Goal: Transaction & Acquisition: Purchase product/service

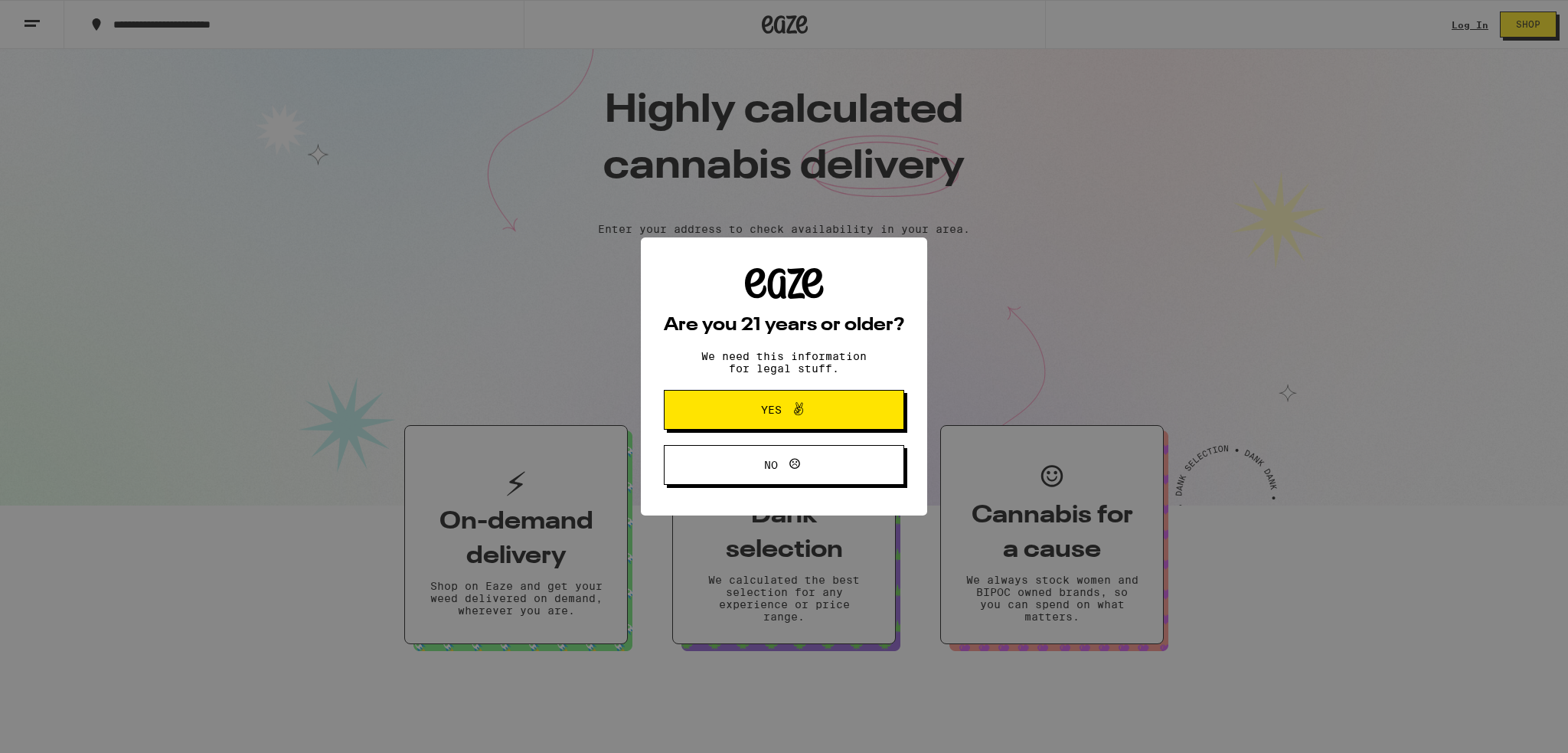
click at [826, 420] on span "Yes" at bounding box center [784, 410] width 117 height 20
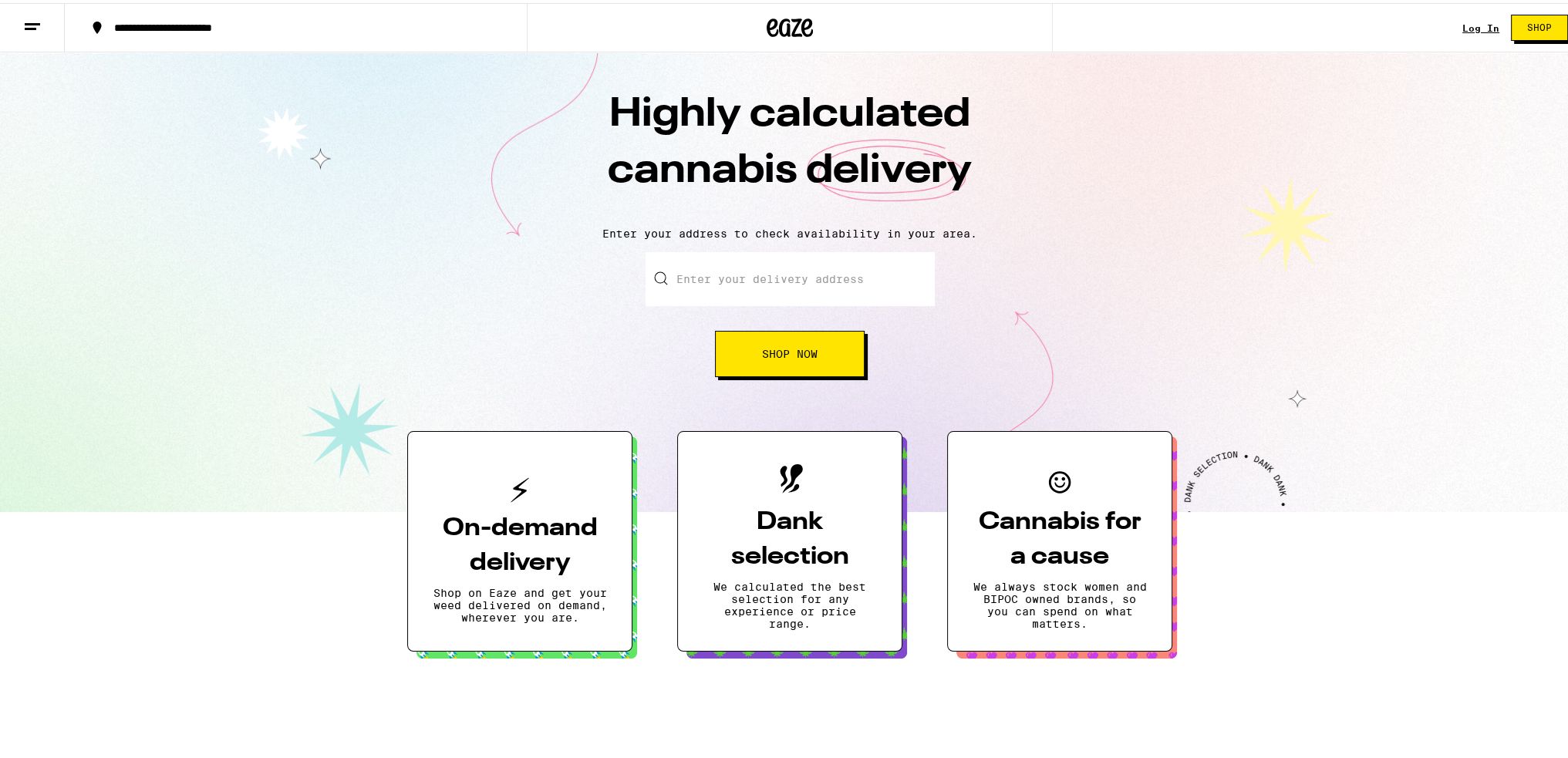
click at [1462, 25] on link "Log In" at bounding box center [1481, 25] width 37 height 10
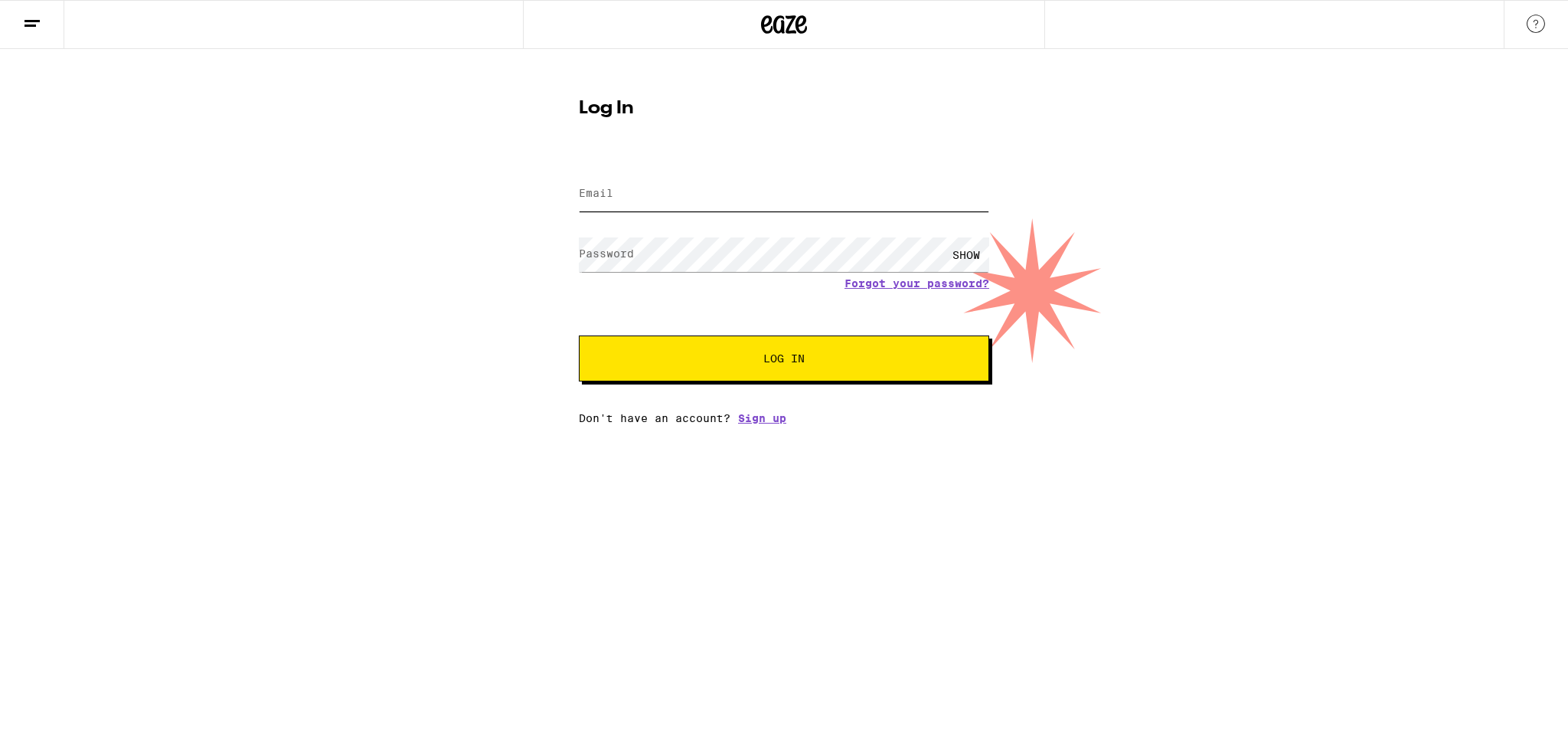
type input "[EMAIL_ADDRESS][DOMAIN_NAME]"
click at [612, 195] on input "[EMAIL_ADDRESS][DOMAIN_NAME]" at bounding box center [784, 194] width 411 height 34
click at [752, 358] on span "Log In" at bounding box center [784, 358] width 286 height 11
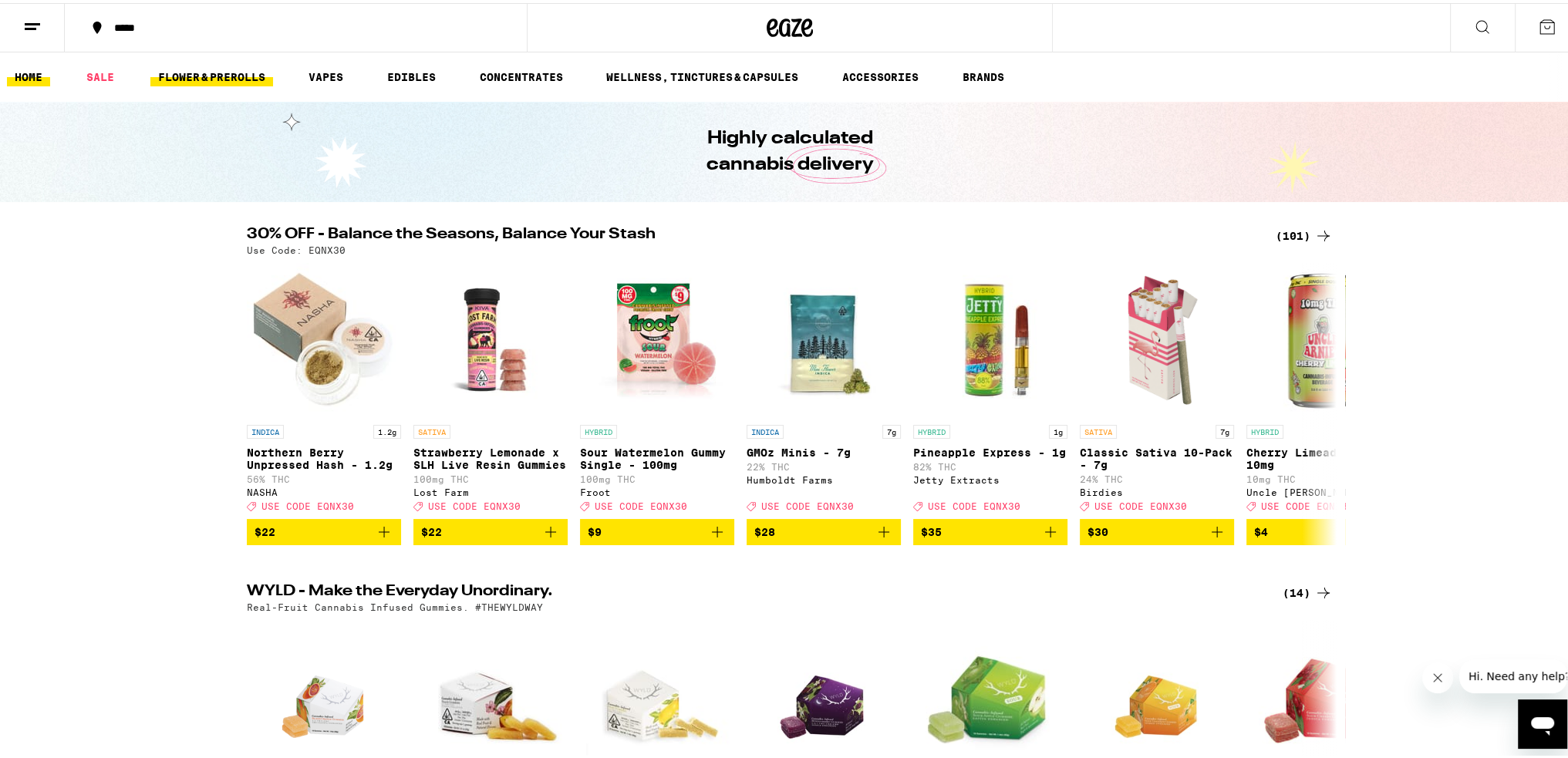
click at [231, 77] on link "FLOWER & PREROLLS" at bounding box center [212, 74] width 123 height 19
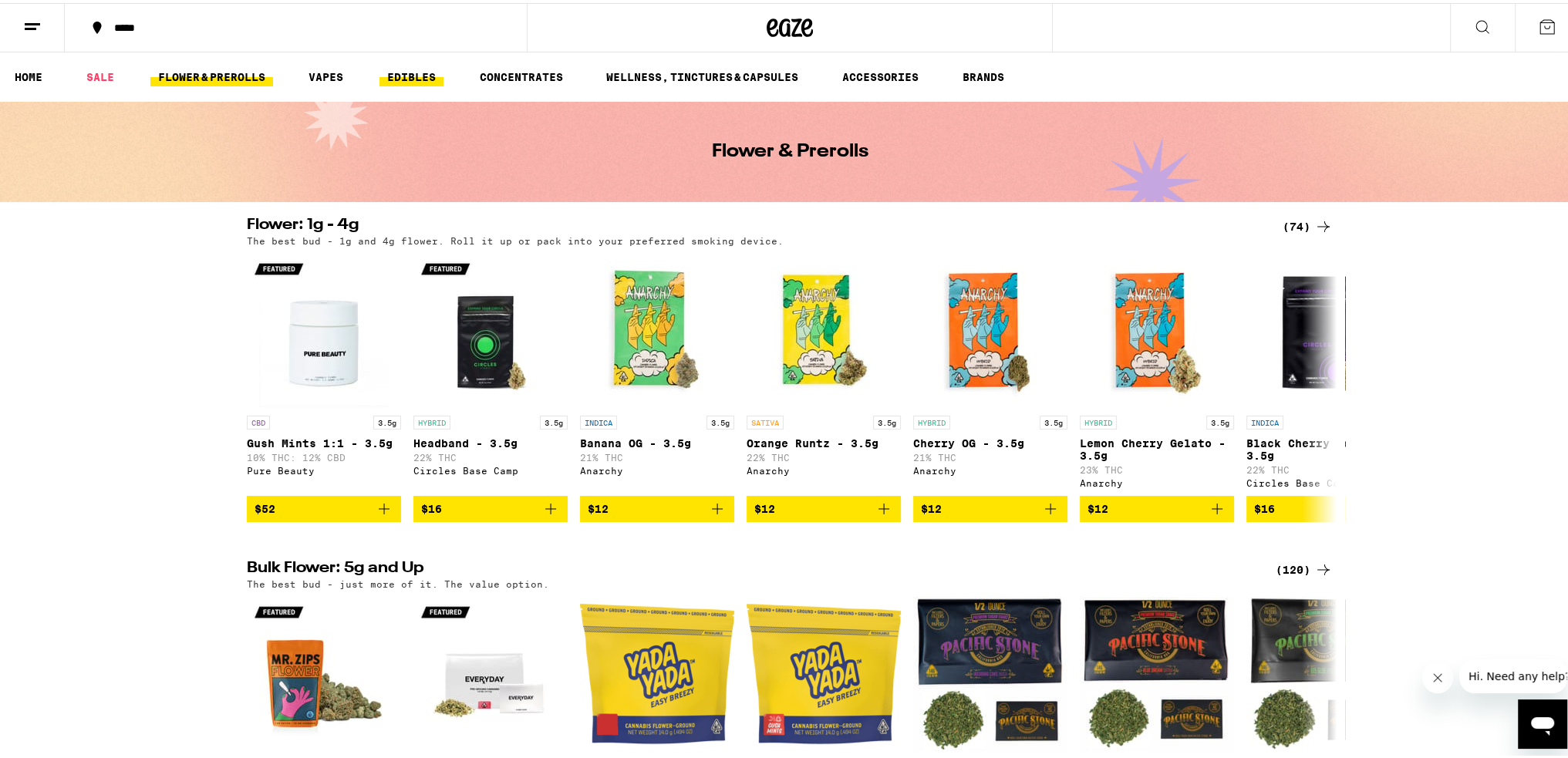
click at [419, 67] on link "EDIBLES" at bounding box center [411, 74] width 64 height 19
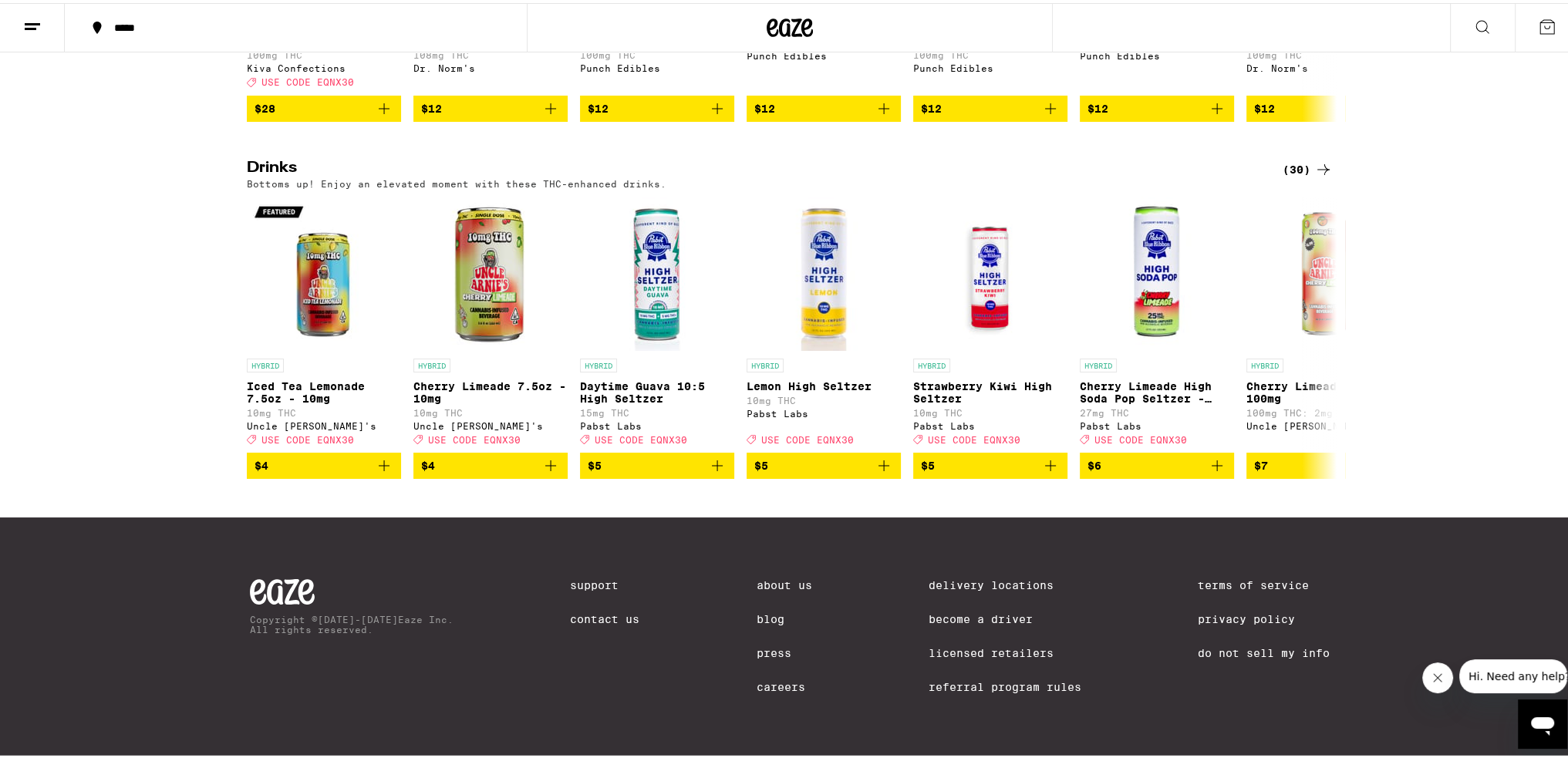
scroll to position [811, 0]
click at [1323, 332] on icon at bounding box center [1323, 335] width 19 height 19
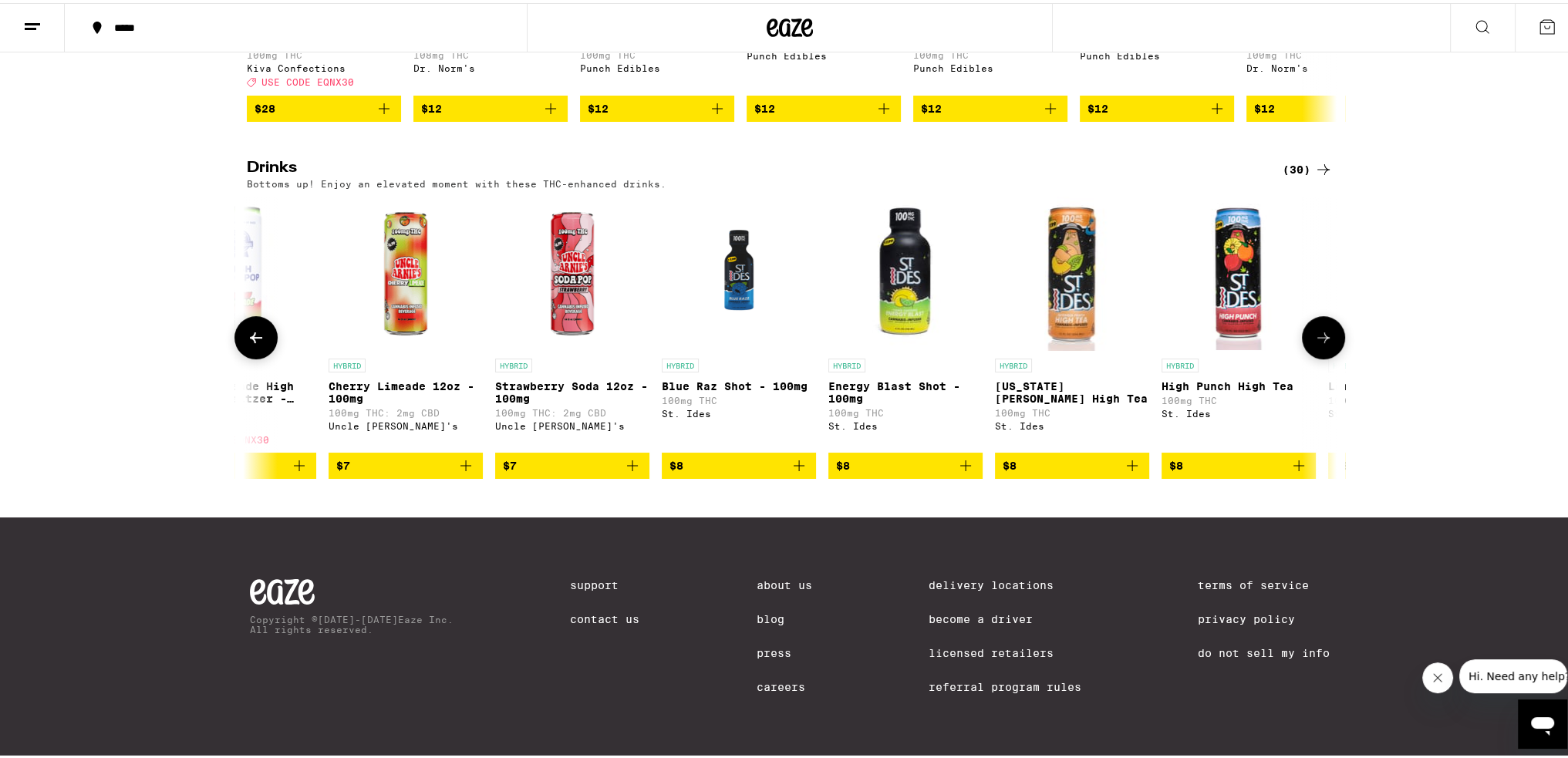
click at [1323, 332] on icon at bounding box center [1323, 335] width 19 height 19
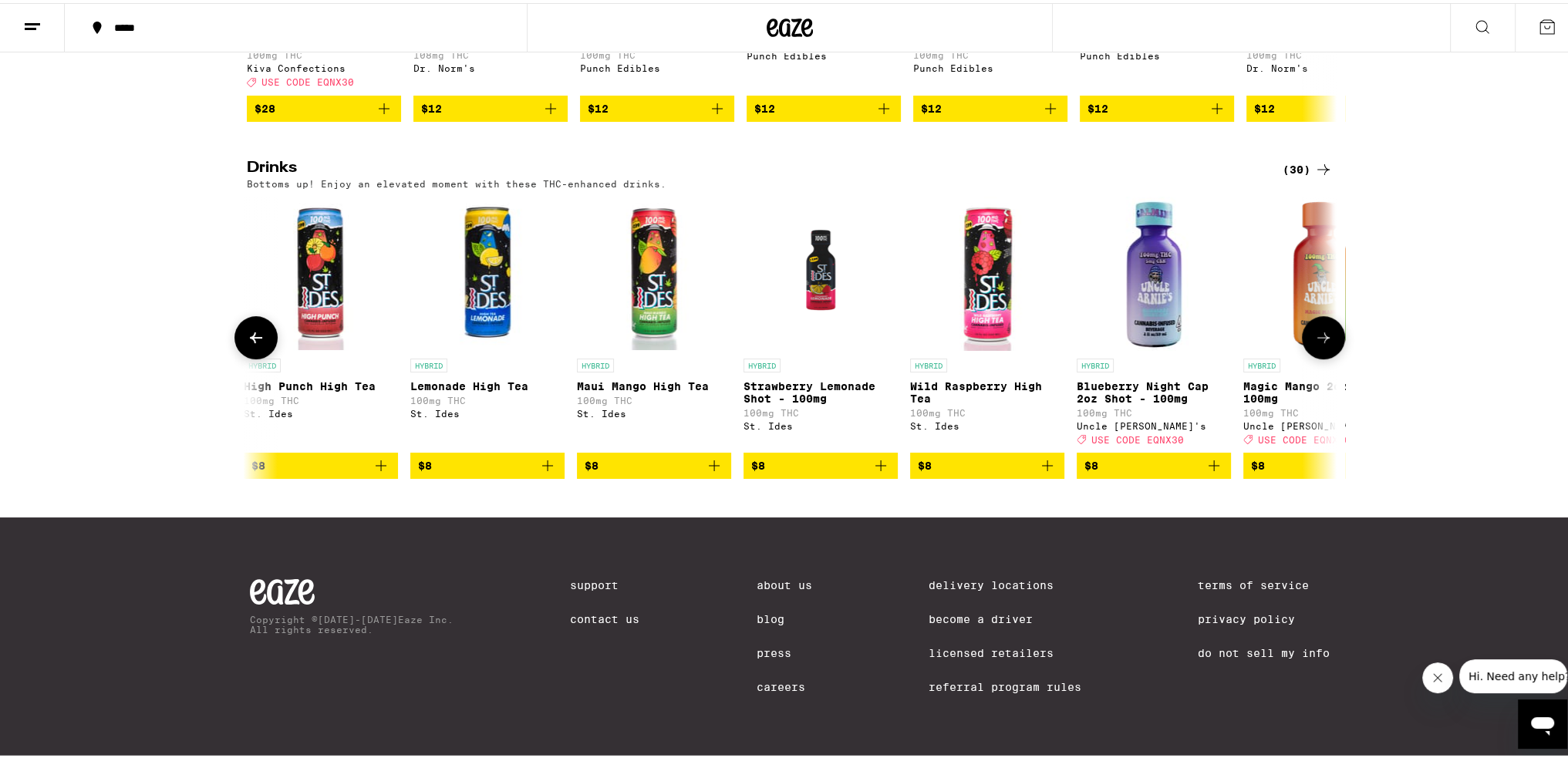
click at [1323, 332] on icon at bounding box center [1323, 335] width 19 height 19
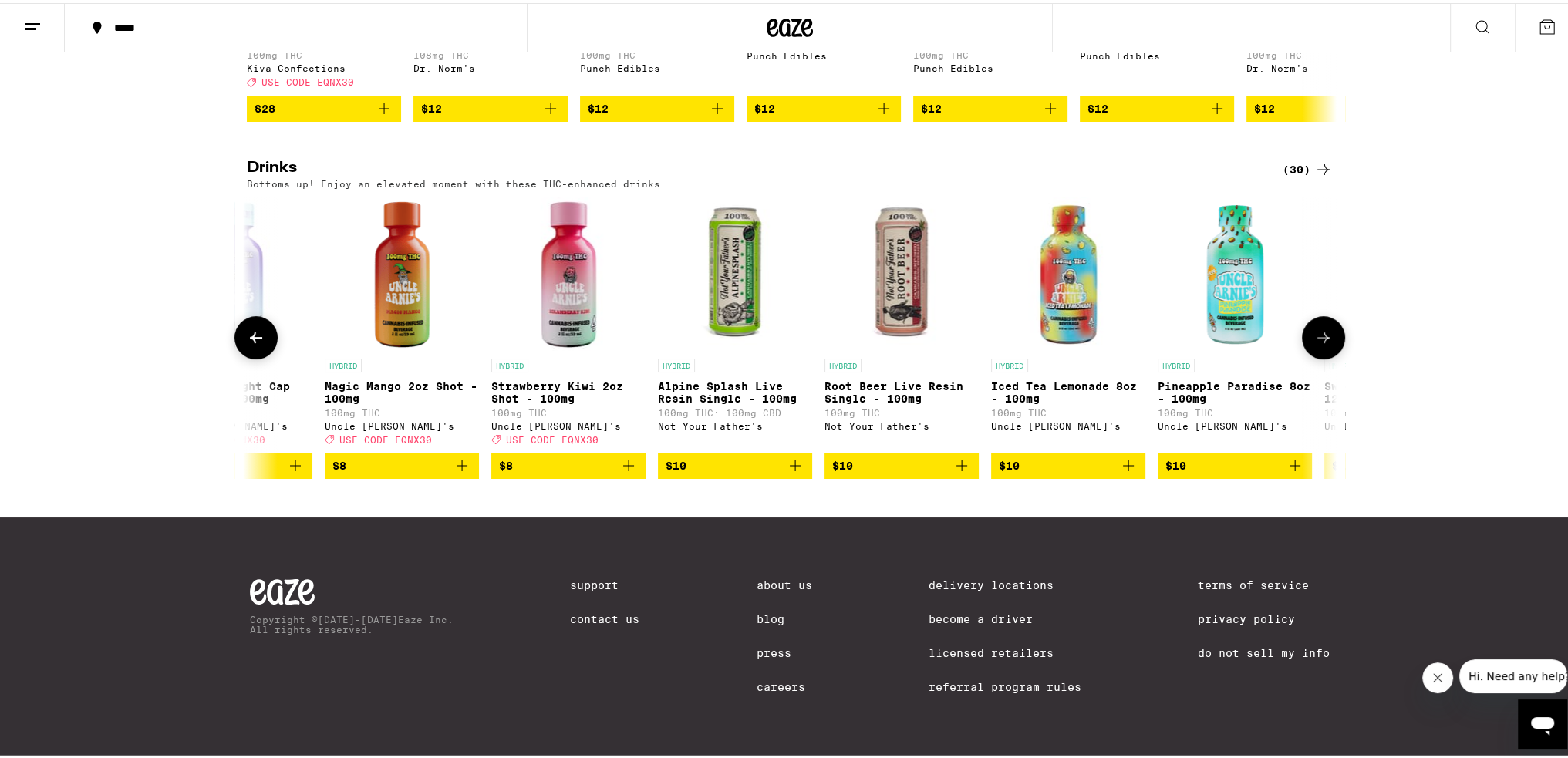
click at [1323, 332] on icon at bounding box center [1323, 335] width 19 height 19
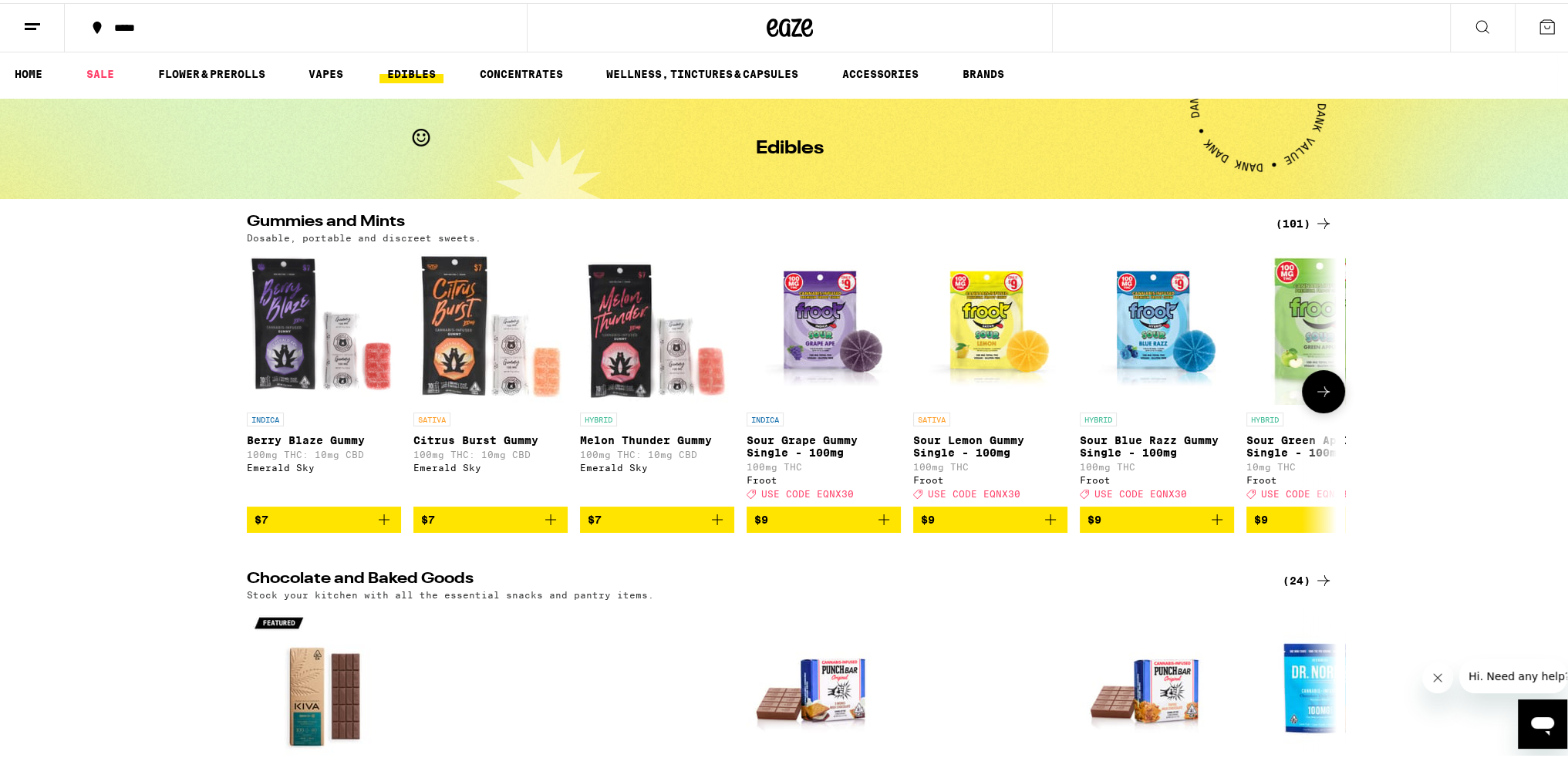
scroll to position [0, 0]
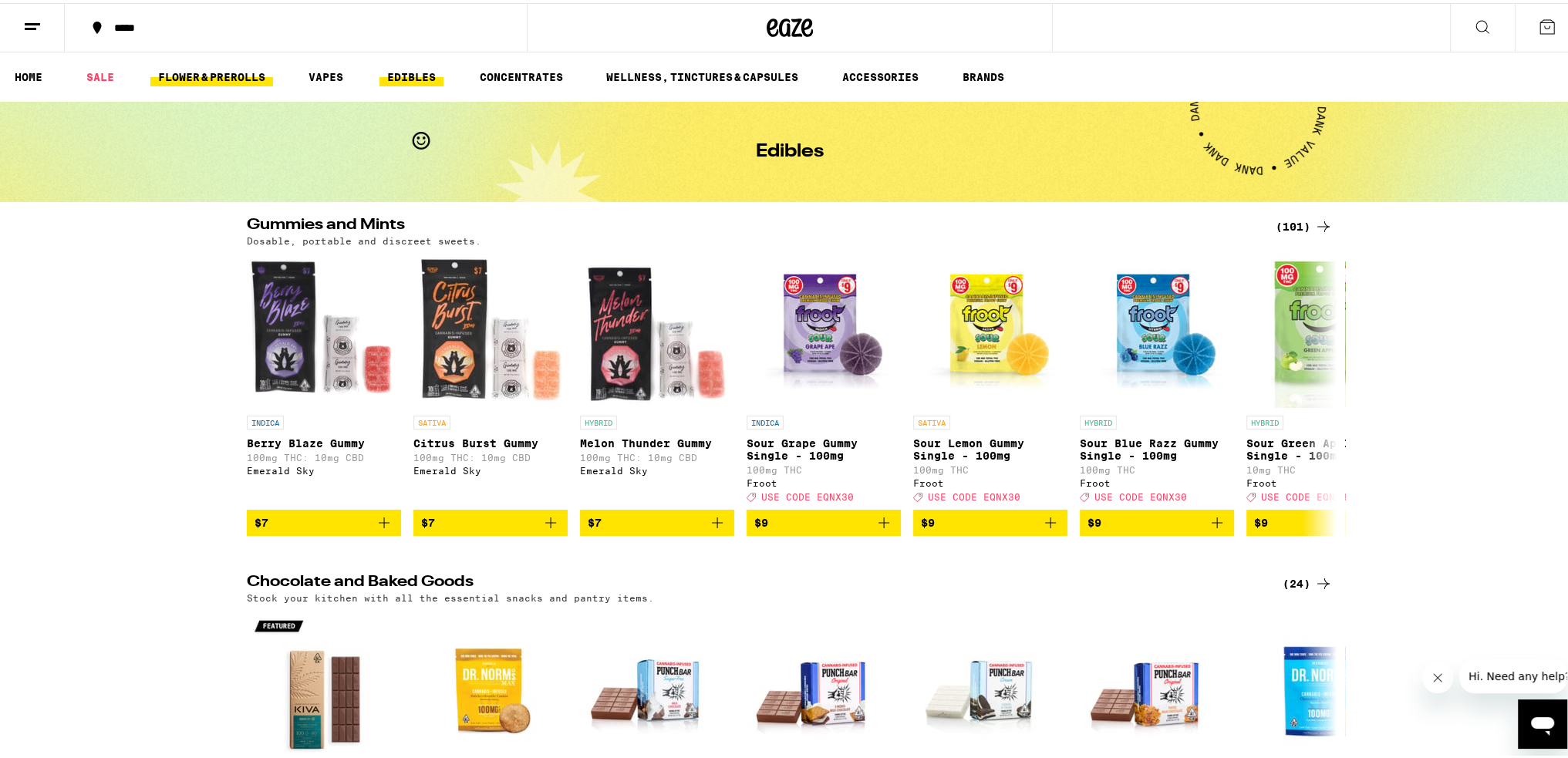
click at [227, 76] on link "FLOWER & PREROLLS" at bounding box center [212, 74] width 123 height 19
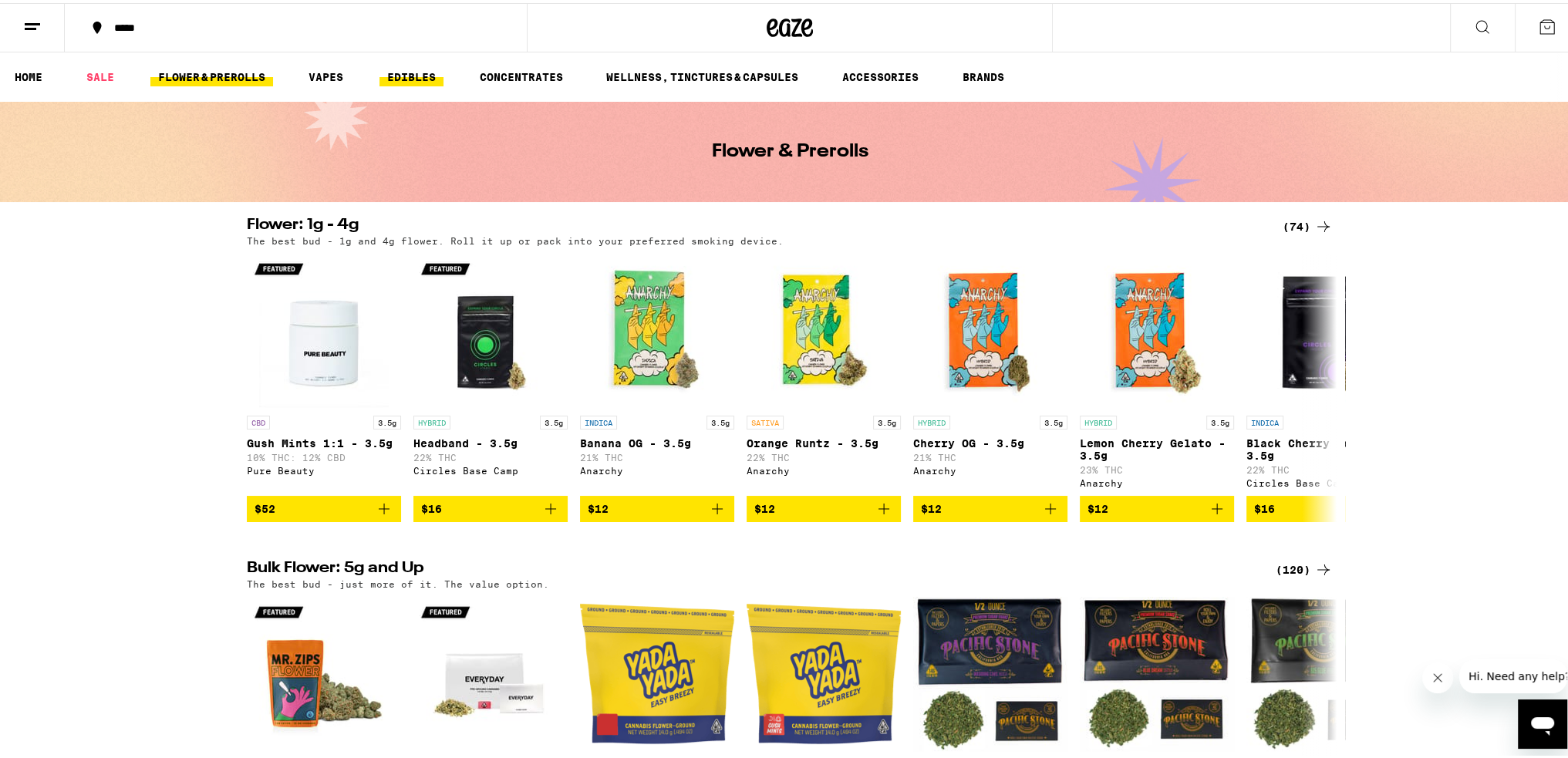
click at [407, 68] on link "EDIBLES" at bounding box center [411, 74] width 64 height 19
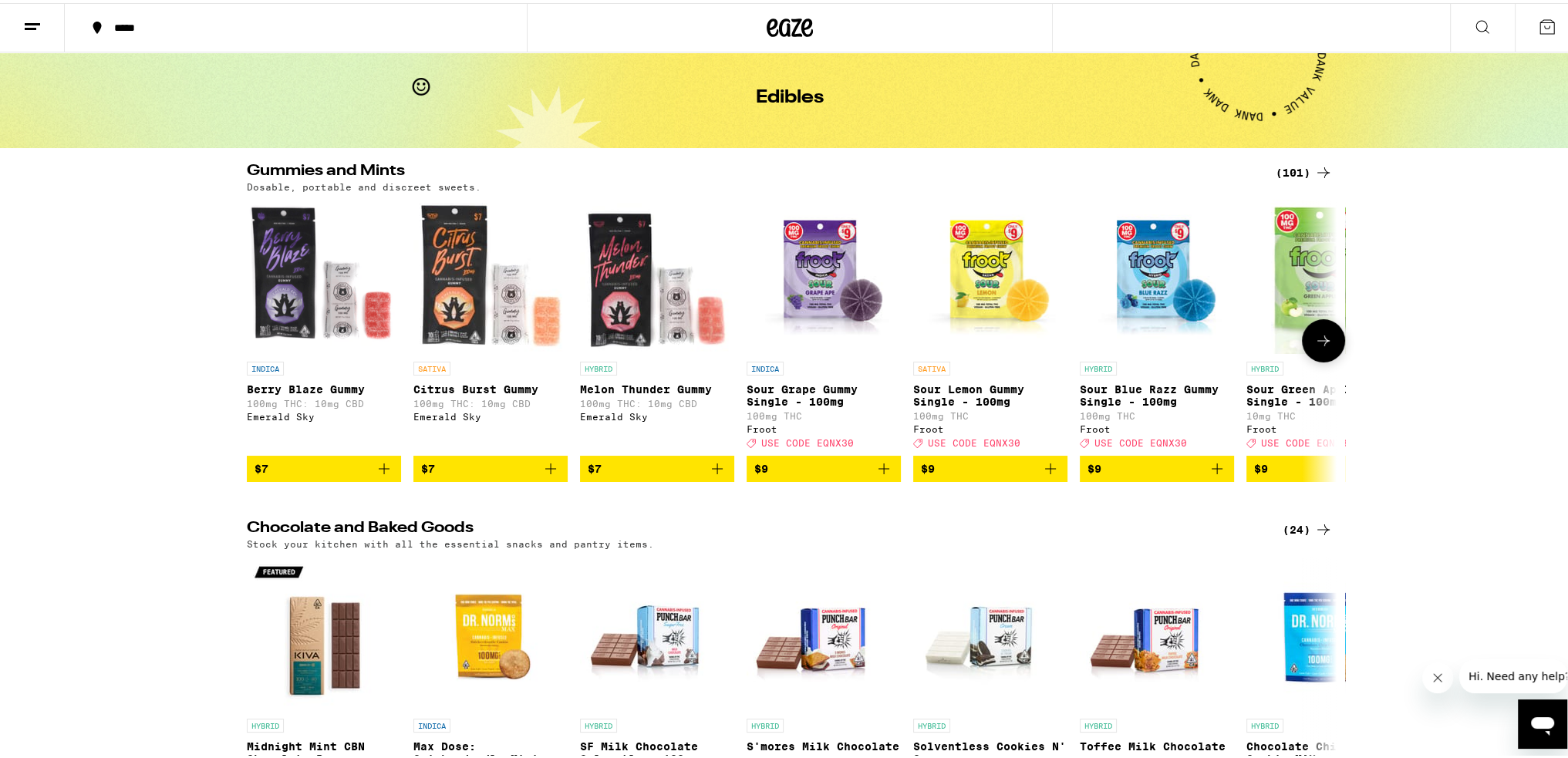
scroll to position [77, 0]
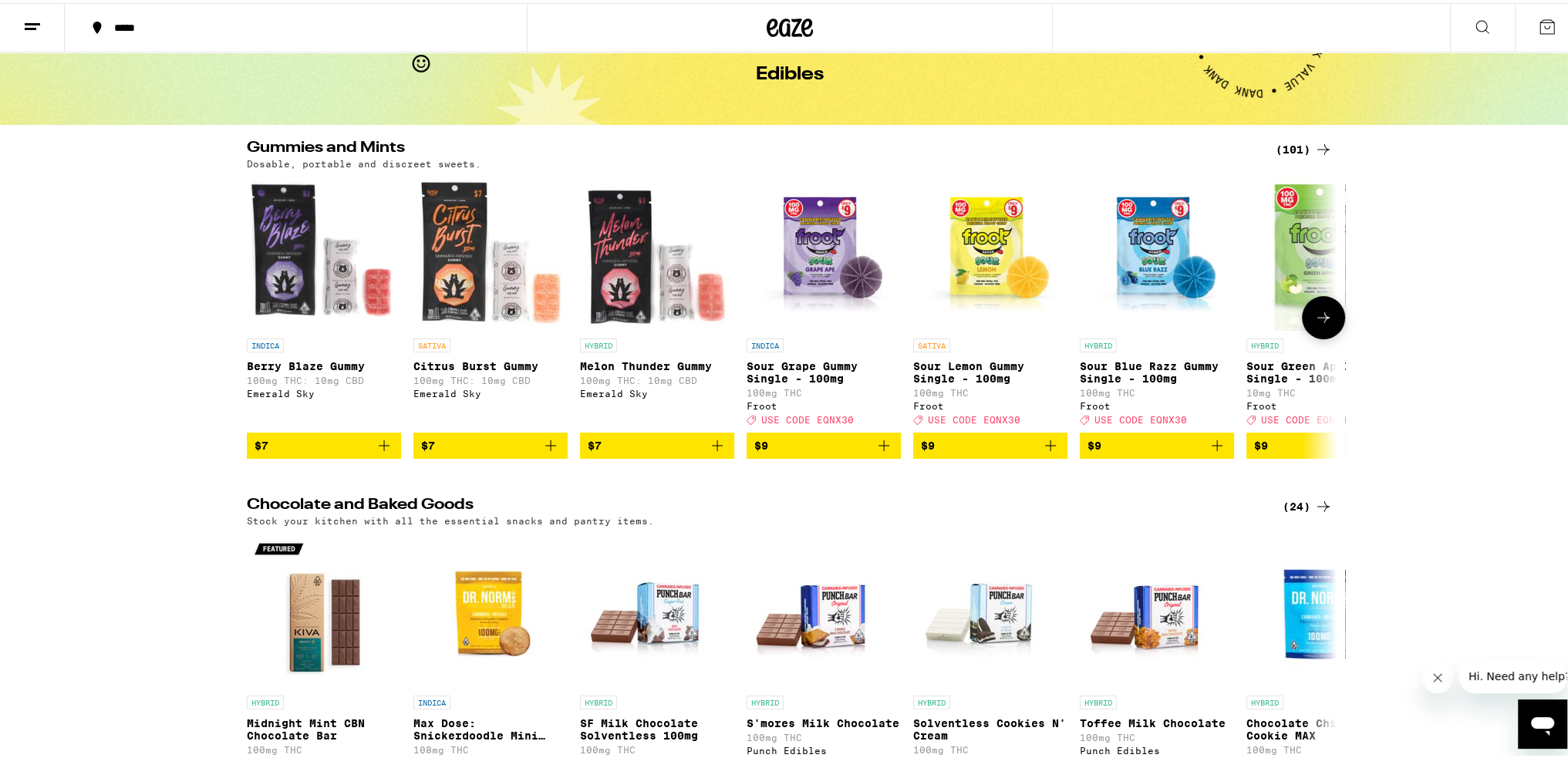
click at [1314, 324] on icon at bounding box center [1323, 315] width 19 height 19
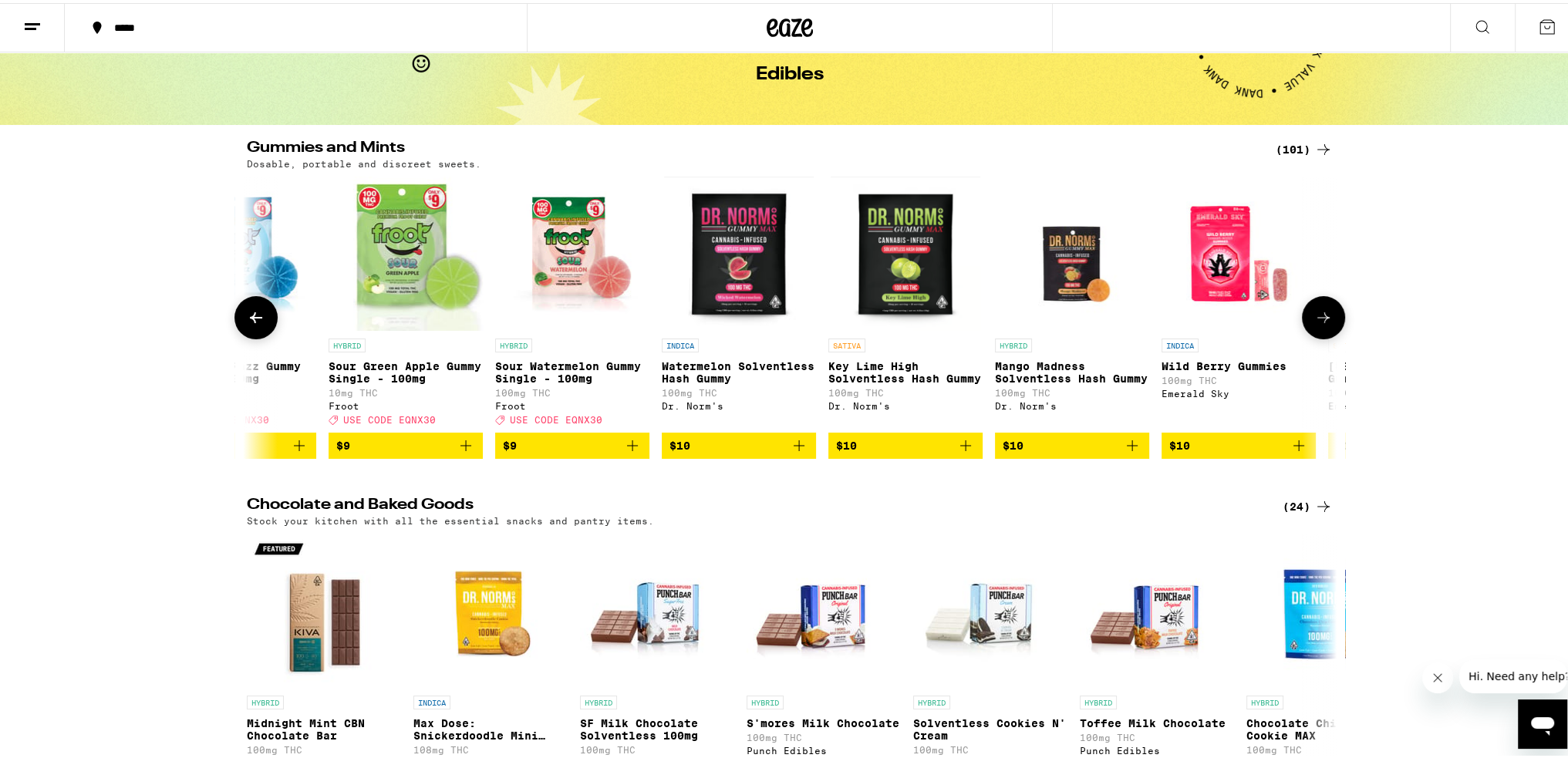
click at [1314, 324] on icon at bounding box center [1323, 315] width 19 height 19
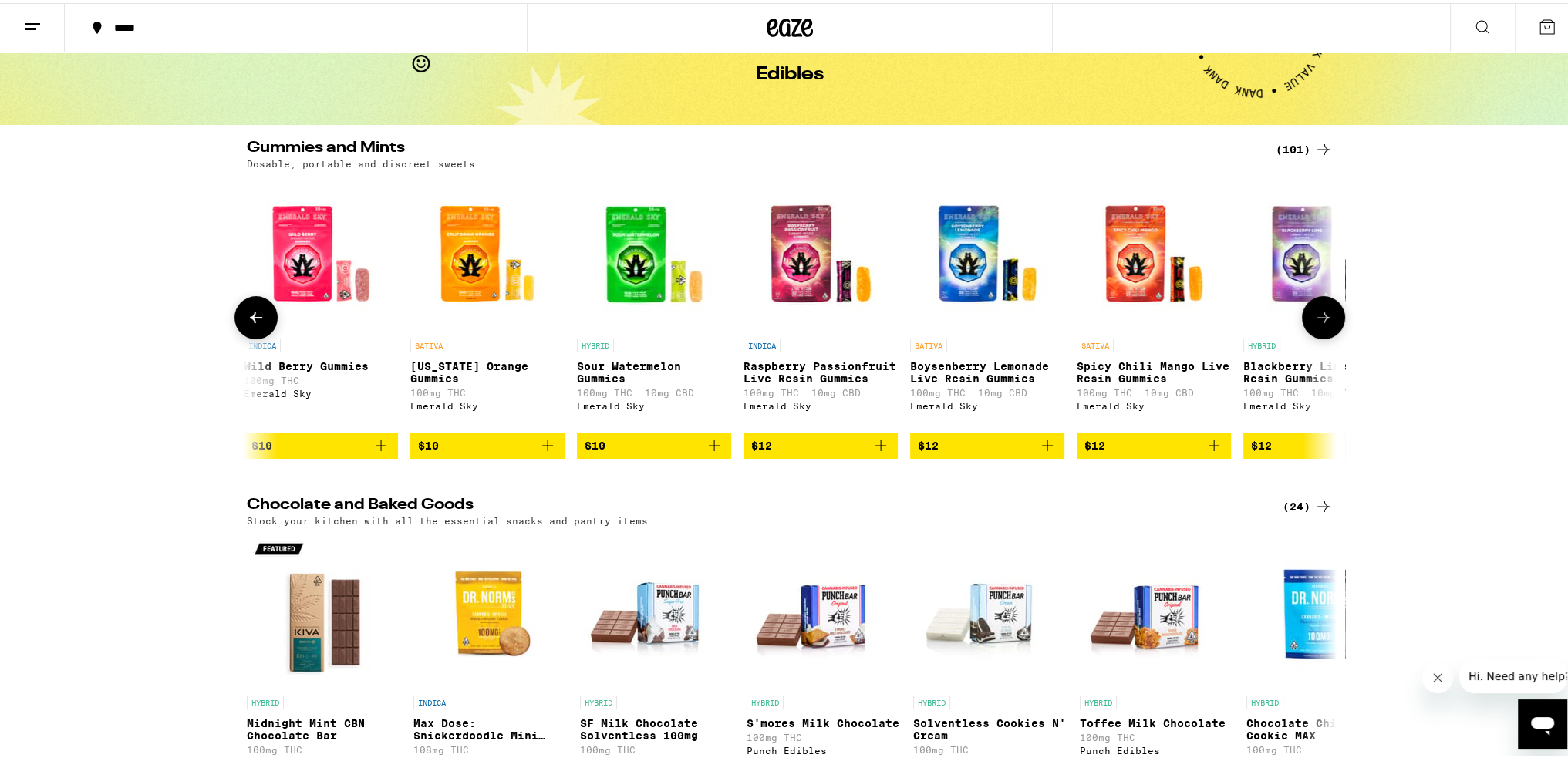
click at [1314, 324] on icon at bounding box center [1323, 315] width 19 height 19
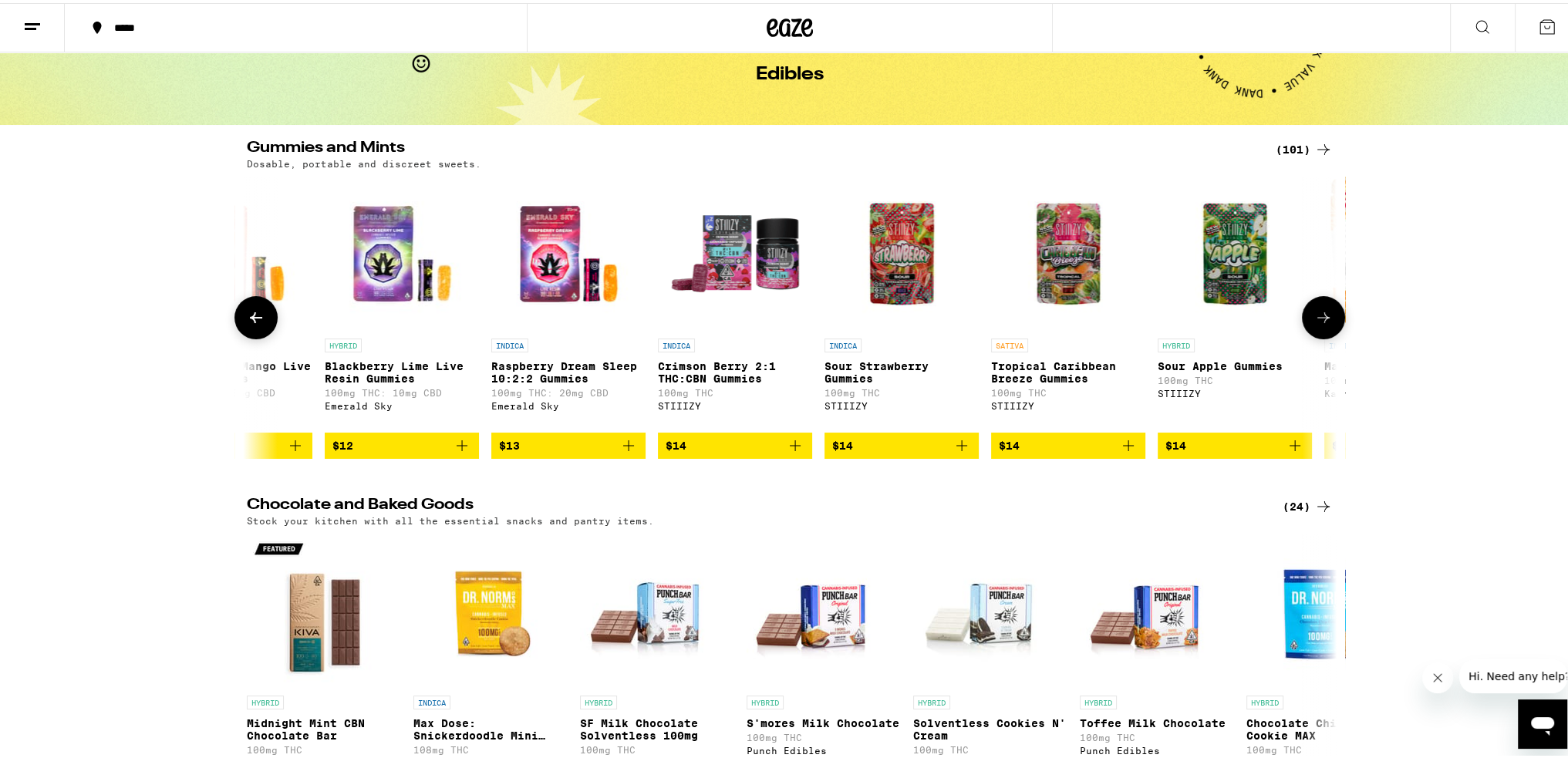
click at [1314, 324] on icon at bounding box center [1323, 315] width 19 height 19
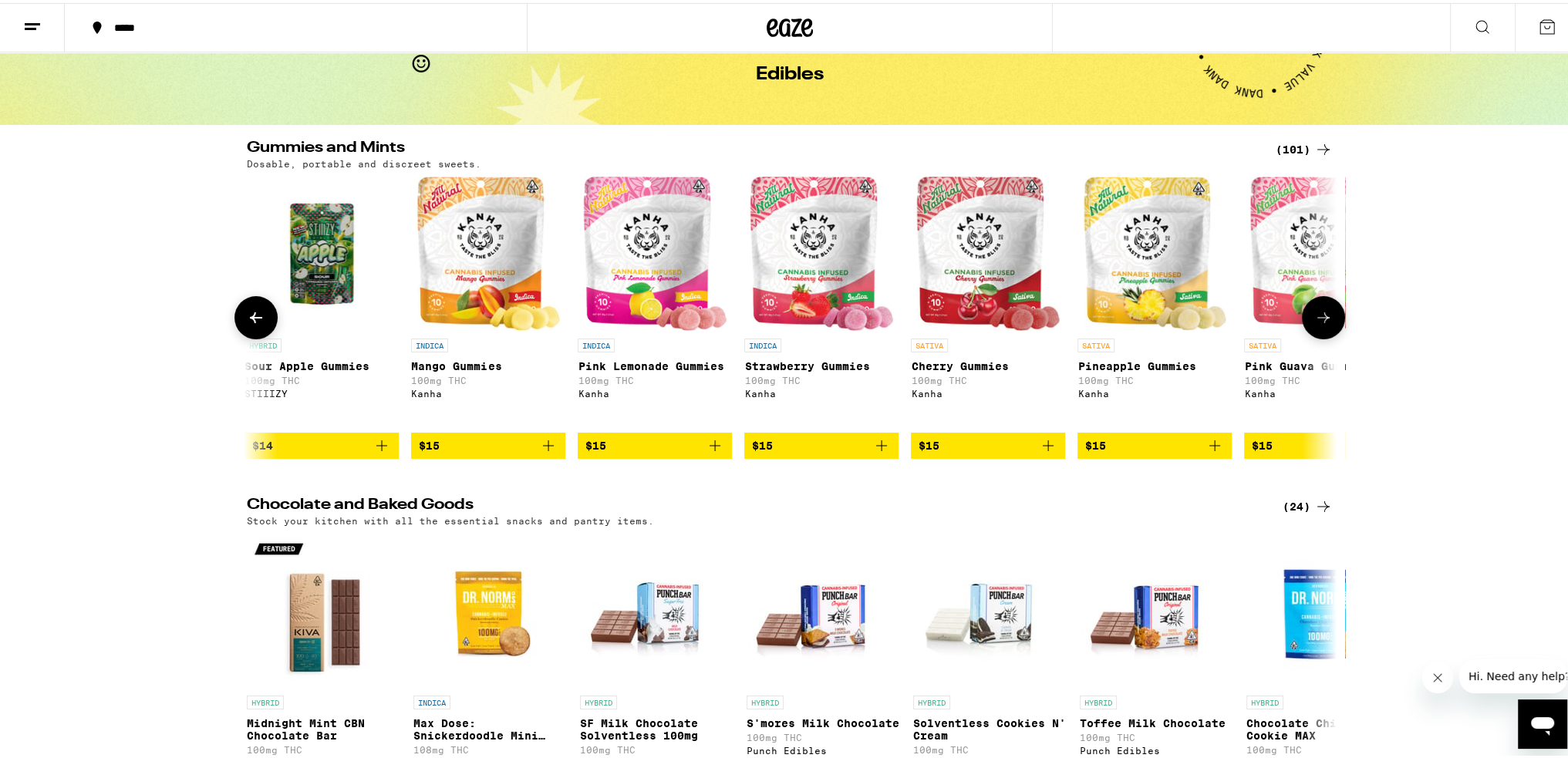
scroll to position [0, 3672]
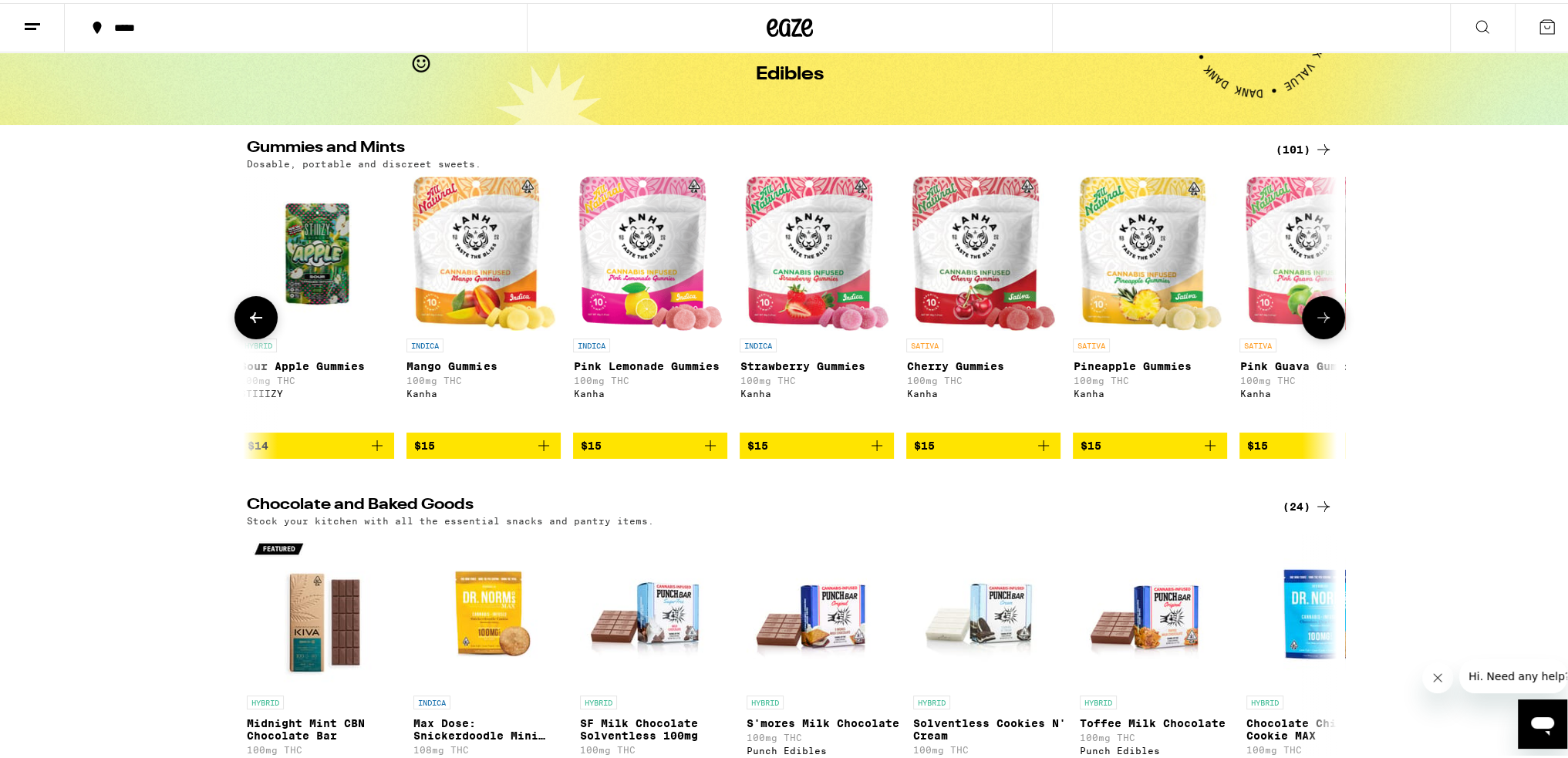
click at [1314, 324] on icon at bounding box center [1323, 315] width 19 height 19
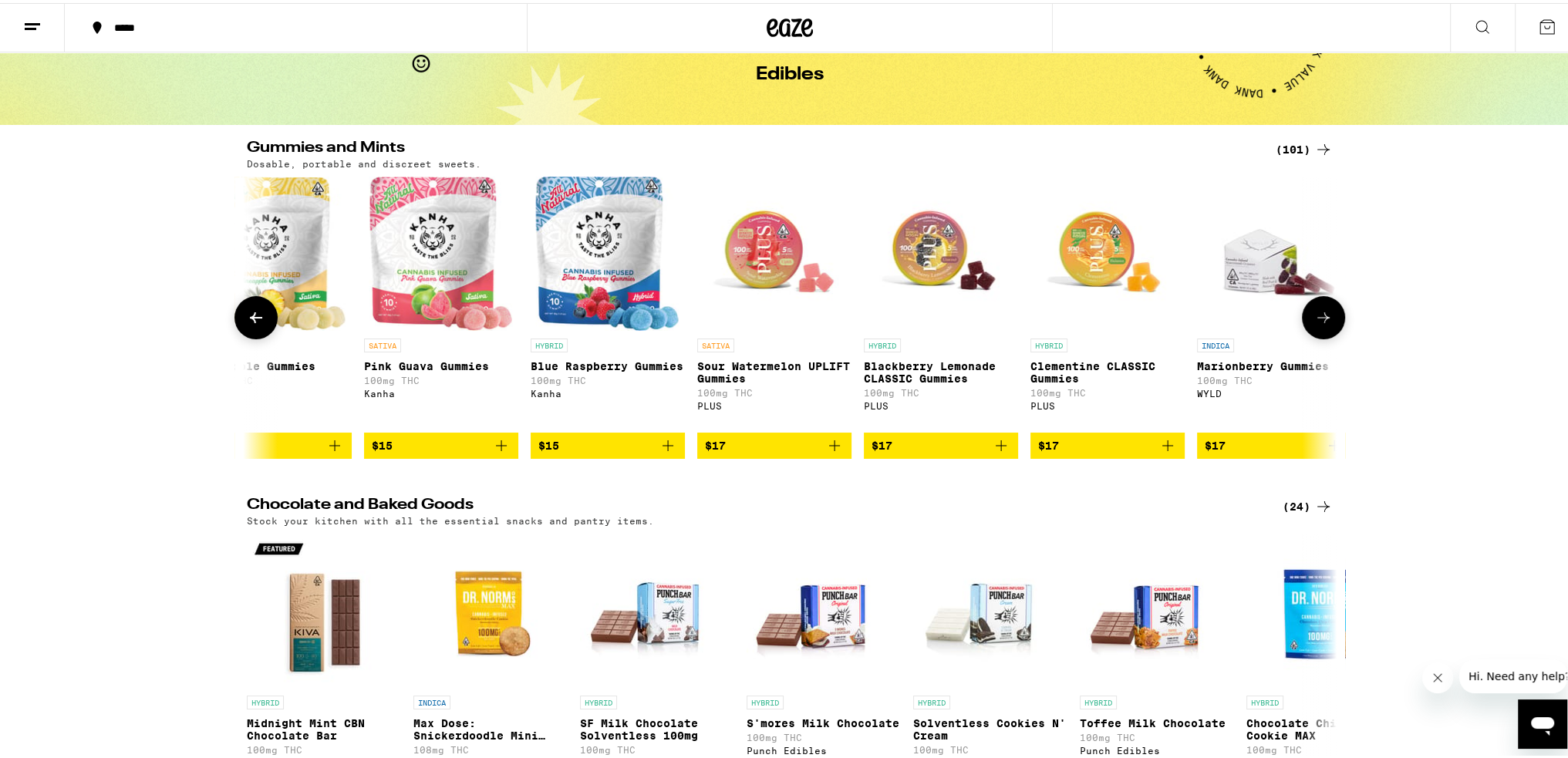
scroll to position [0, 4591]
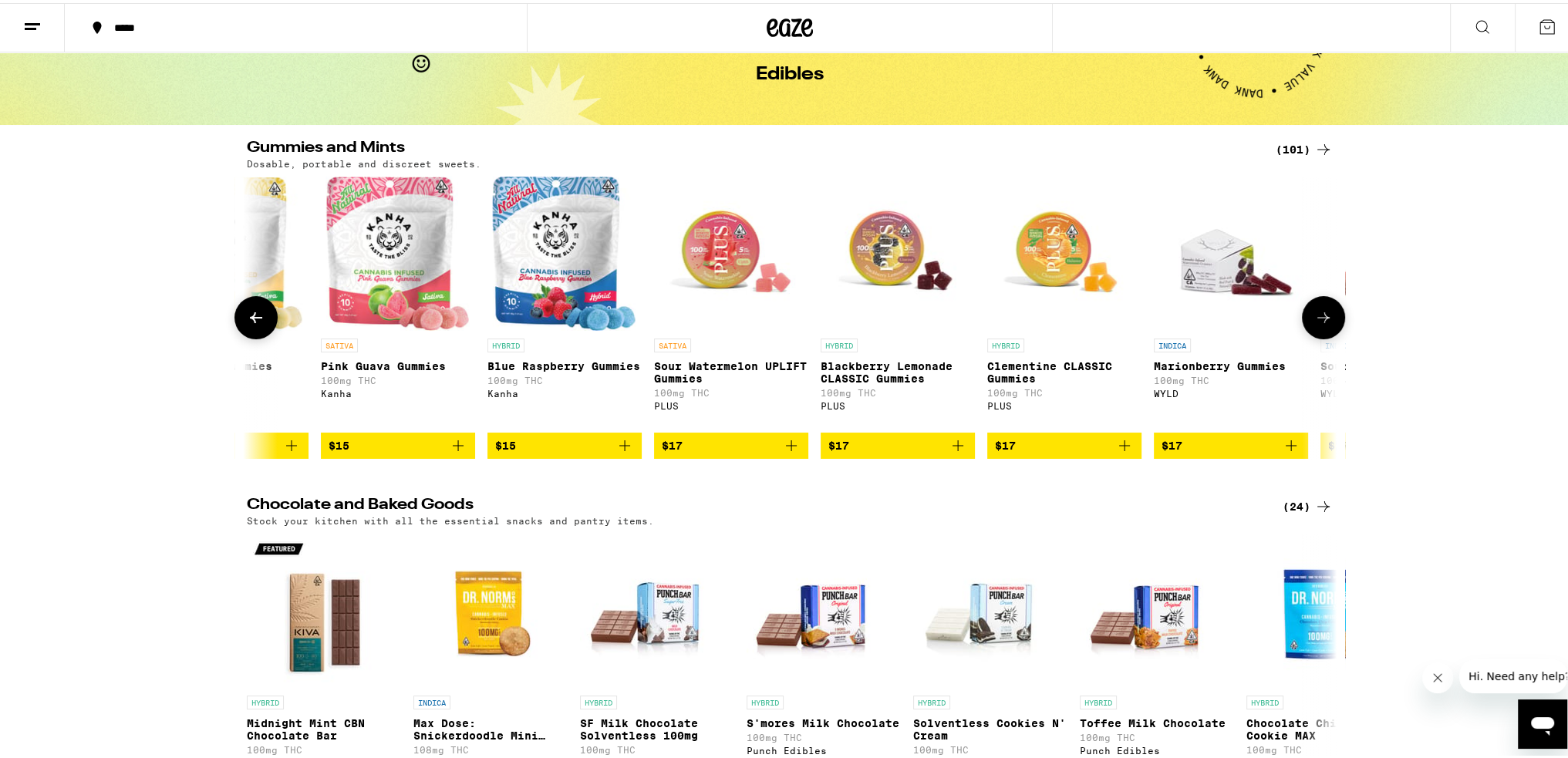
click at [396, 252] on img "Open page for Pink Guava Gummies from Kanha" at bounding box center [399, 250] width 144 height 154
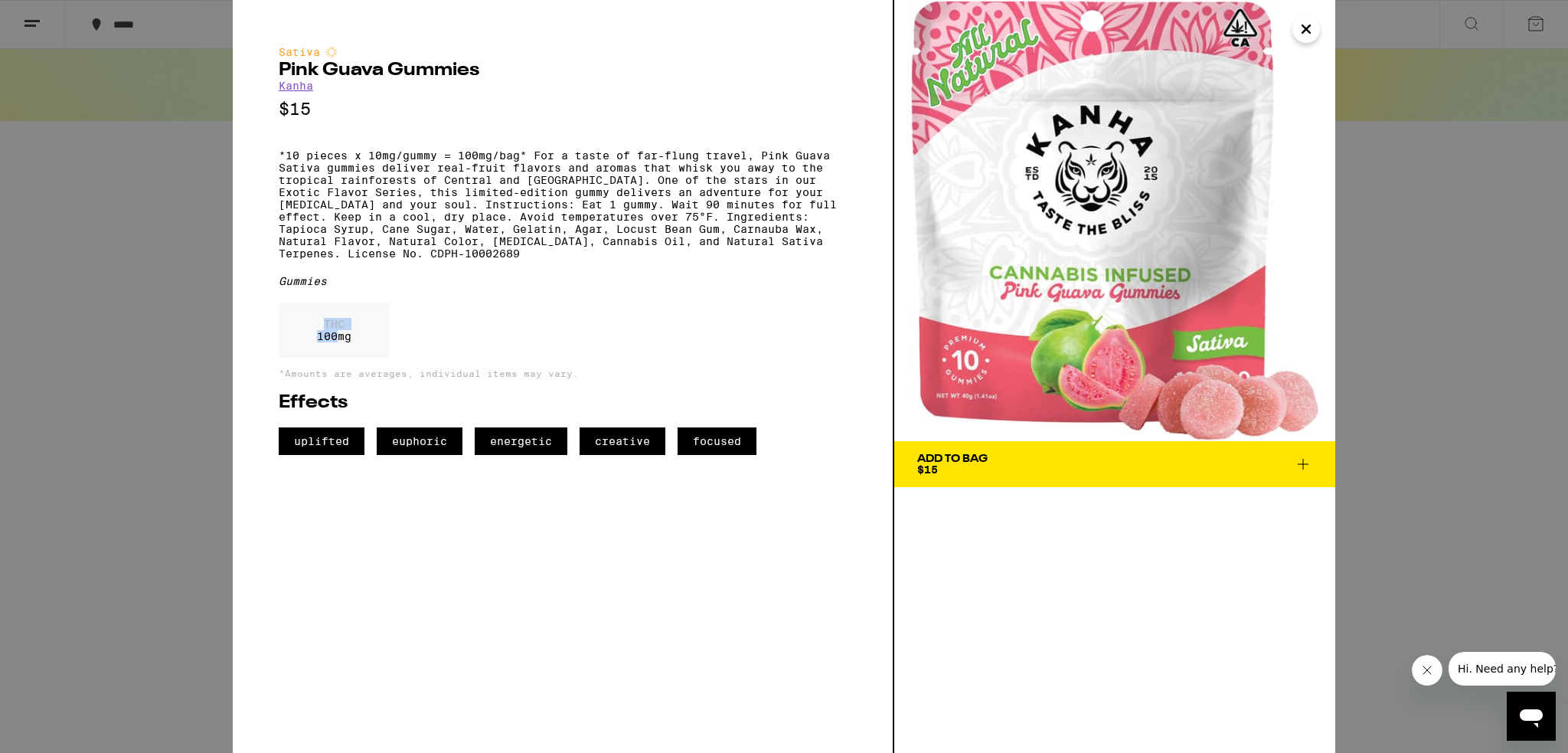
drag, startPoint x: 317, startPoint y: 349, endPoint x: 336, endPoint y: 355, distance: 19.9
click at [336, 355] on div "THC 100 mg" at bounding box center [334, 330] width 111 height 55
drag, startPoint x: 353, startPoint y: 165, endPoint x: 384, endPoint y: 171, distance: 31.6
click at [384, 171] on p "*10 pieces x 10mg/gummy = 100mg/bag* For a taste of far-flung travel, Pink Guav…" at bounding box center [563, 204] width 568 height 110
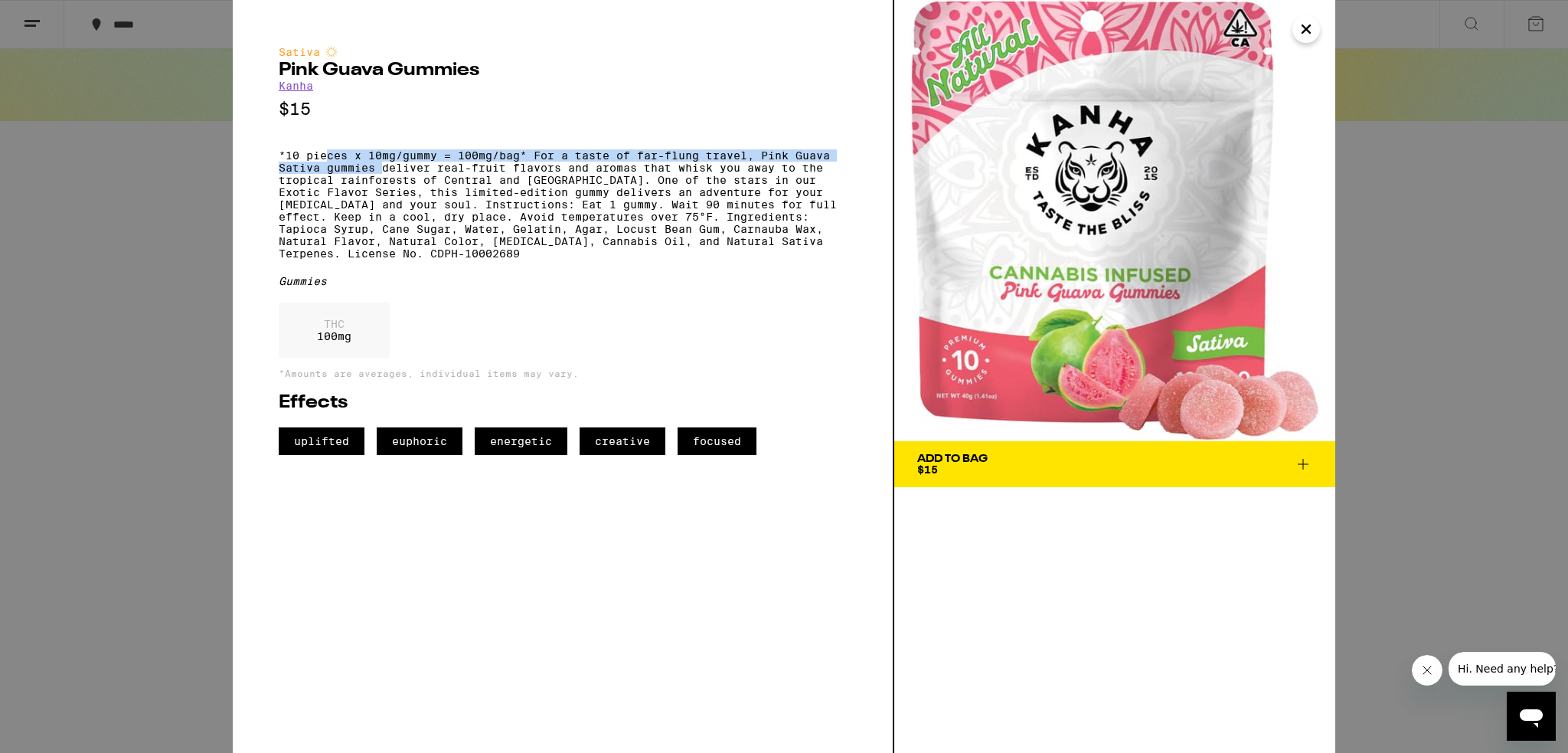
click at [384, 171] on p "*10 pieces x 10mg/gummy = 100mg/bag* For a taste of far-flung travel, Pink Guav…" at bounding box center [563, 204] width 568 height 110
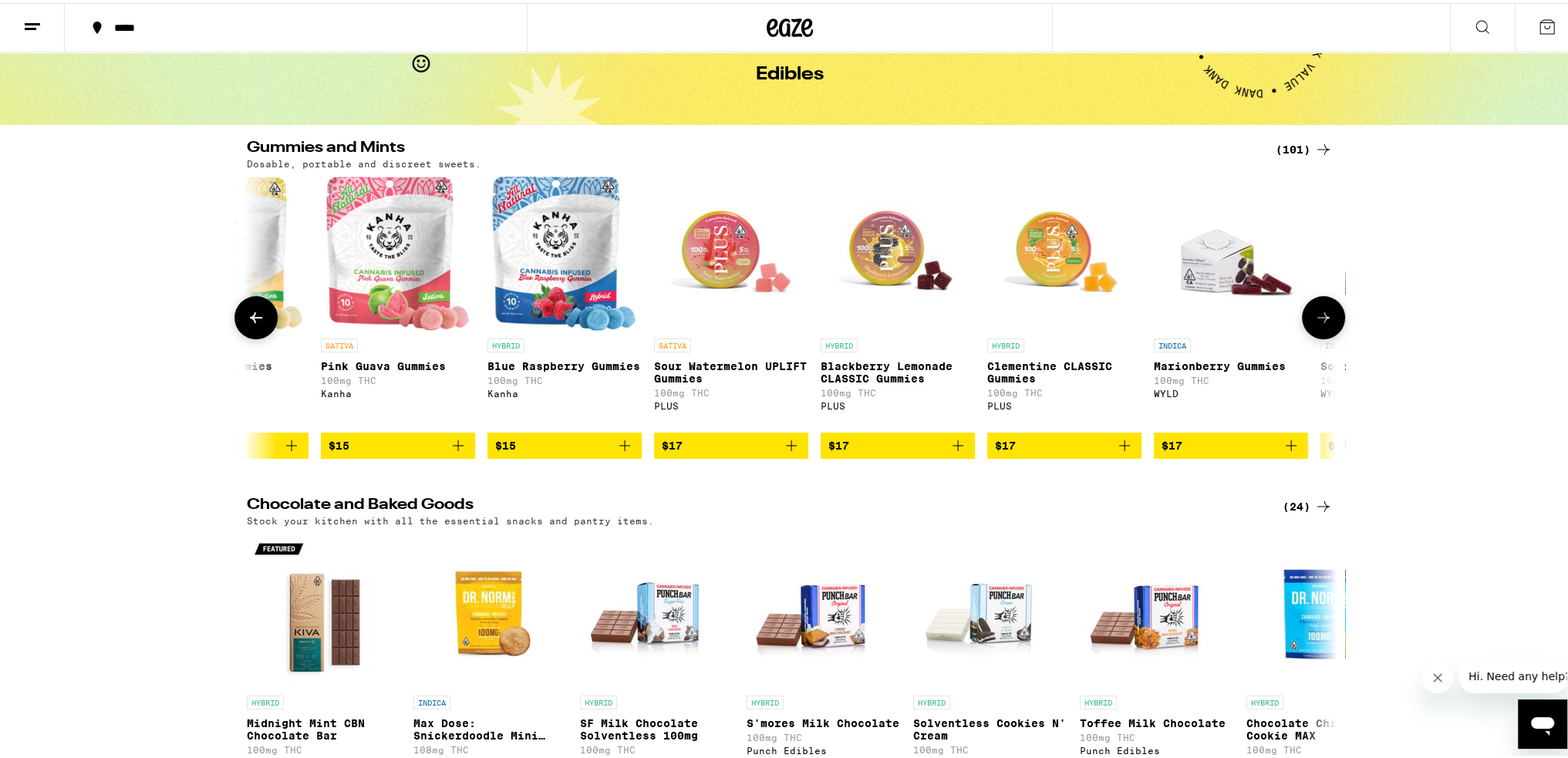
click at [256, 320] on icon at bounding box center [256, 315] width 13 height 11
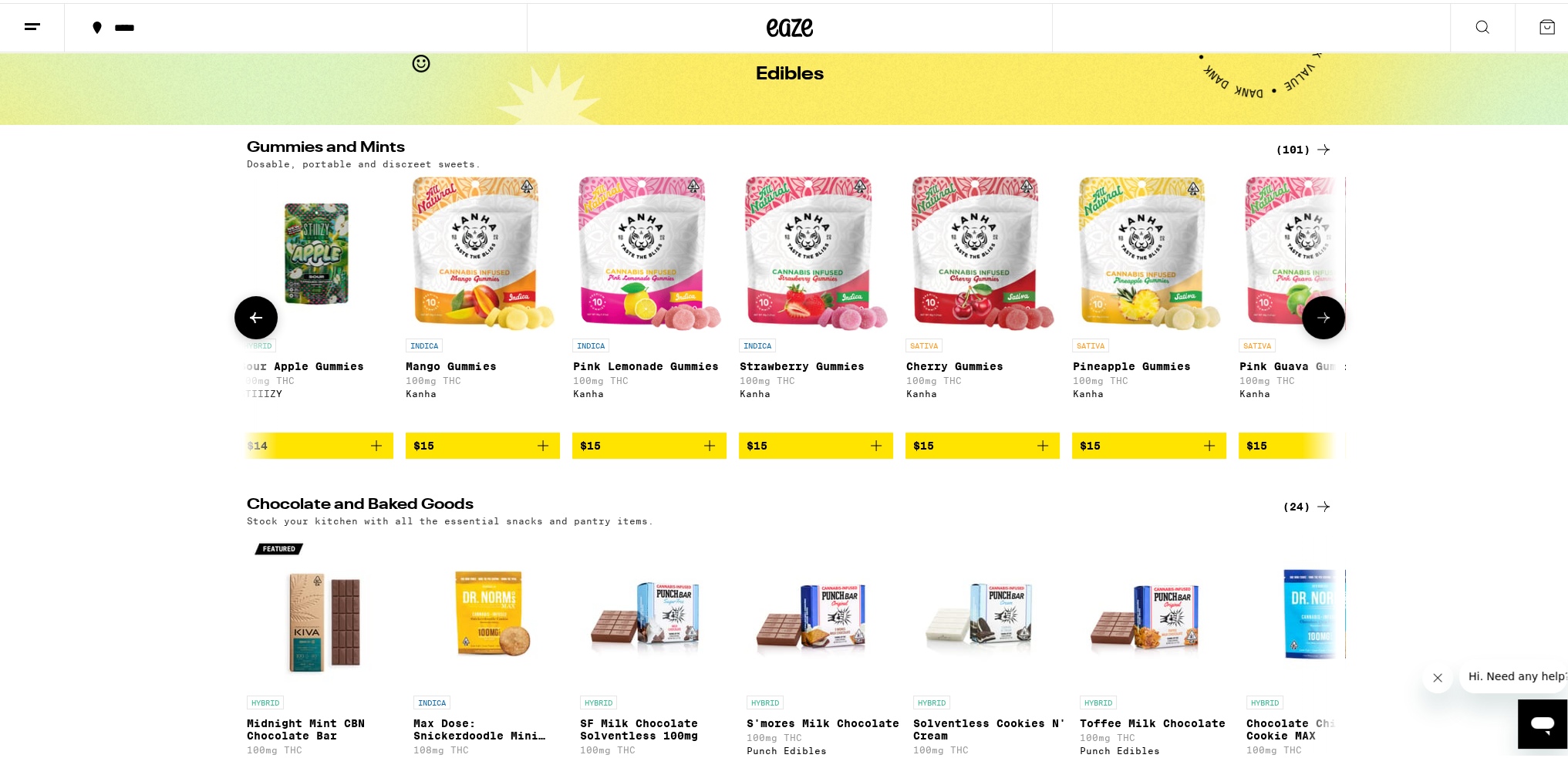
click at [256, 320] on icon at bounding box center [256, 315] width 19 height 19
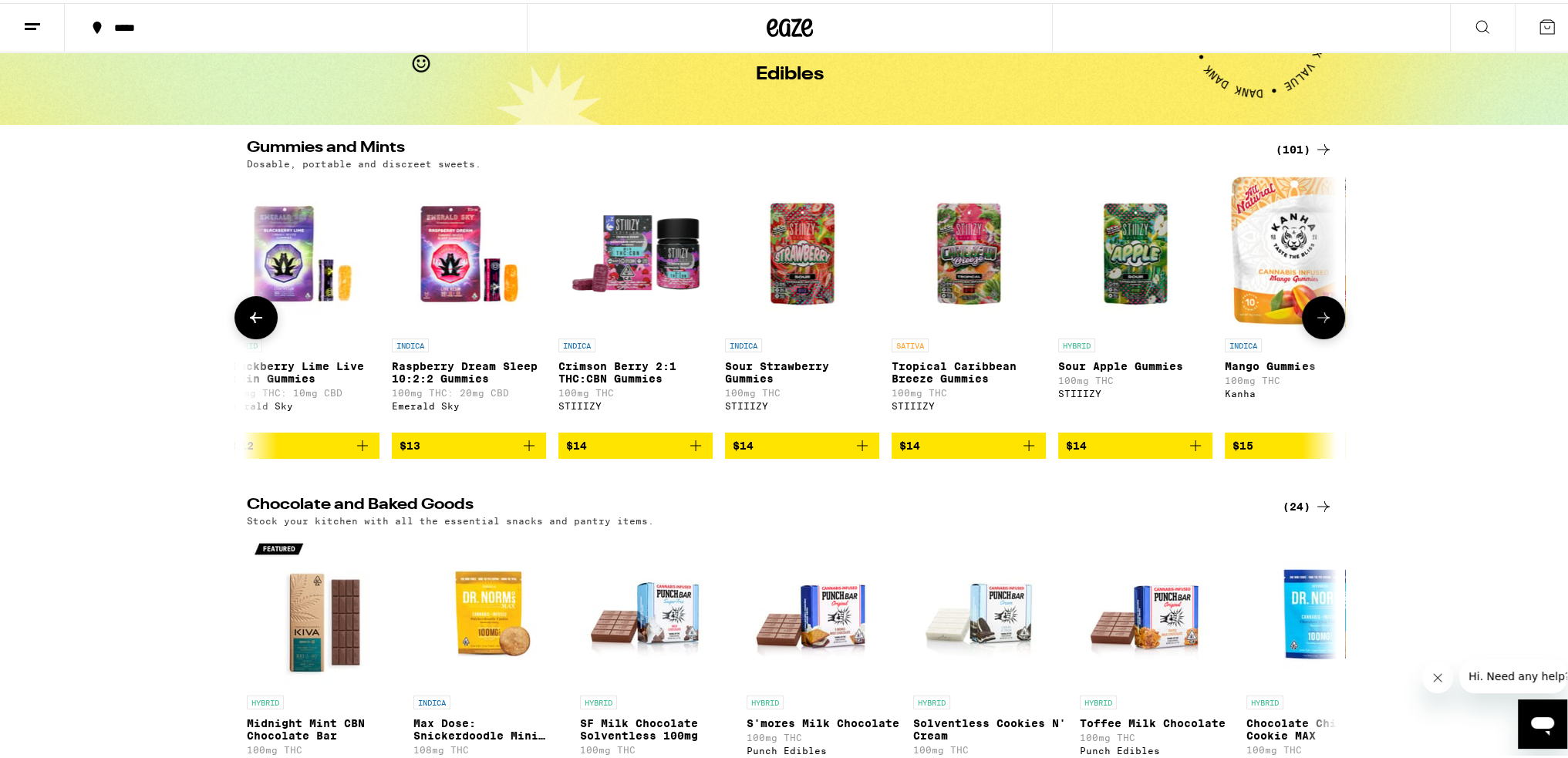
click at [256, 320] on icon at bounding box center [256, 315] width 19 height 19
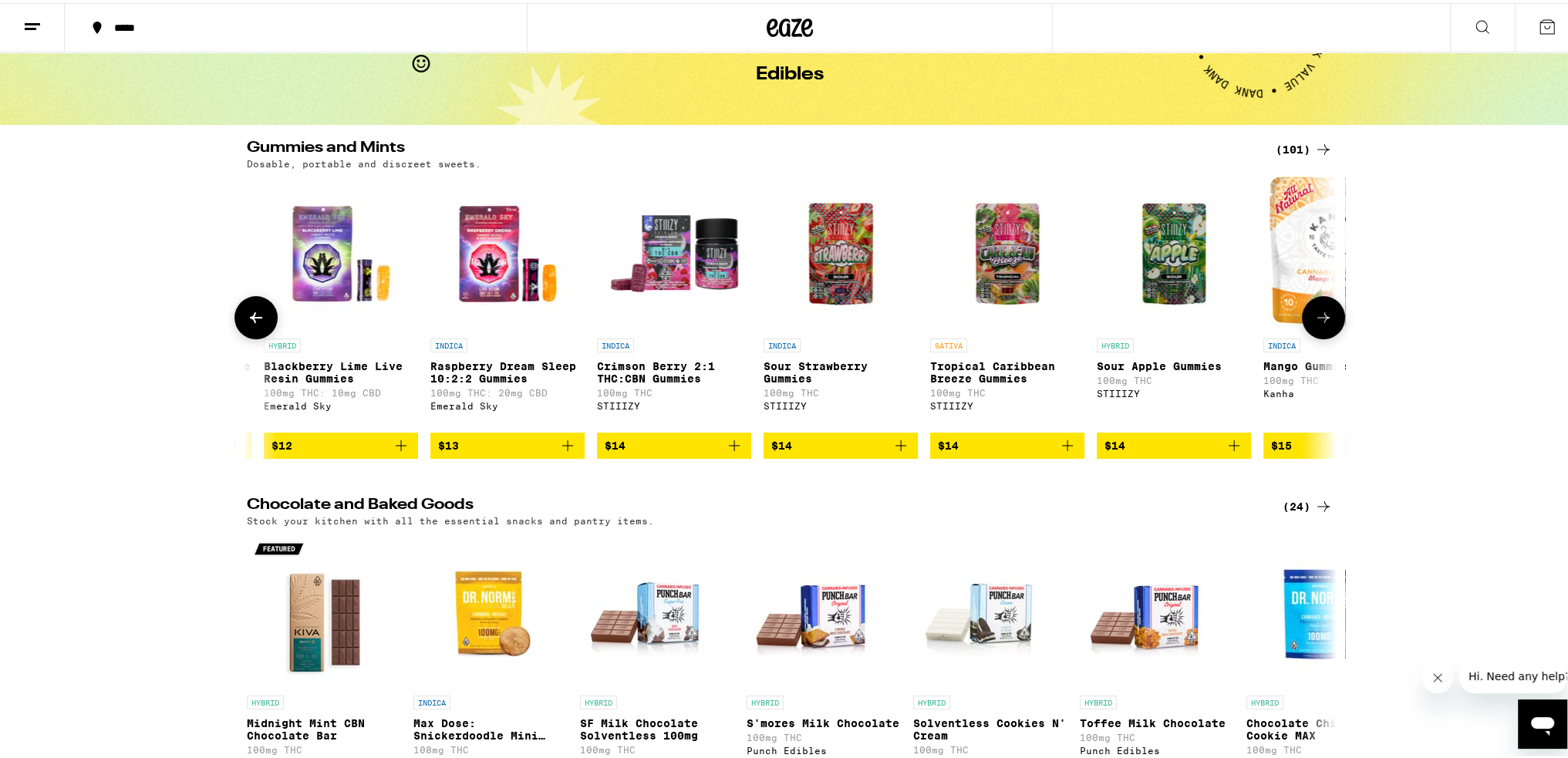
click at [256, 320] on icon at bounding box center [256, 315] width 19 height 19
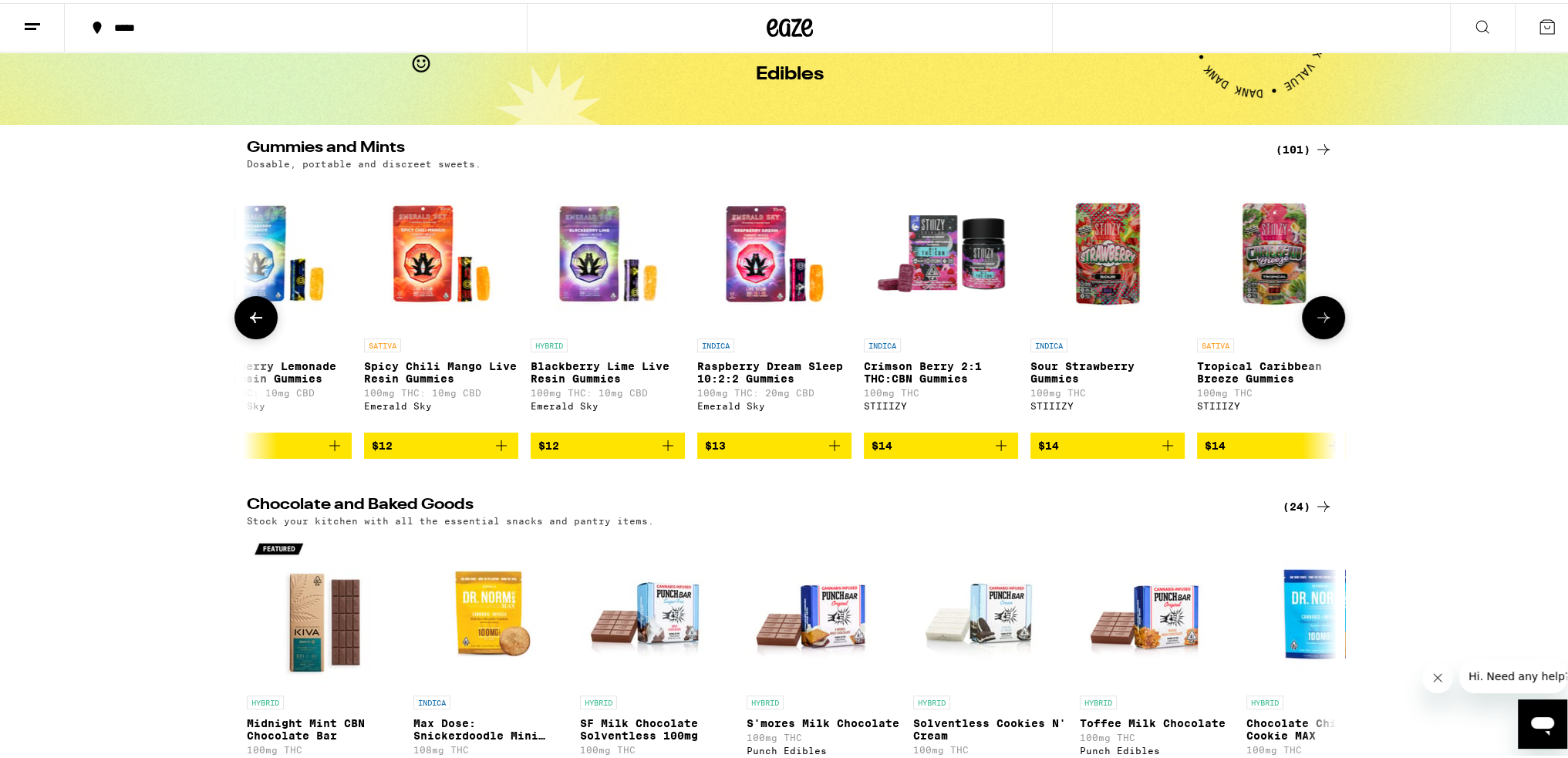
click at [256, 320] on icon at bounding box center [256, 315] width 19 height 19
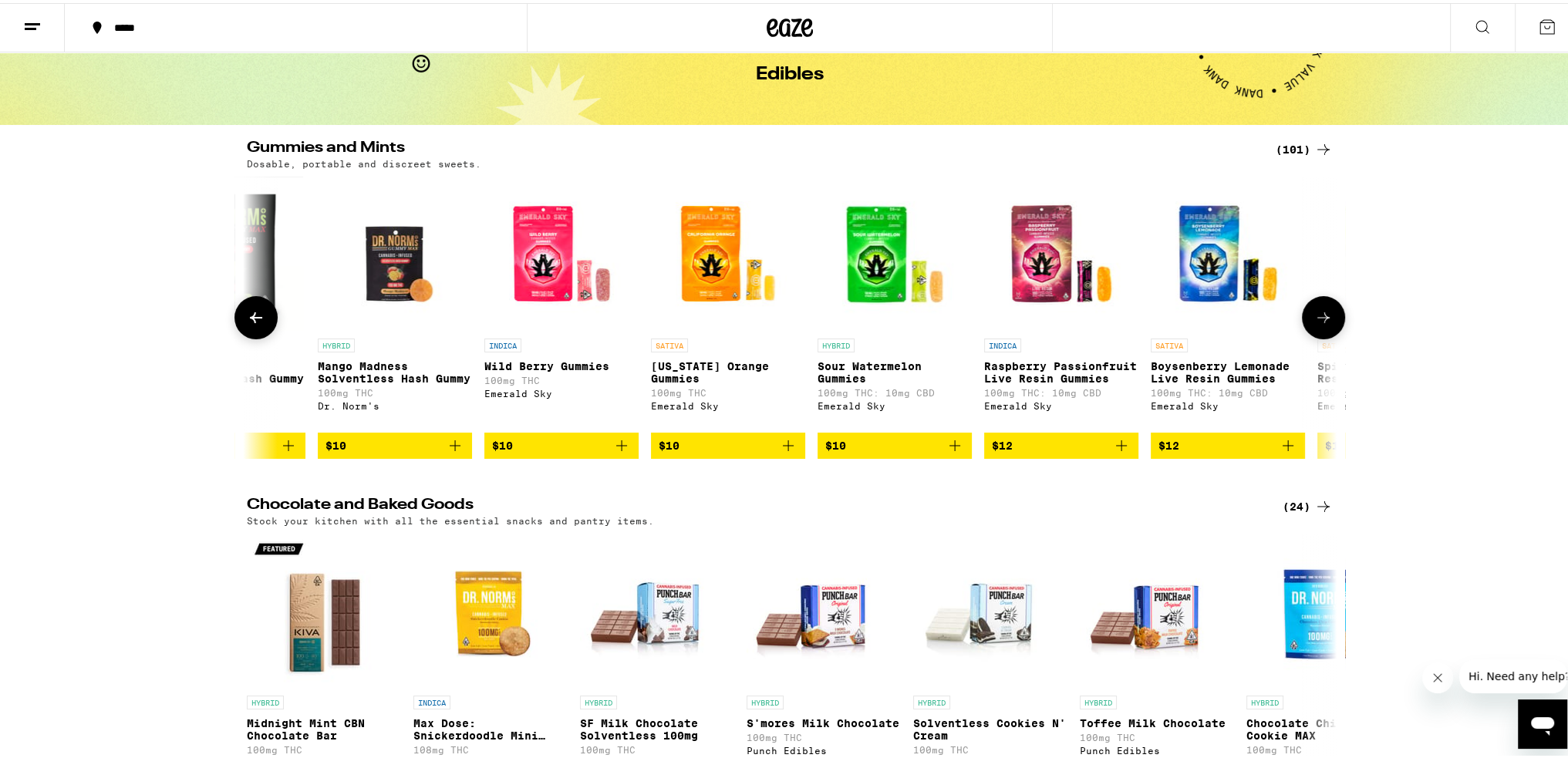
scroll to position [0, 1533]
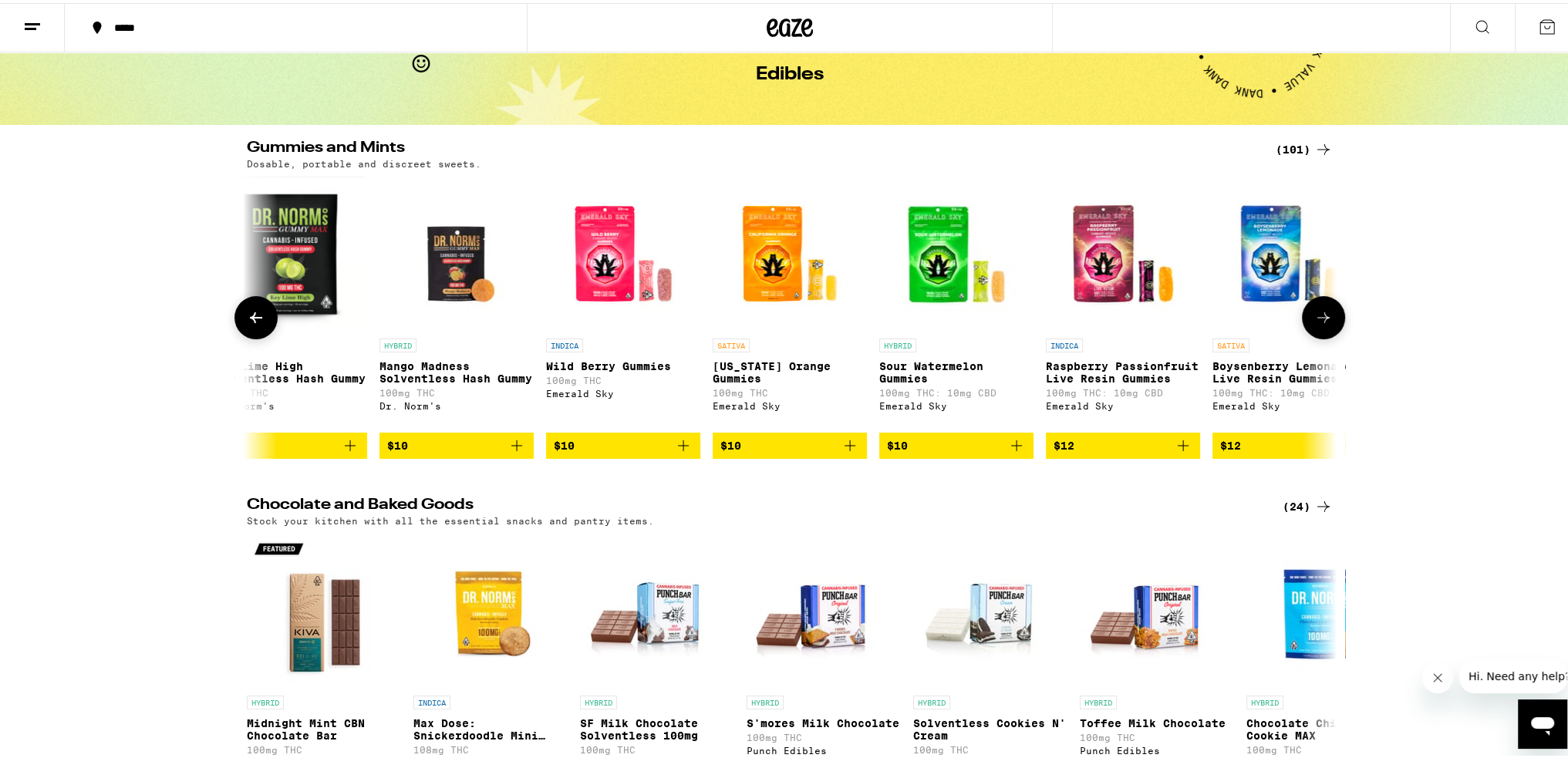
click at [256, 320] on icon at bounding box center [256, 315] width 19 height 19
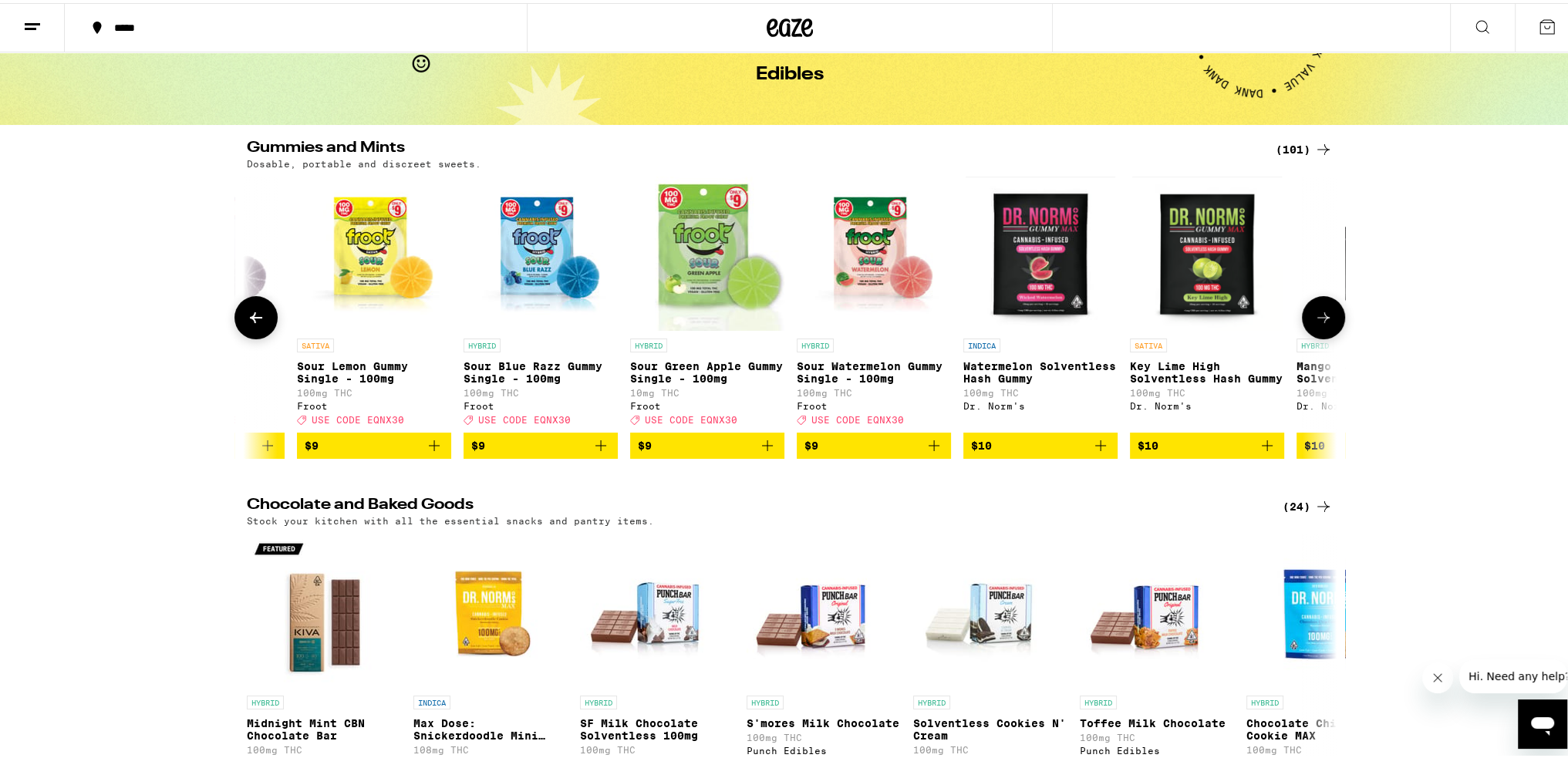
click at [256, 320] on icon at bounding box center [256, 315] width 19 height 19
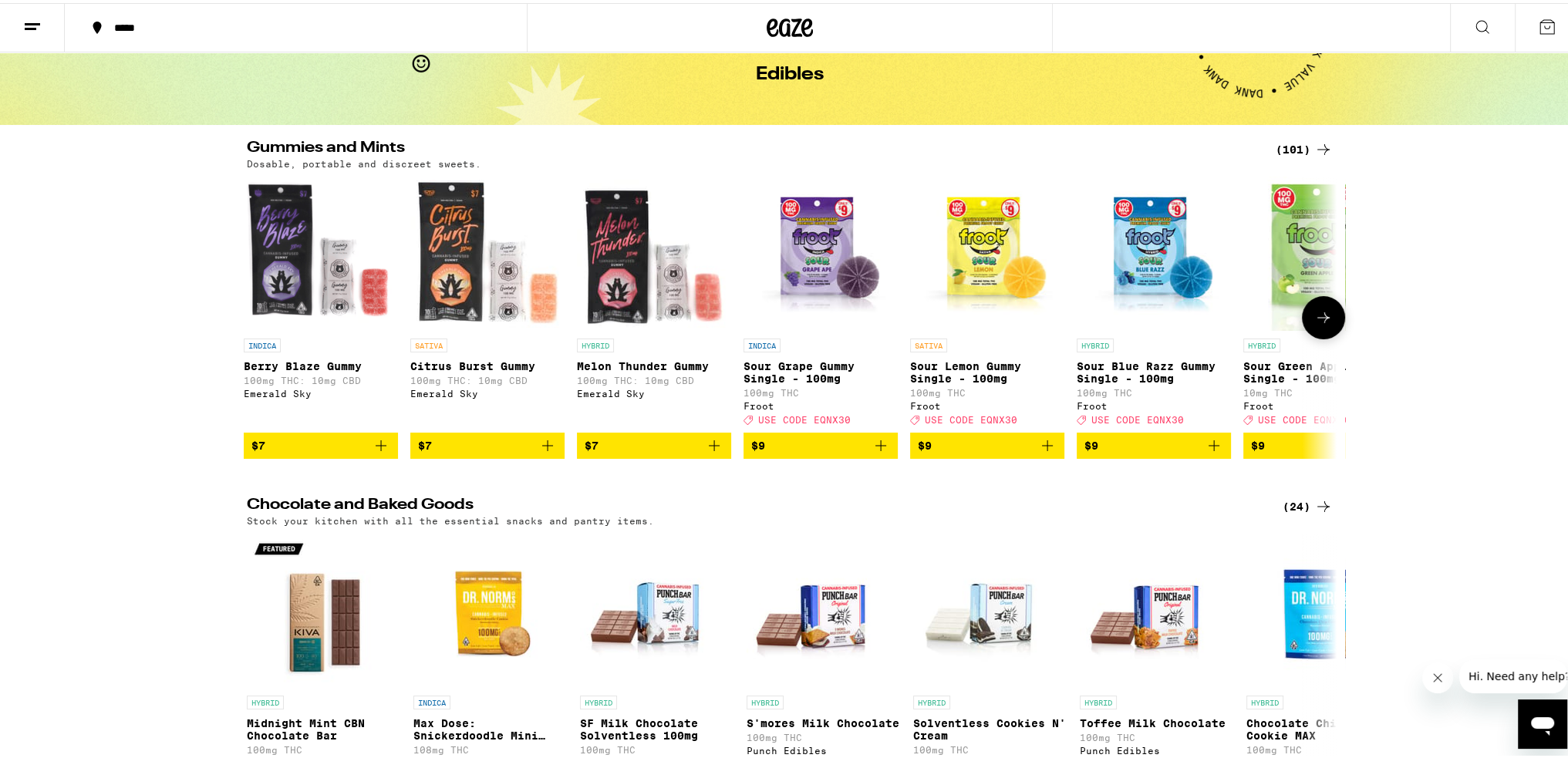
scroll to position [0, 0]
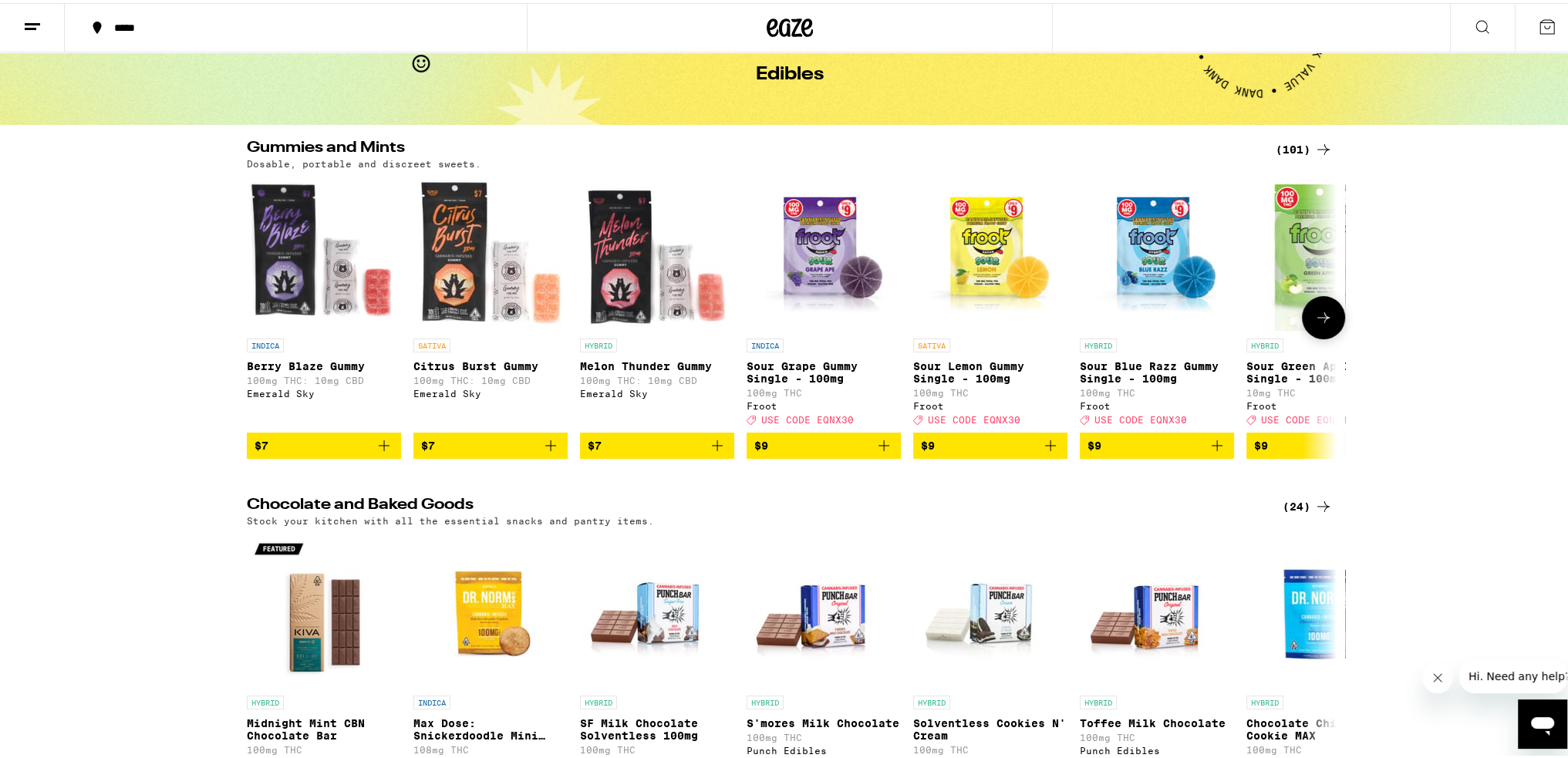
click at [336, 370] on p "Berry Blaze Gummy" at bounding box center [324, 363] width 154 height 13
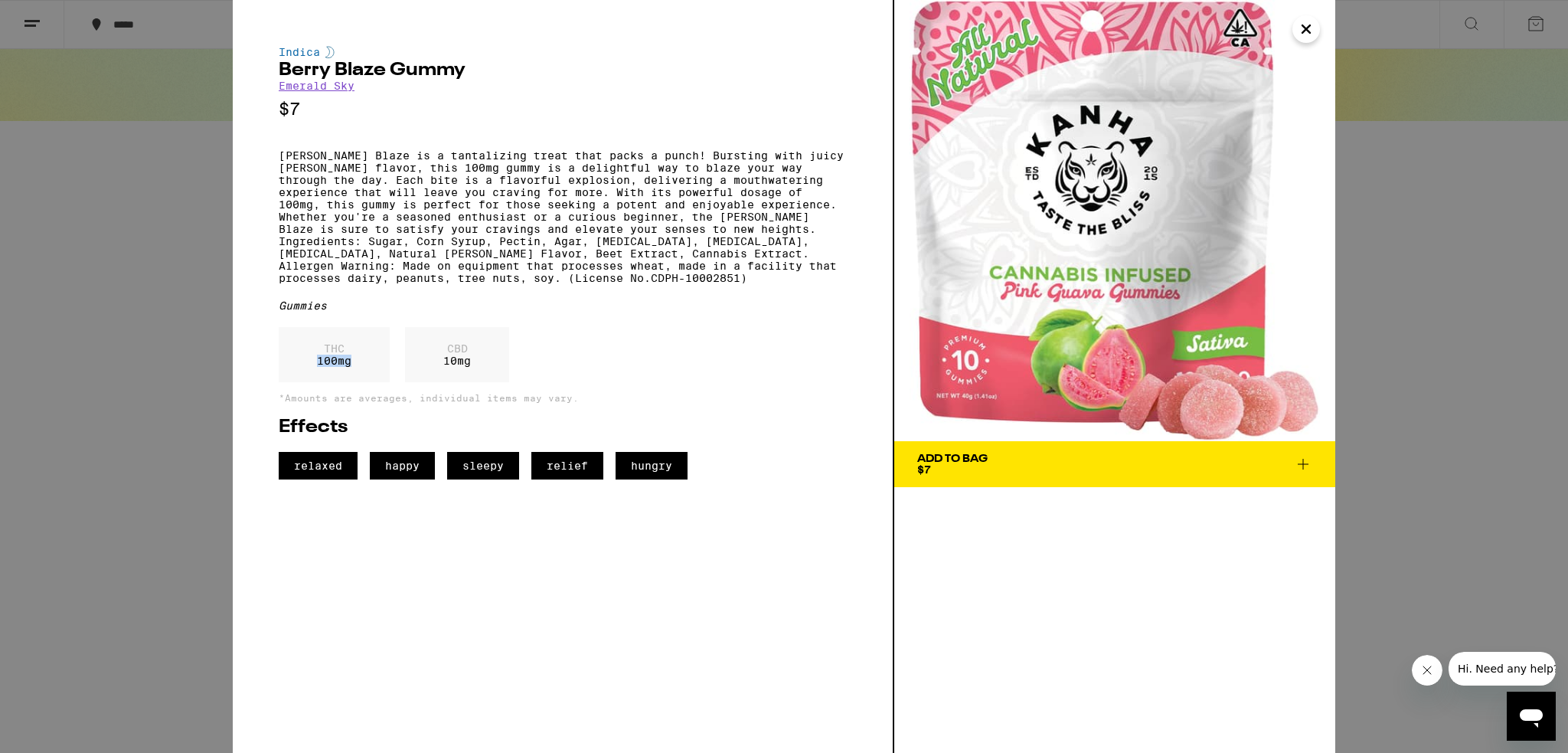
drag, startPoint x: 319, startPoint y: 385, endPoint x: 353, endPoint y: 385, distance: 34.0
click at [353, 382] on div "THC 100 mg" at bounding box center [334, 355] width 111 height 55
click at [1015, 459] on span "Add To Bag $7" at bounding box center [1114, 465] width 395 height 22
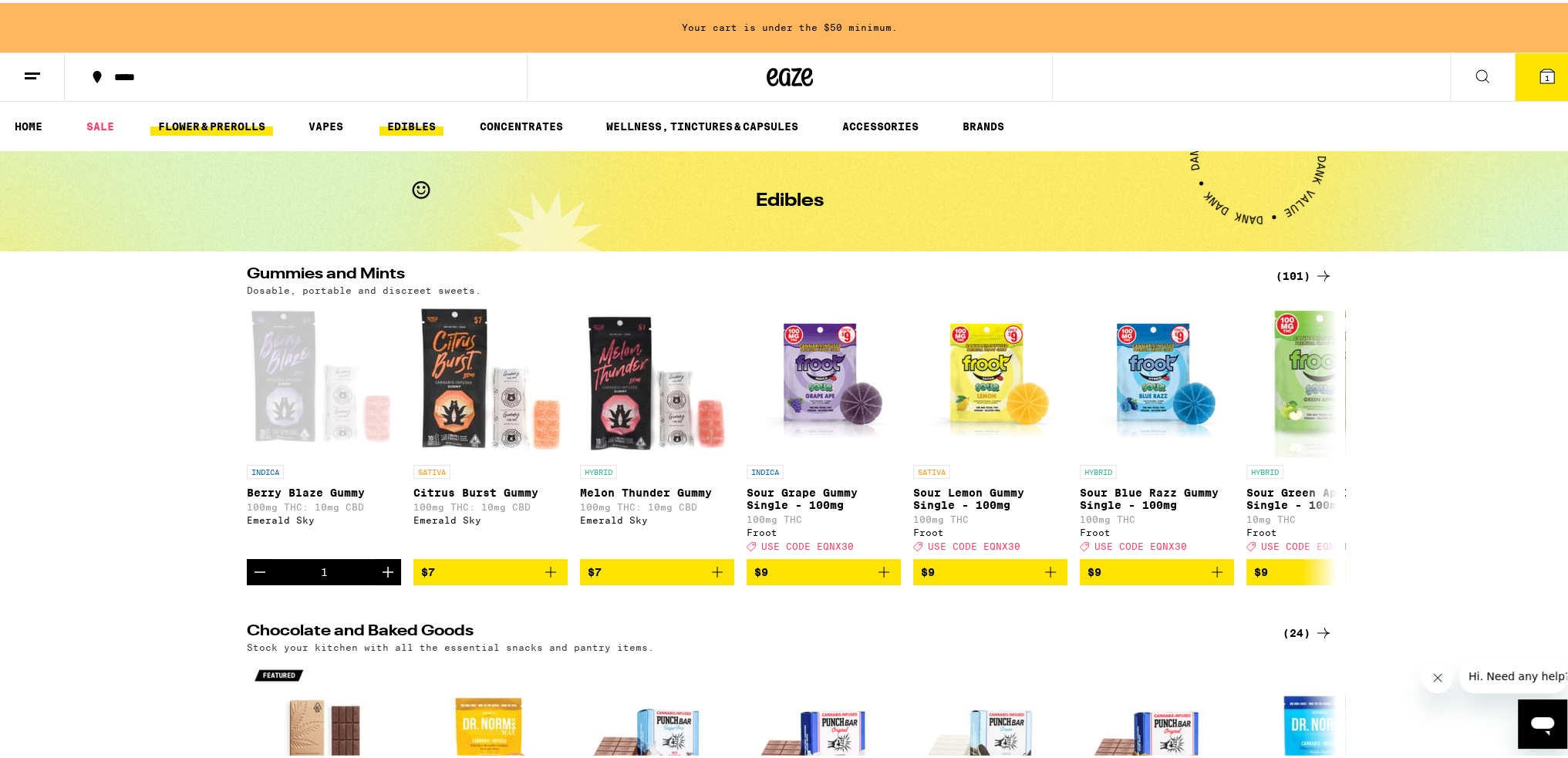
click at [201, 118] on link "FLOWER & PREROLLS" at bounding box center [212, 124] width 123 height 19
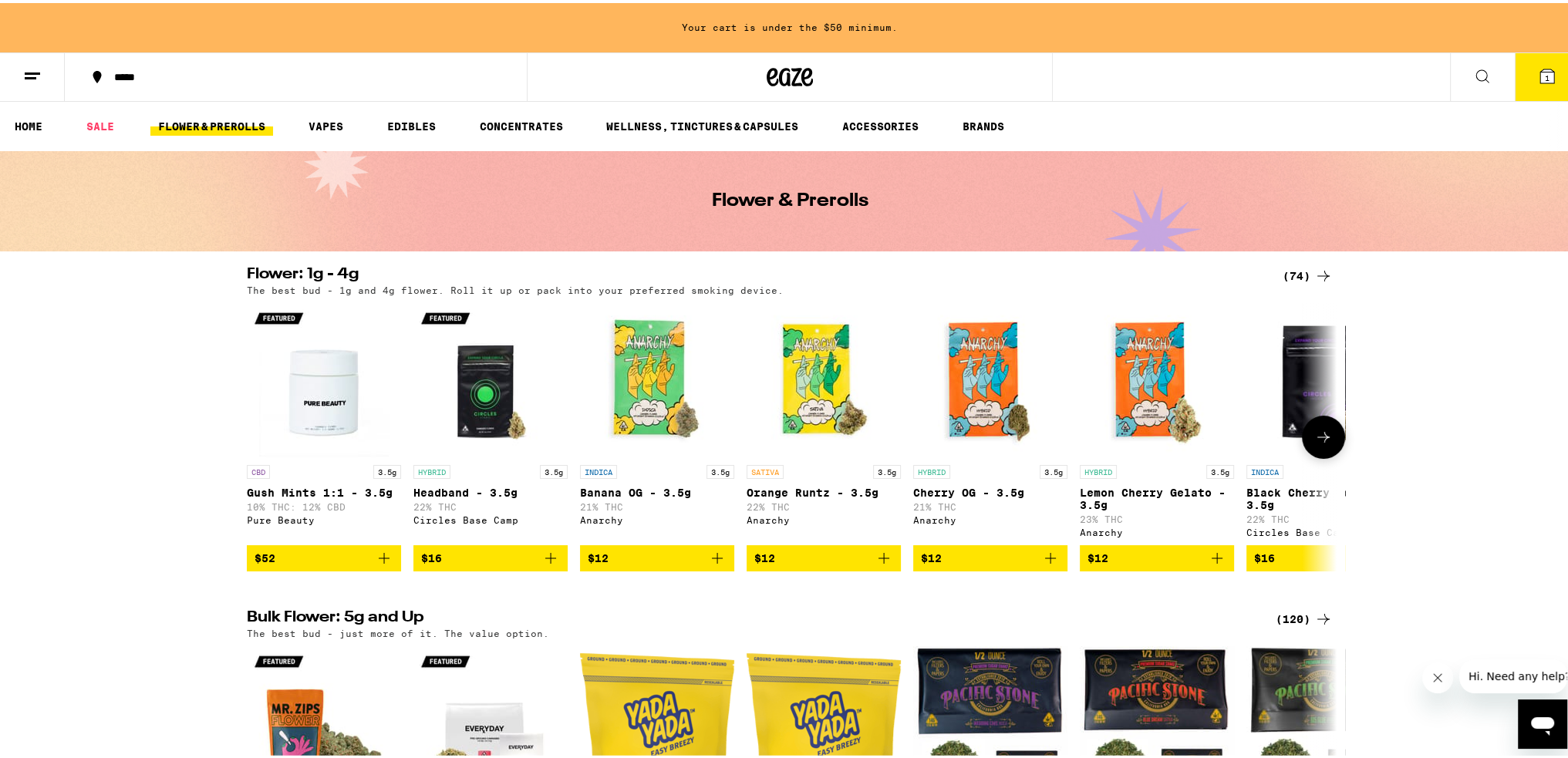
click at [694, 564] on span "$12" at bounding box center [657, 555] width 139 height 19
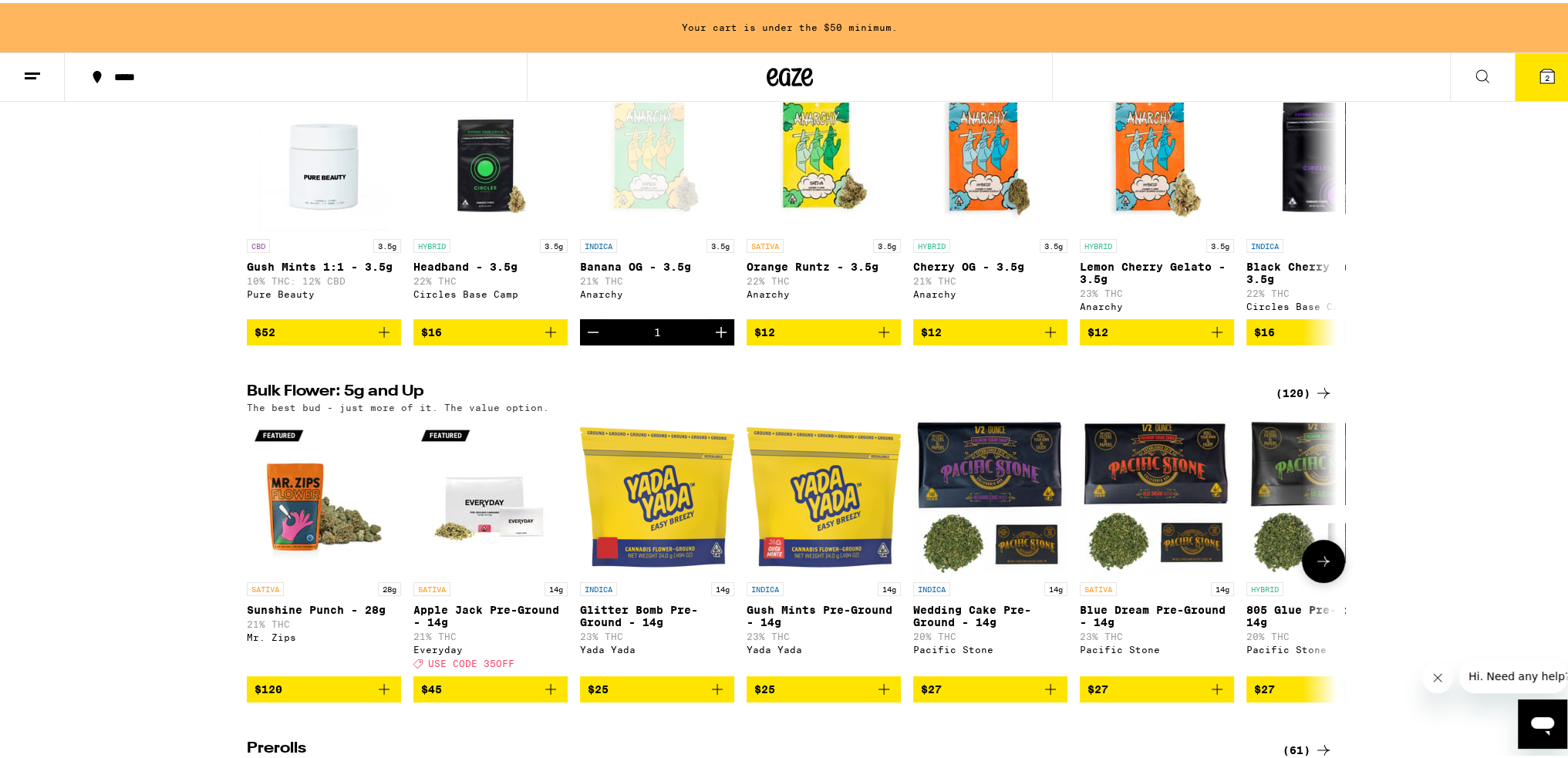
scroll to position [309, 0]
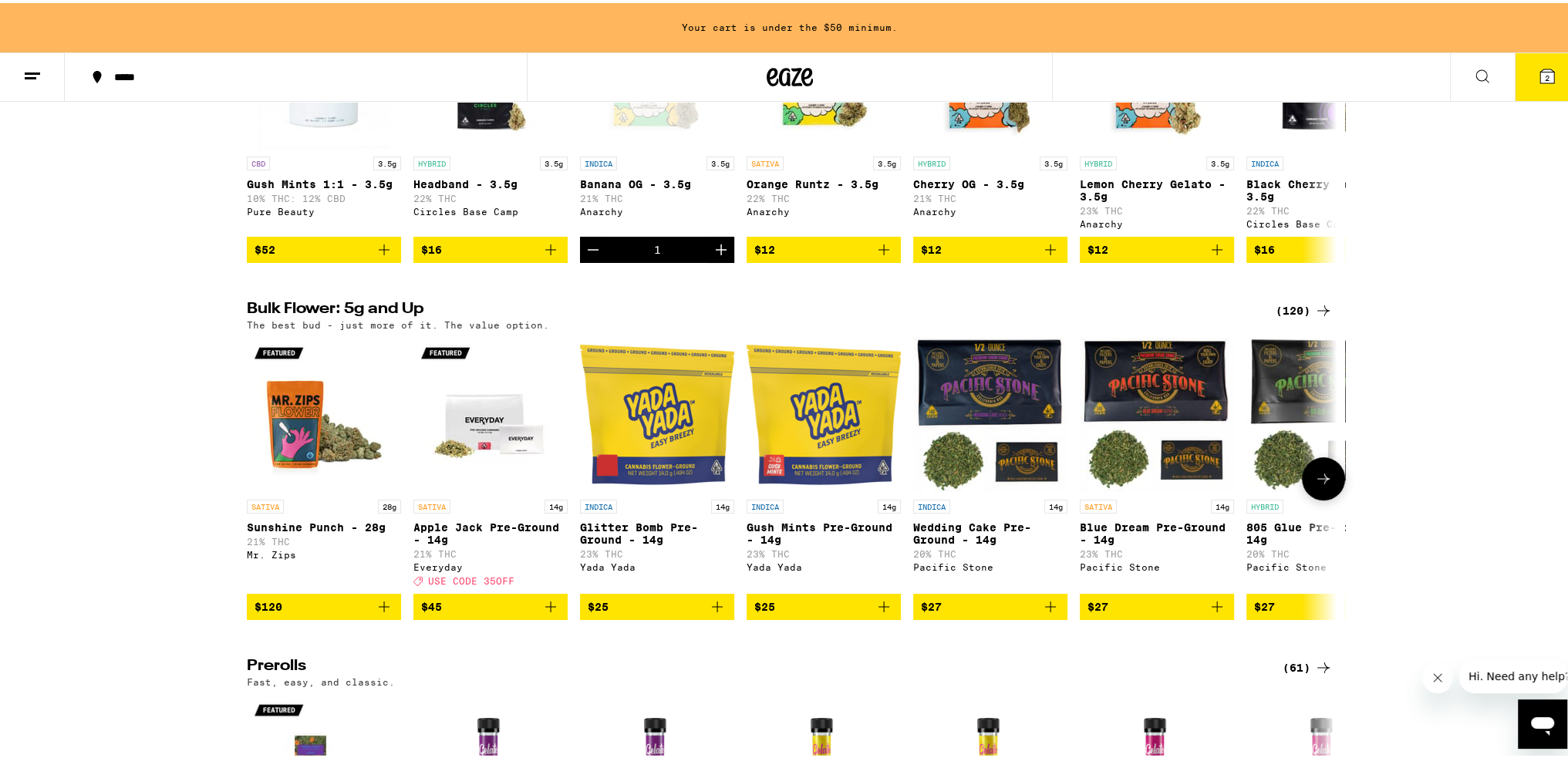
click at [1021, 613] on span "$27" at bounding box center [990, 604] width 139 height 19
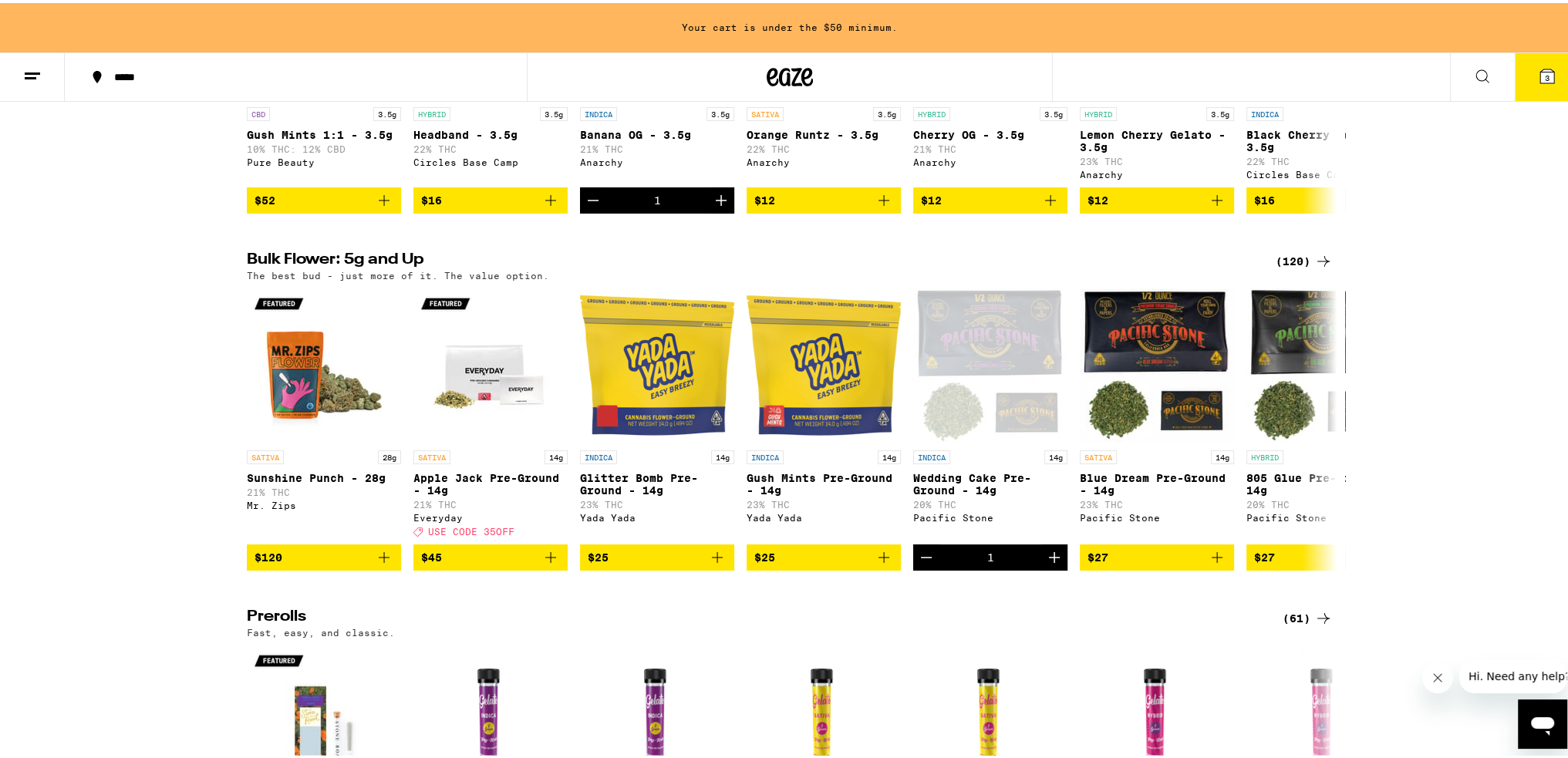
scroll to position [386, 0]
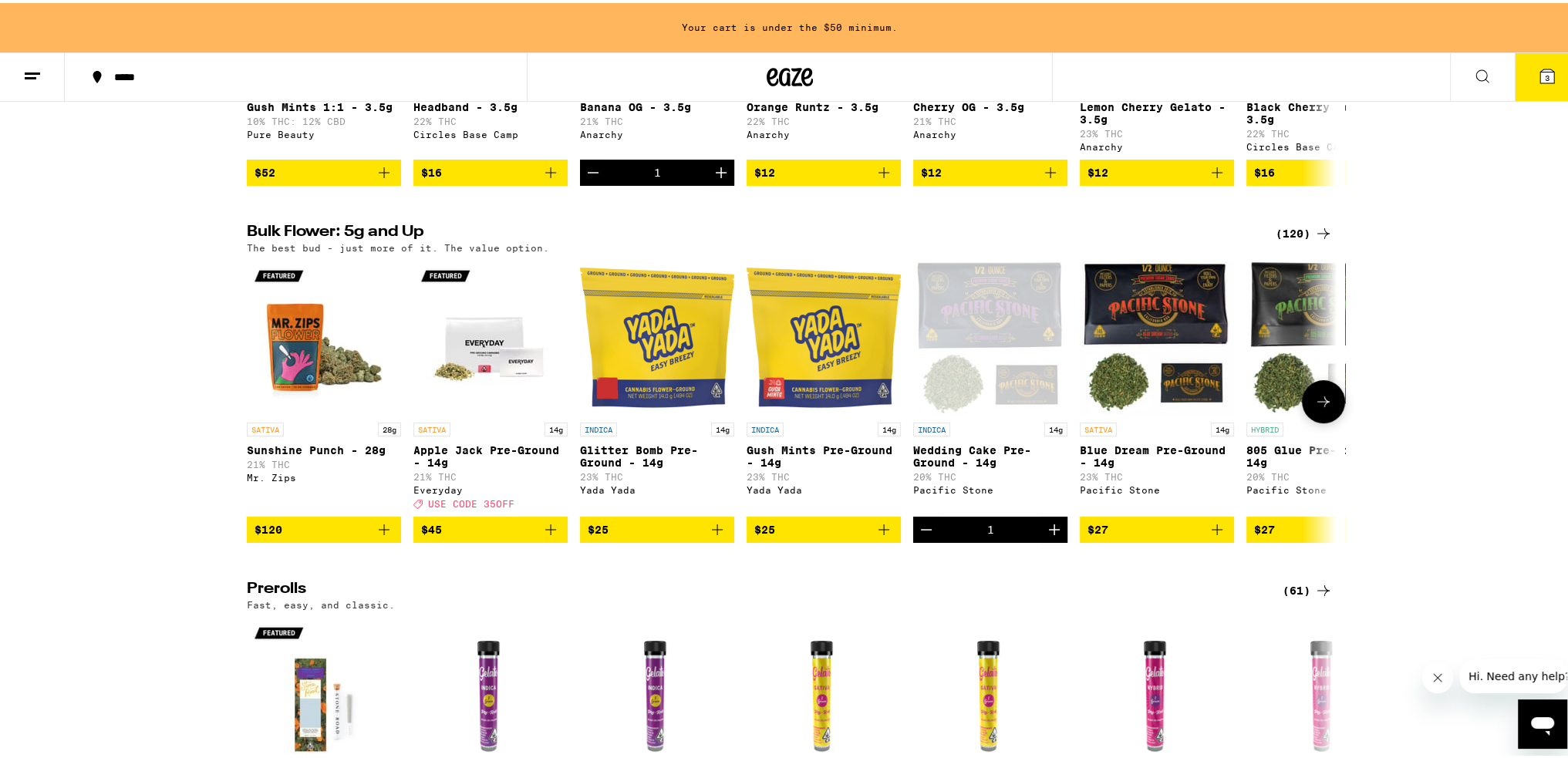
click at [1317, 408] on icon at bounding box center [1323, 398] width 19 height 19
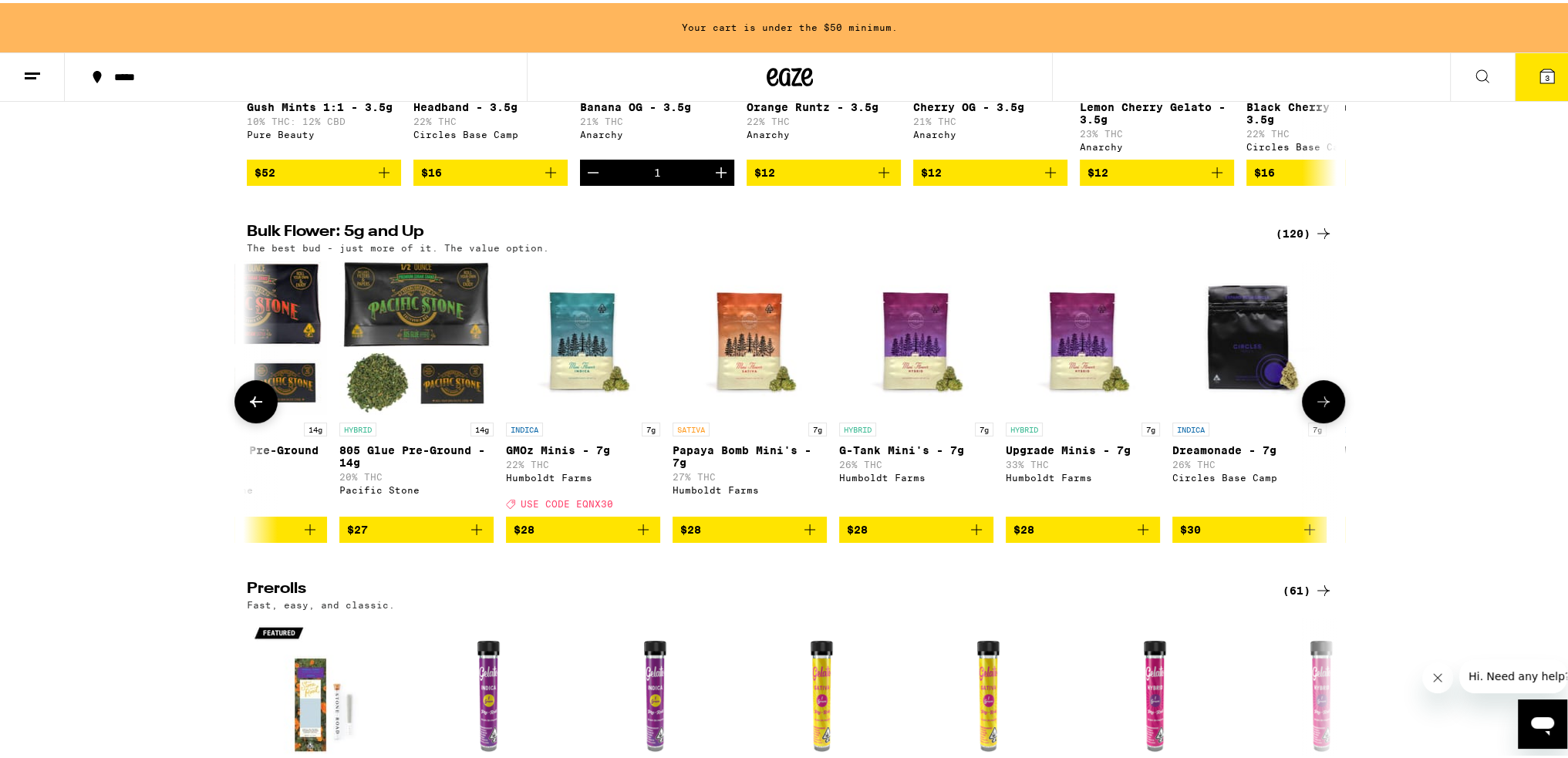
scroll to position [0, 918]
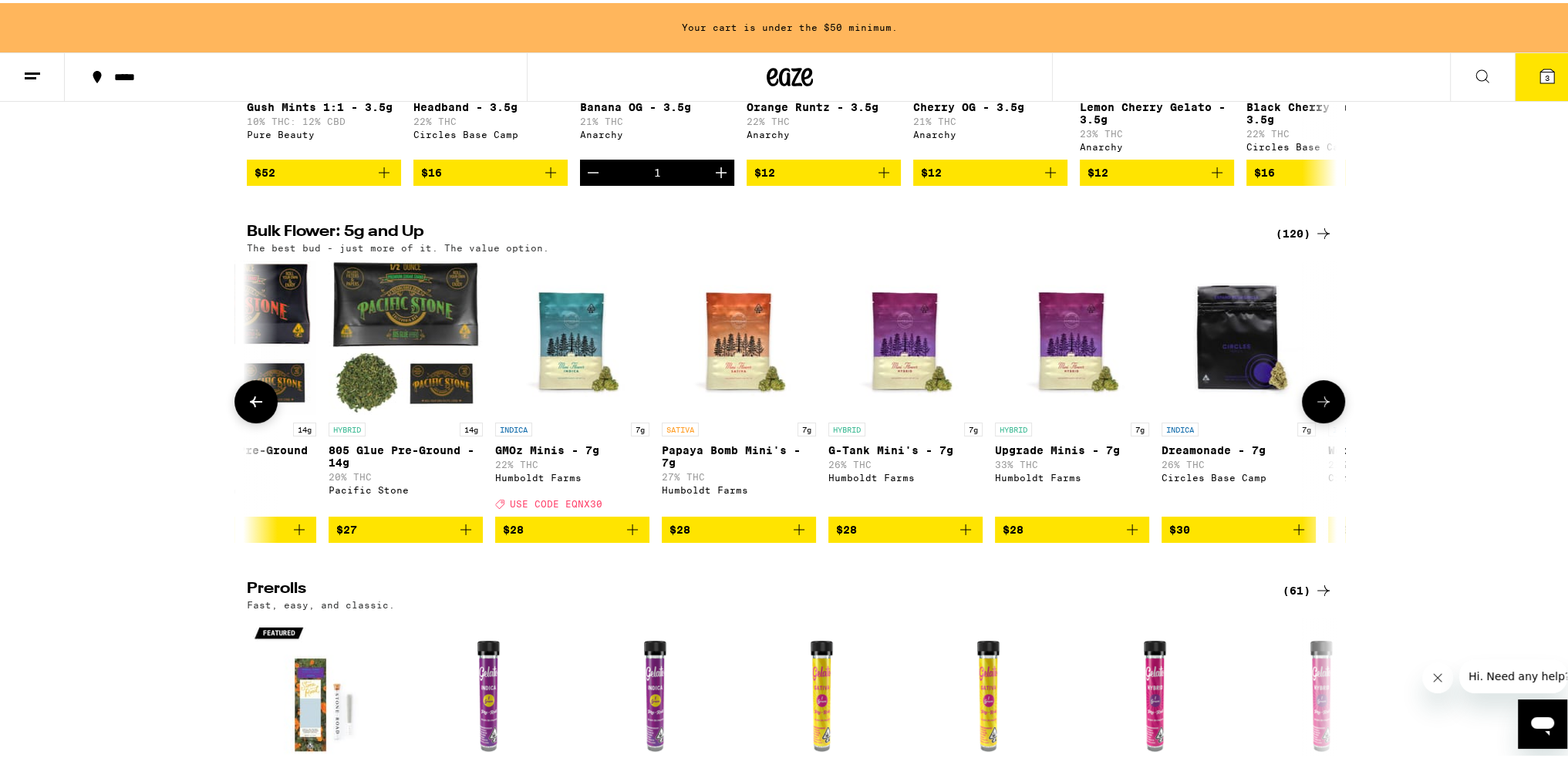
click at [257, 408] on icon at bounding box center [256, 398] width 19 height 19
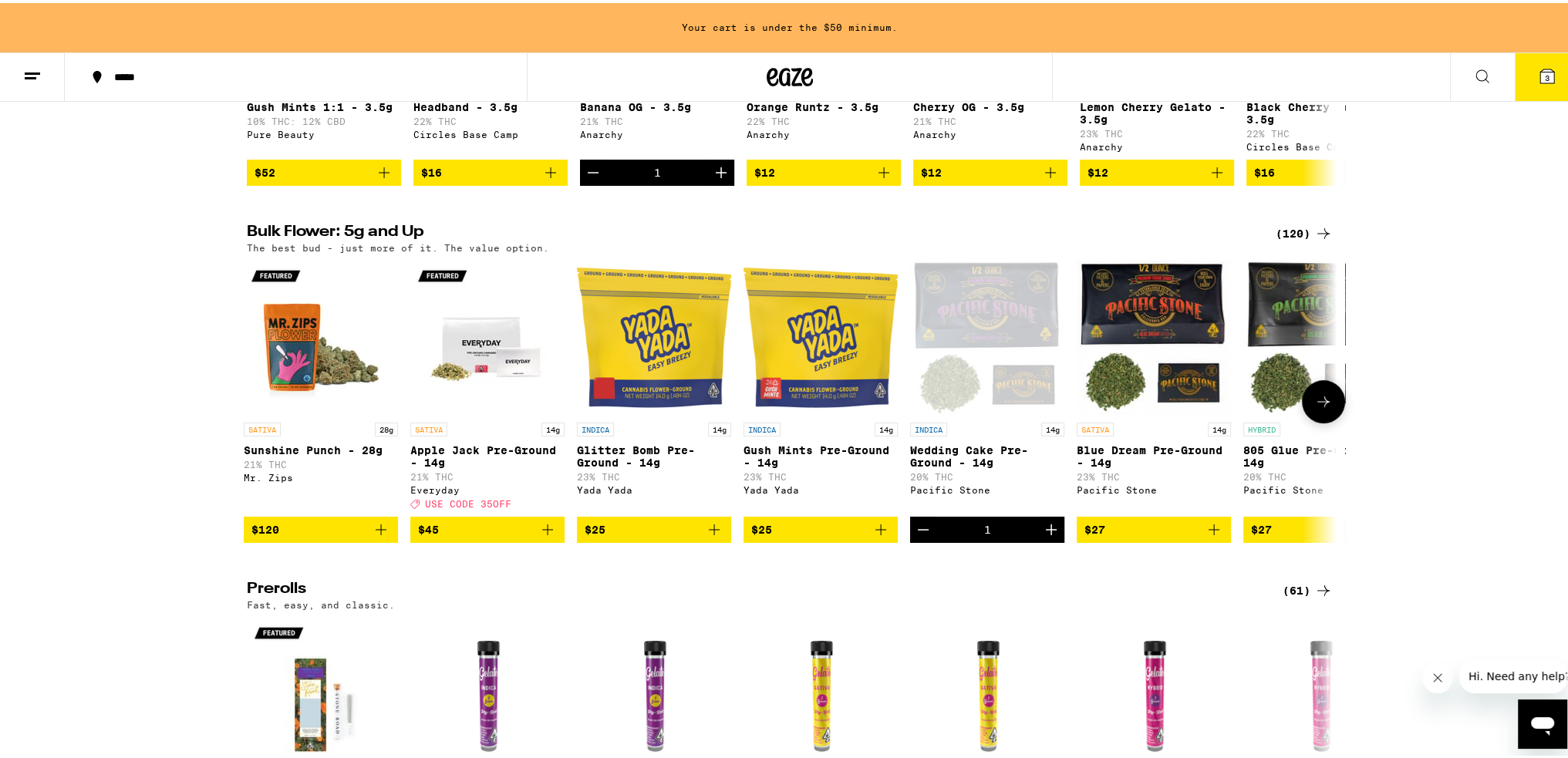
scroll to position [0, 0]
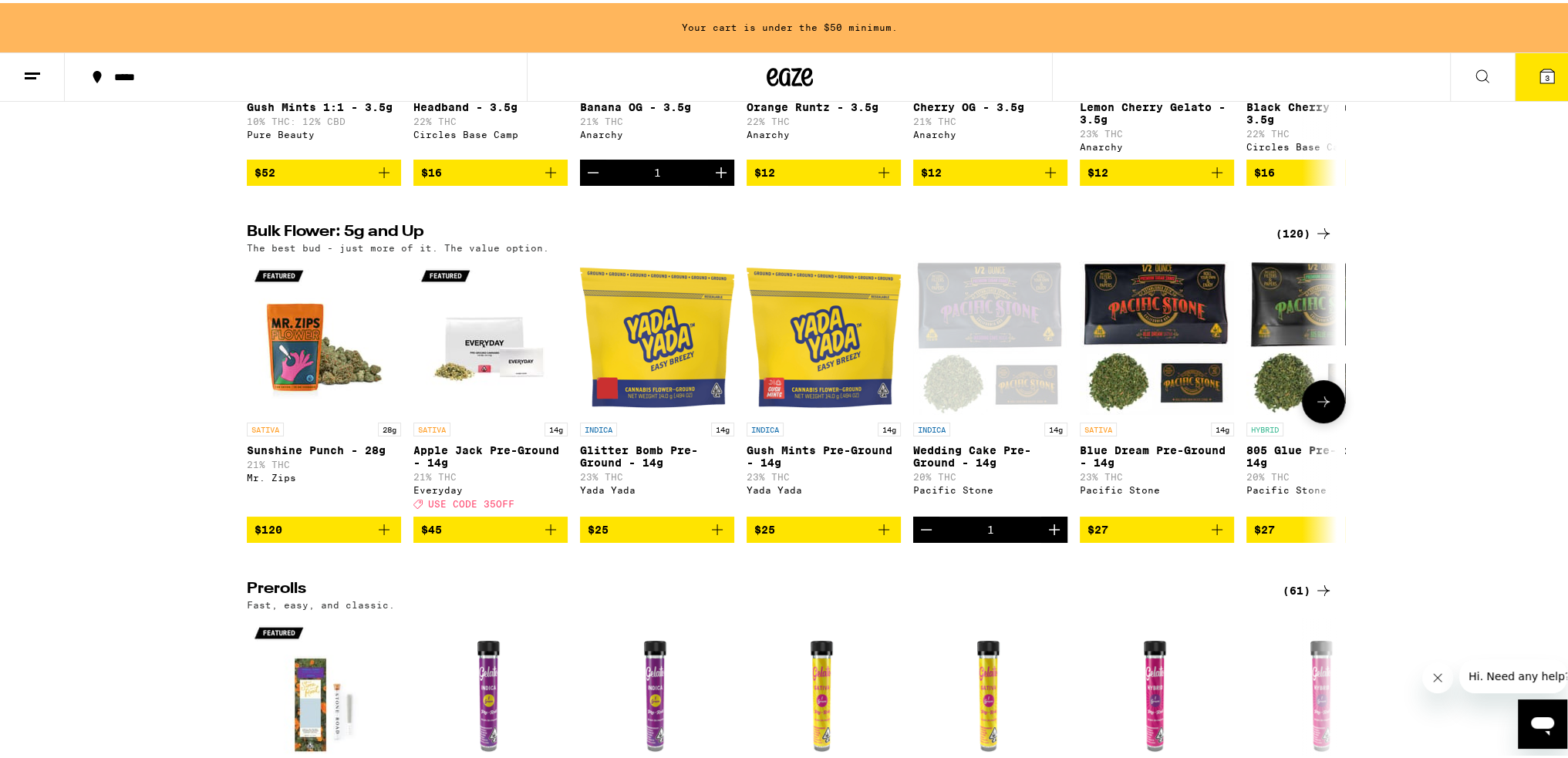
click at [1318, 408] on icon at bounding box center [1323, 398] width 19 height 19
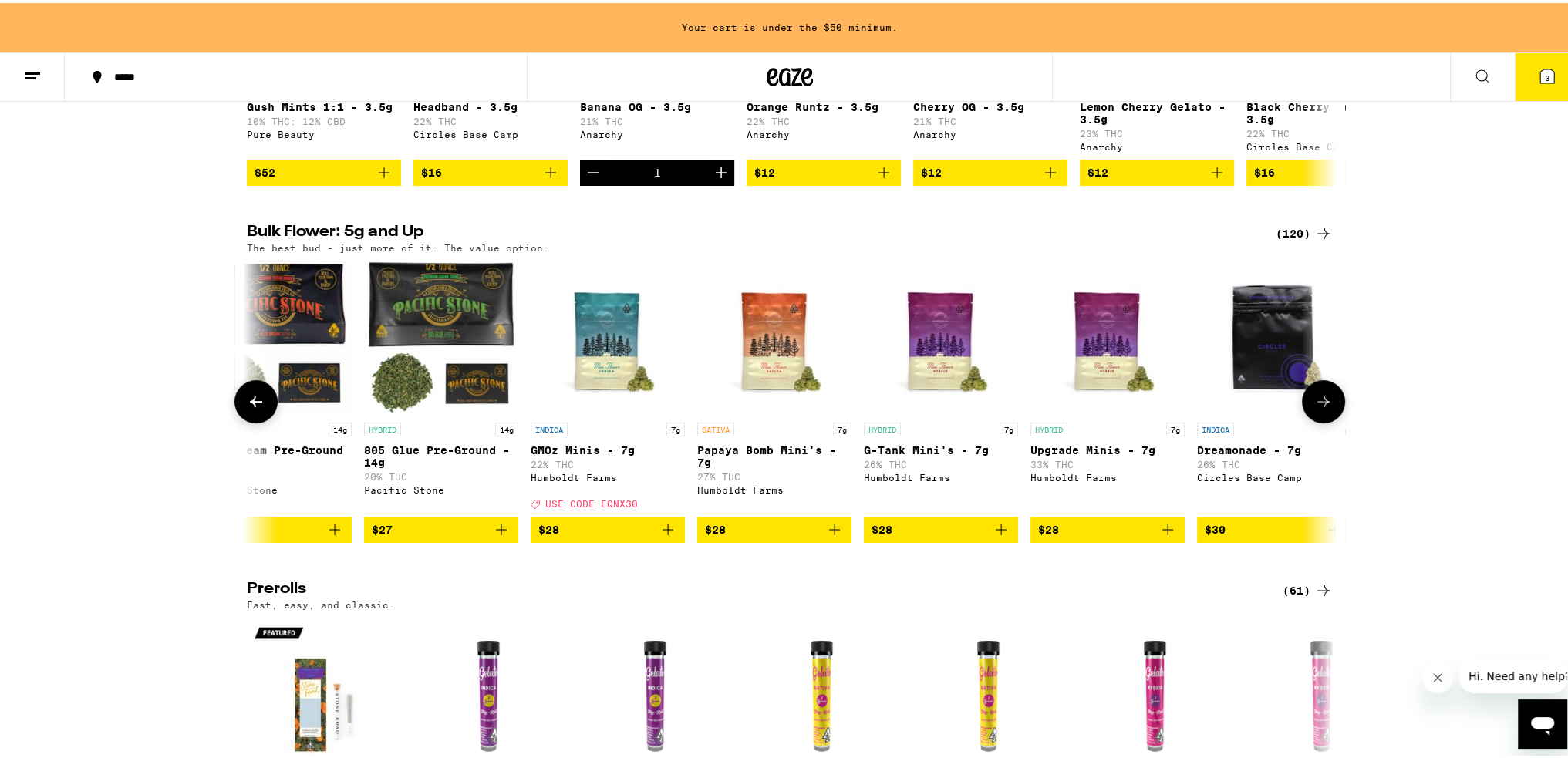
scroll to position [0, 919]
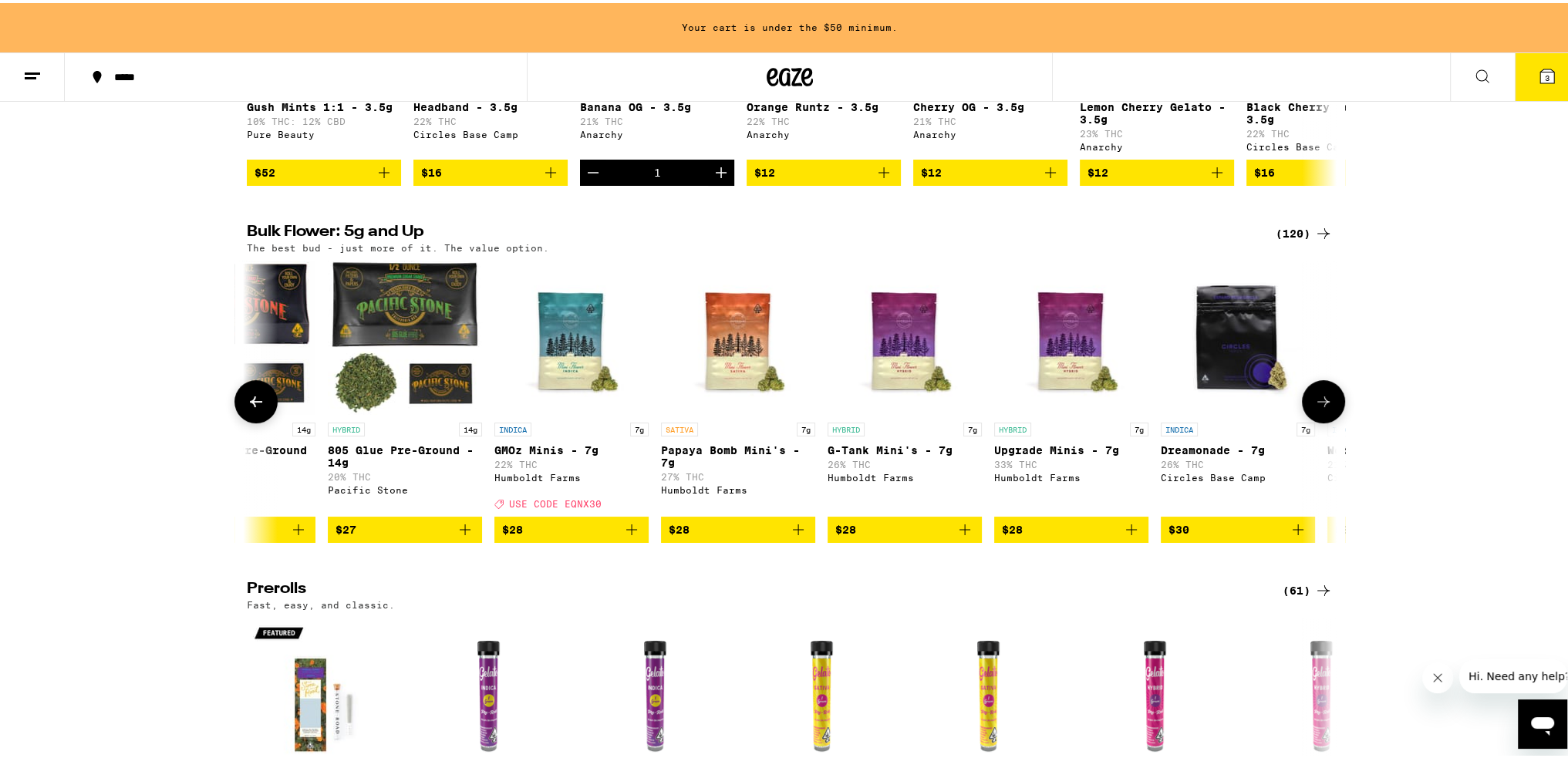
click at [1321, 408] on icon at bounding box center [1323, 398] width 19 height 19
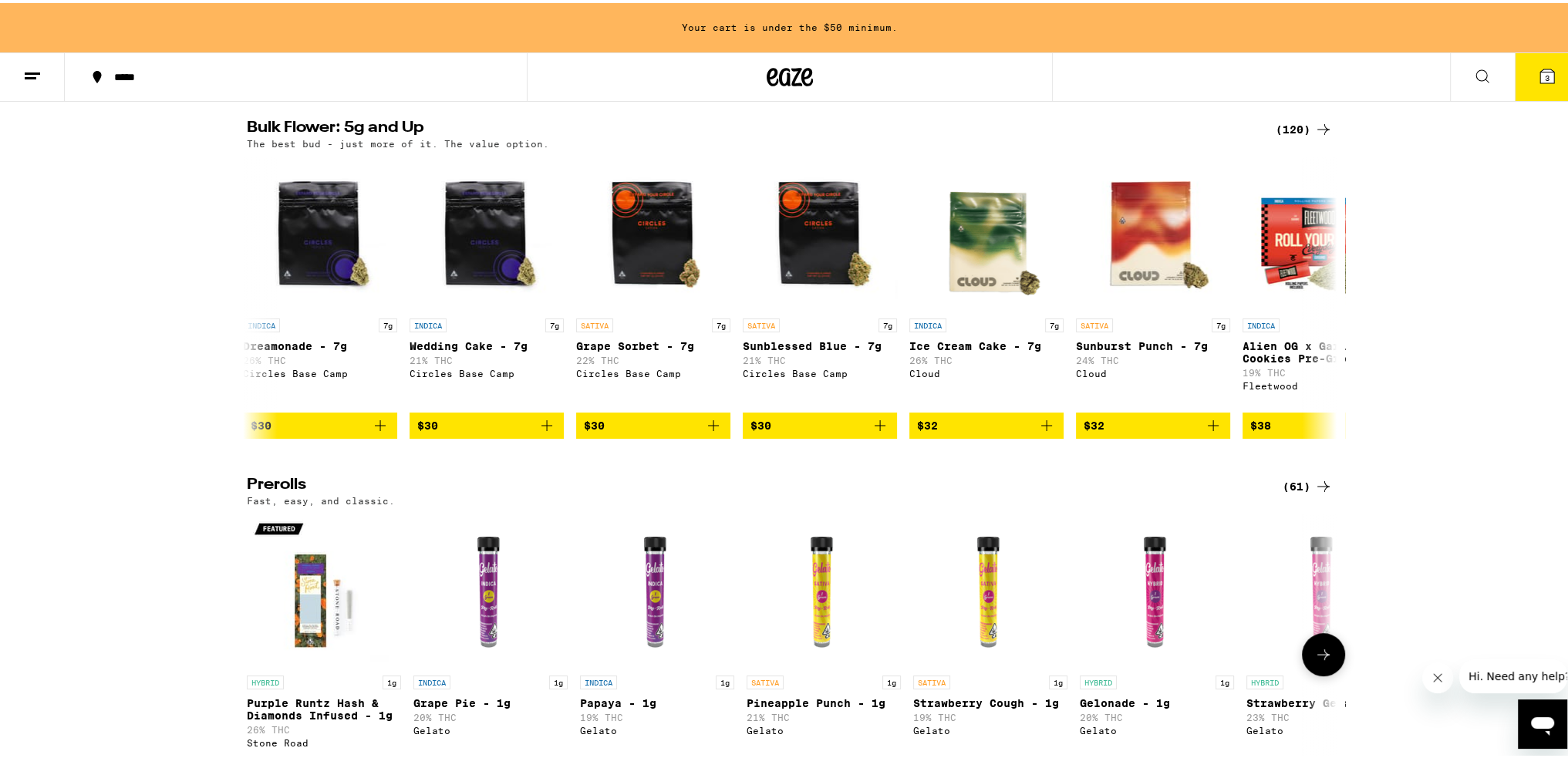
scroll to position [463, 0]
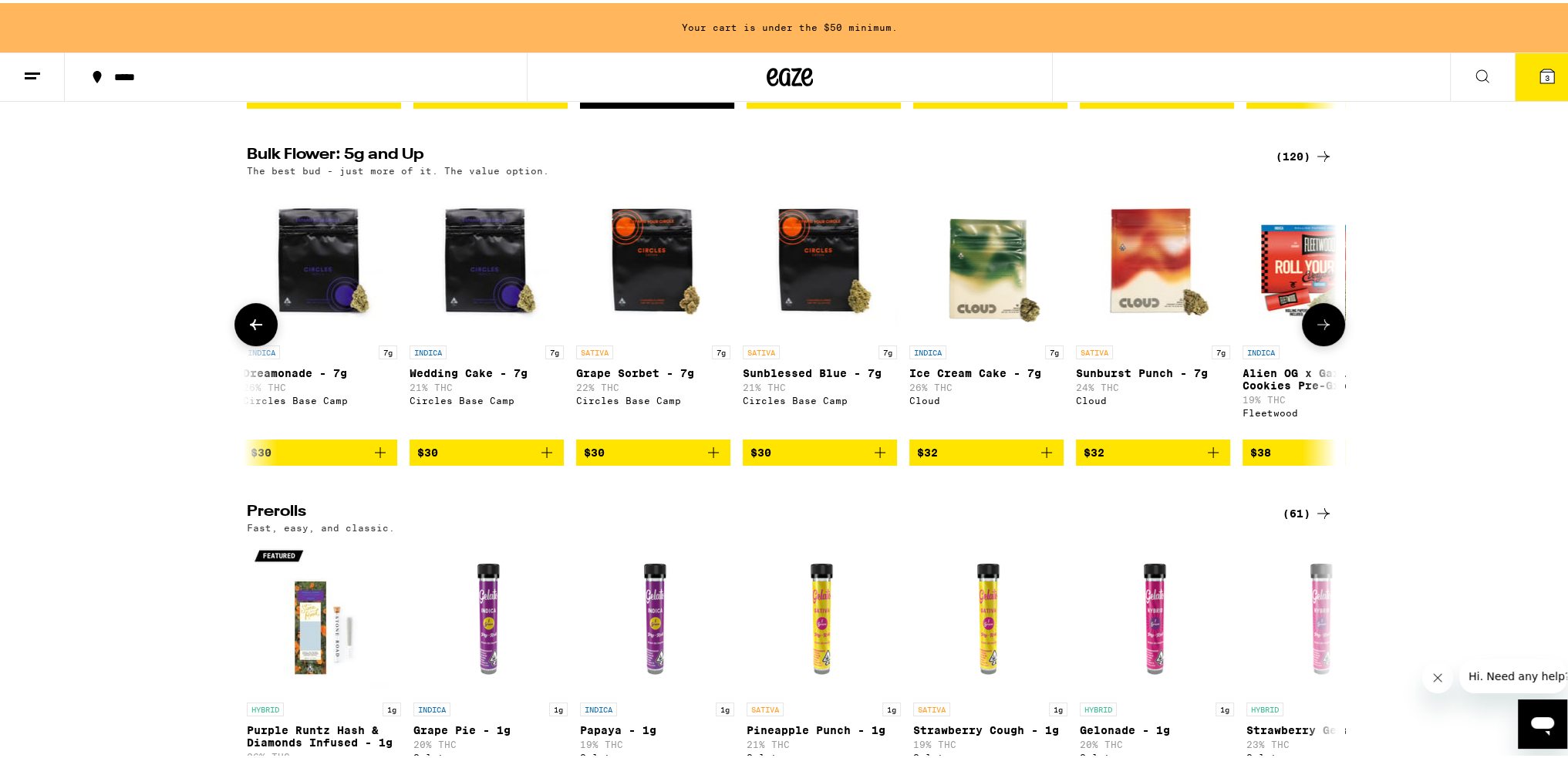
click at [815, 459] on span "$30" at bounding box center [820, 449] width 139 height 19
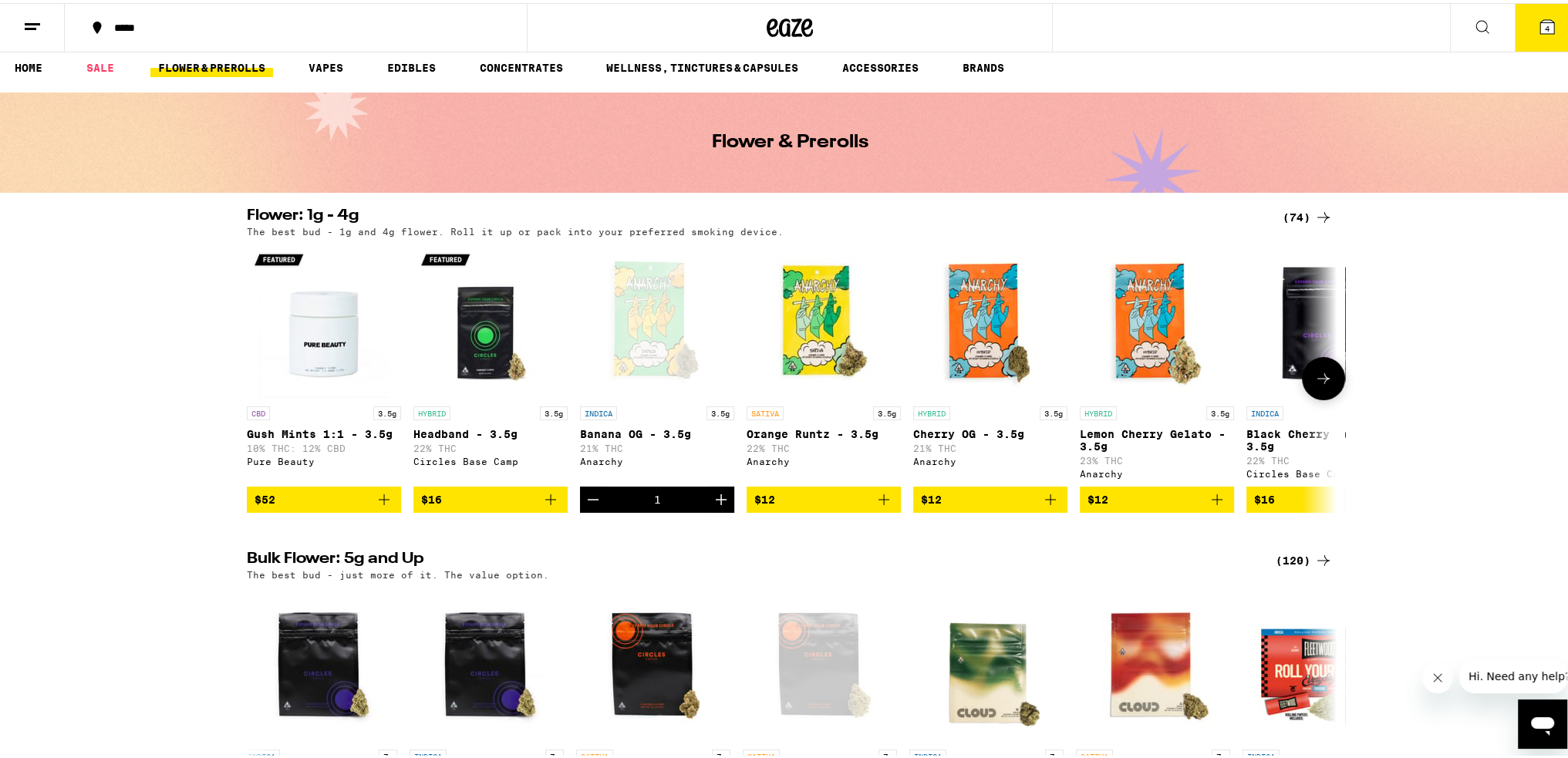
scroll to position [0, 0]
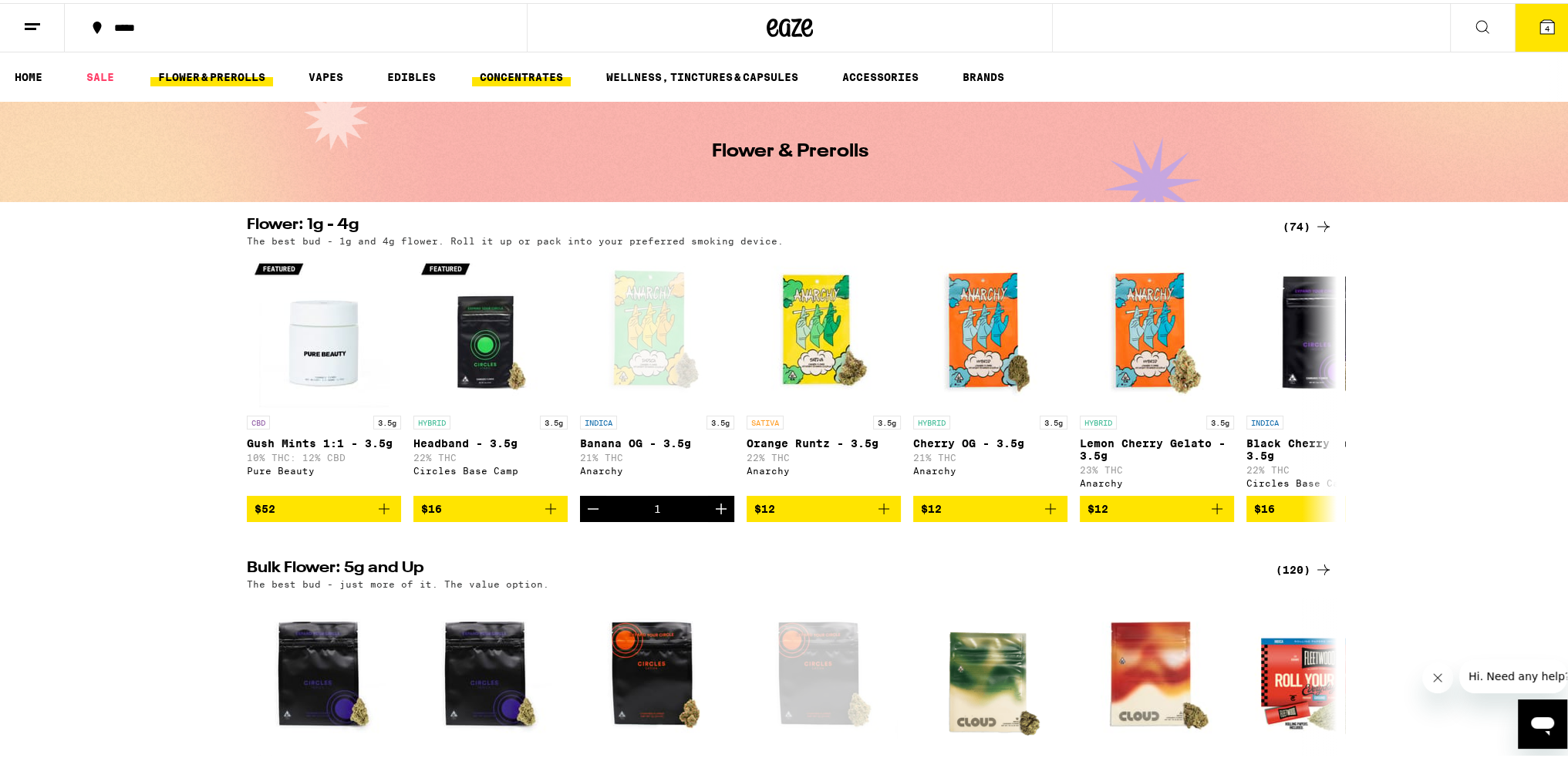
click at [531, 71] on link "CONCENTRATES" at bounding box center [521, 74] width 99 height 19
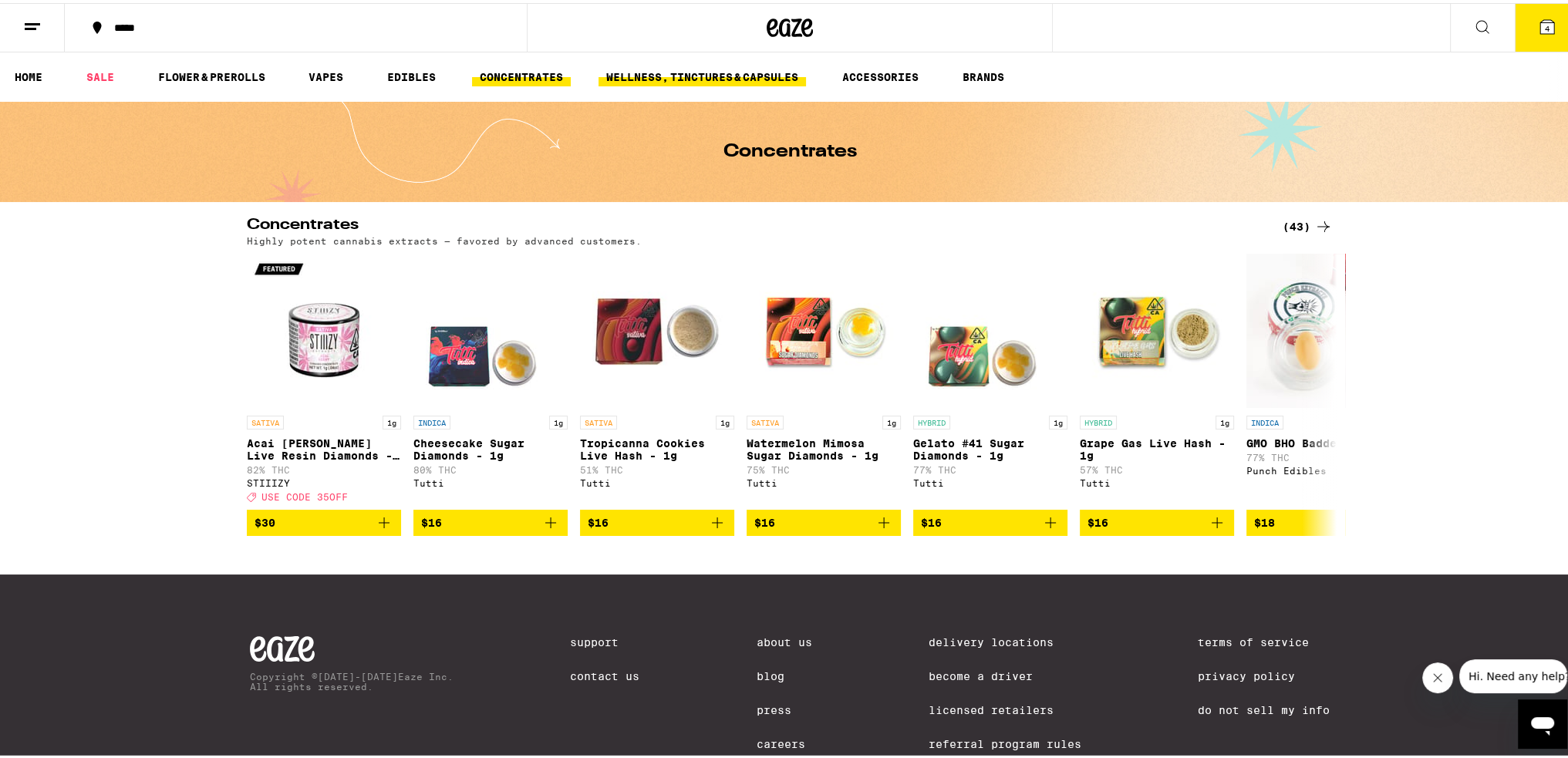
click at [667, 77] on link "WELLNESS, TINCTURES & CAPSULES" at bounding box center [701, 74] width 207 height 19
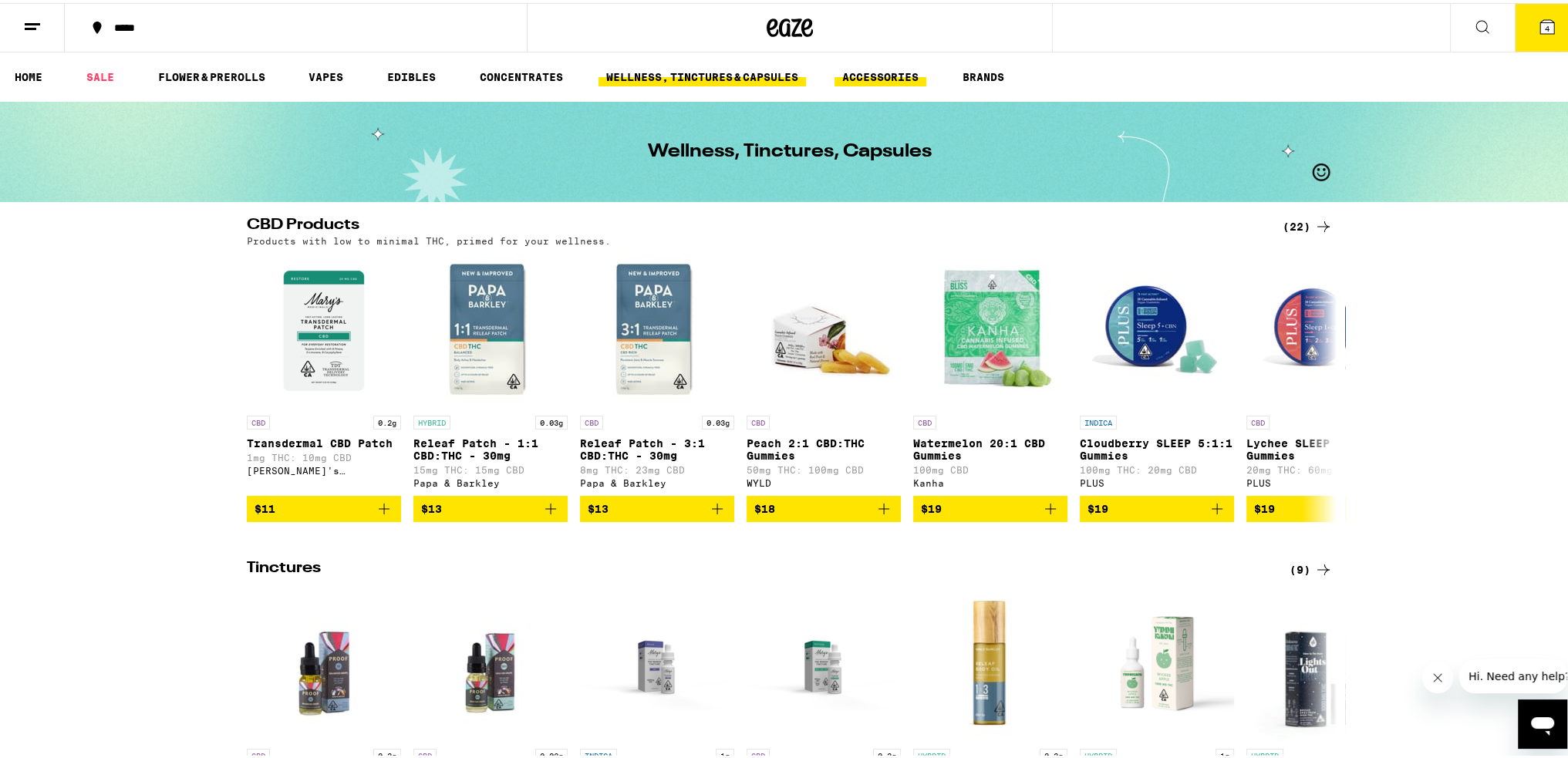
click at [859, 67] on link "ACCESSORIES" at bounding box center [880, 74] width 91 height 19
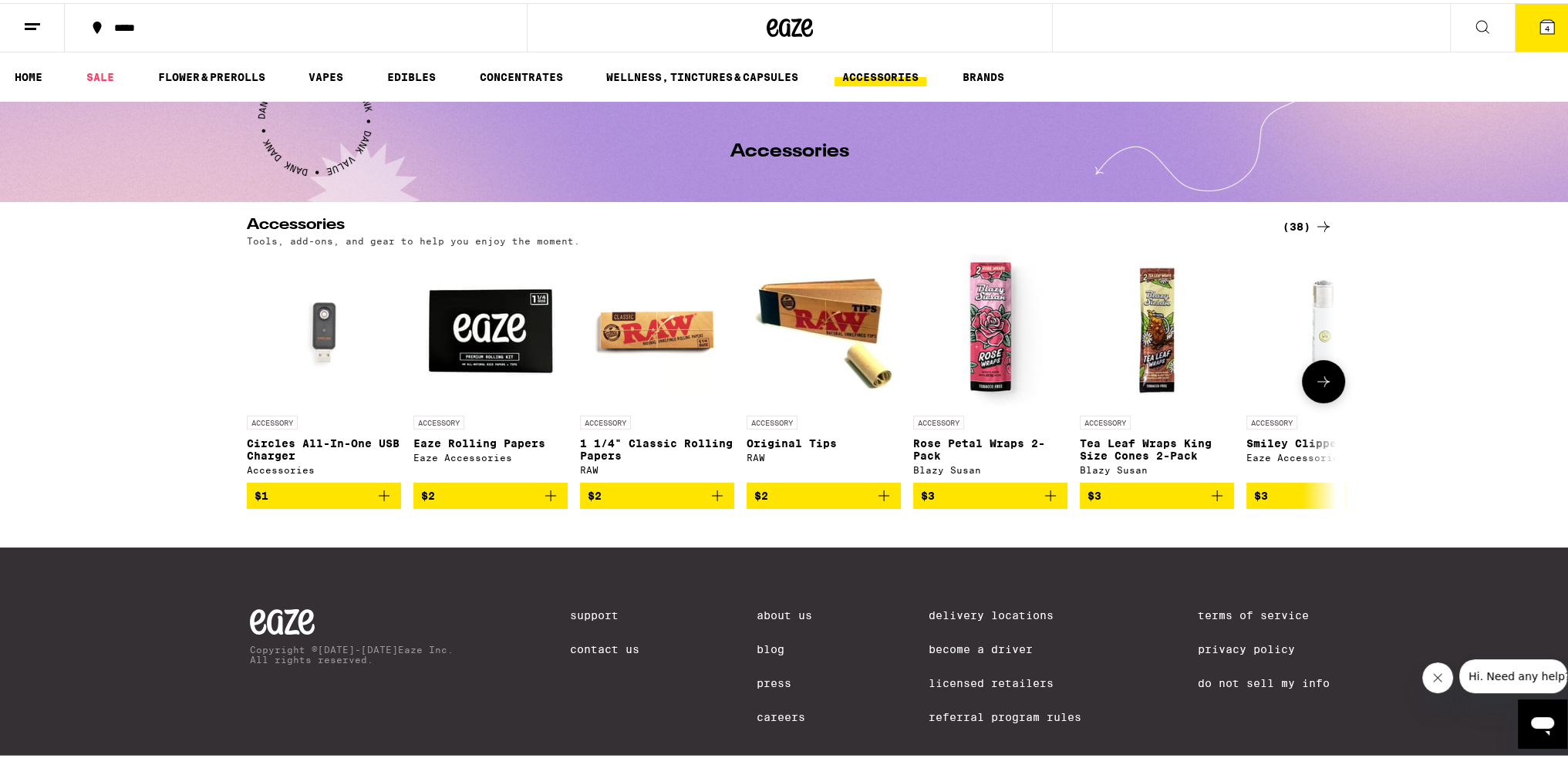
click at [1318, 374] on icon at bounding box center [1323, 379] width 19 height 19
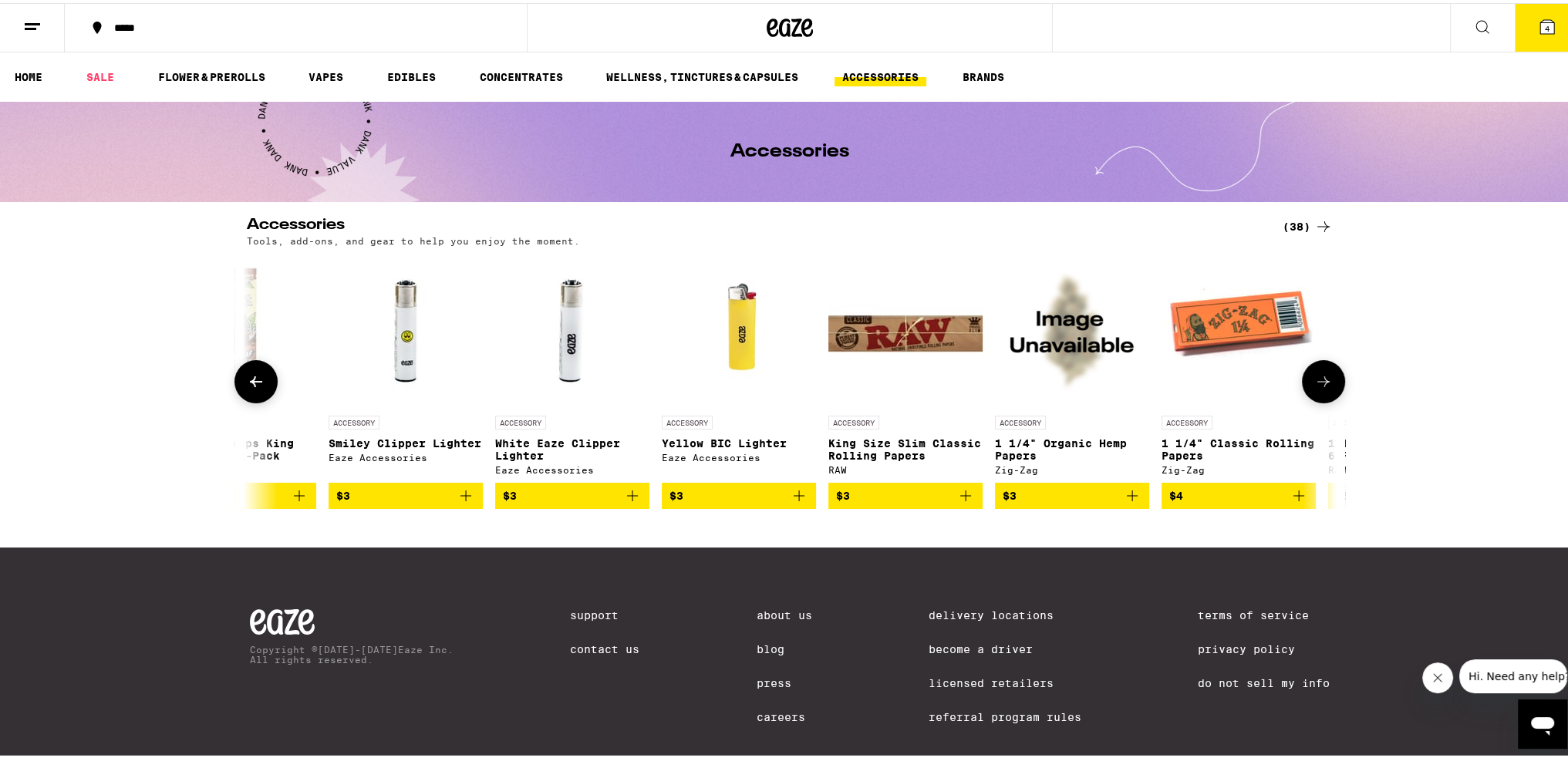
click at [1318, 374] on icon at bounding box center [1323, 379] width 19 height 19
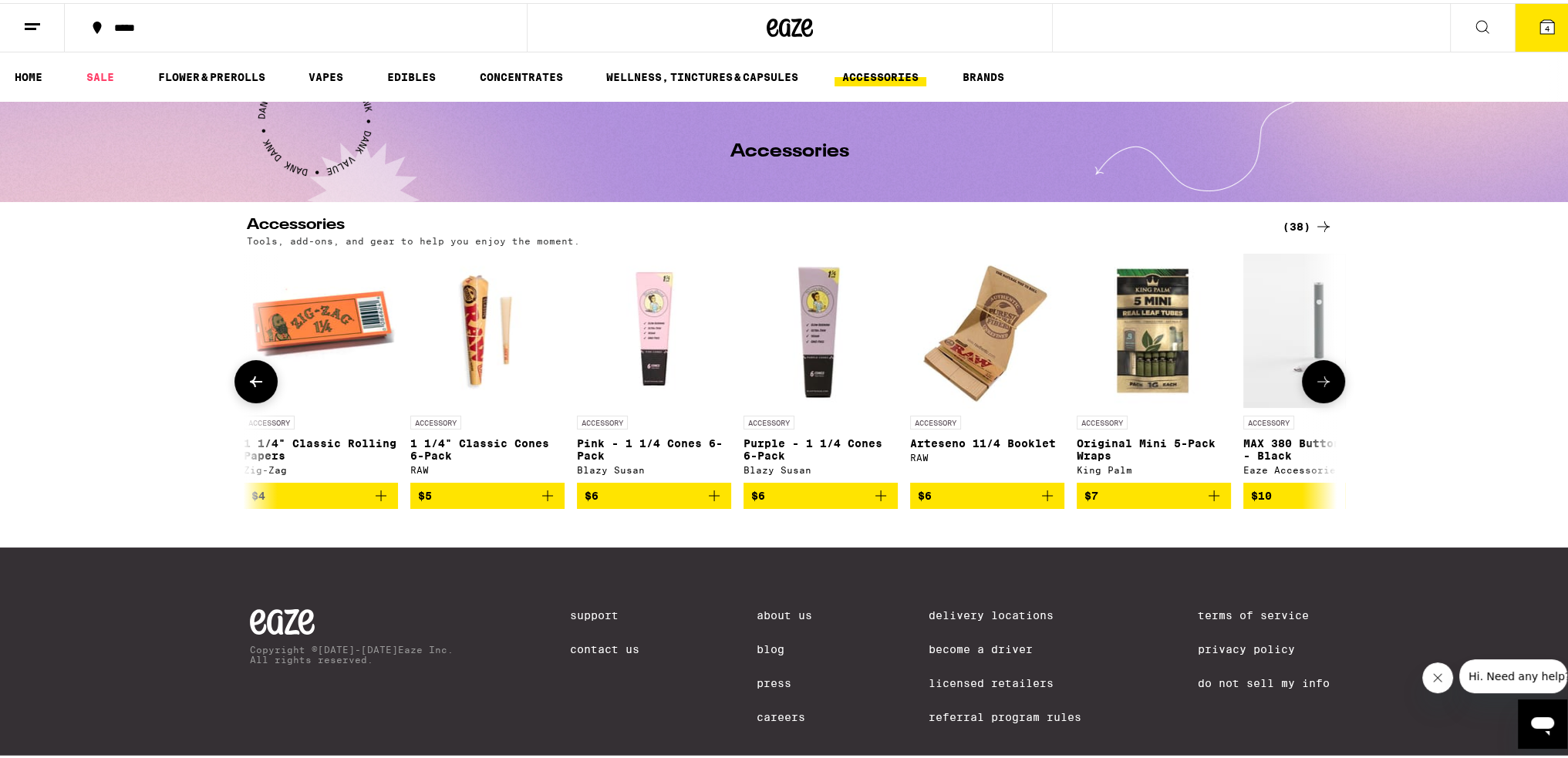
click at [1318, 374] on icon at bounding box center [1323, 379] width 19 height 19
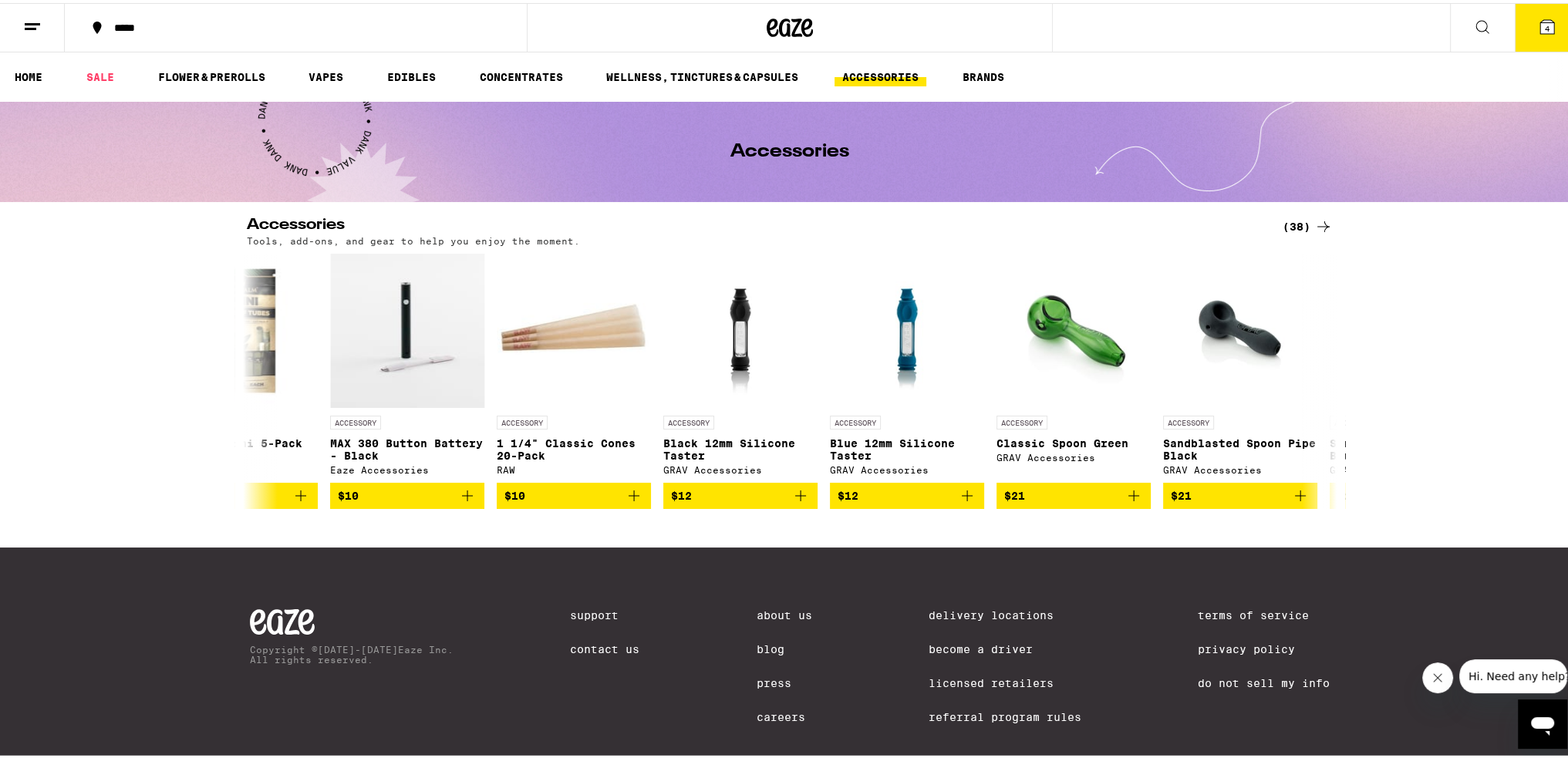
scroll to position [0, 2754]
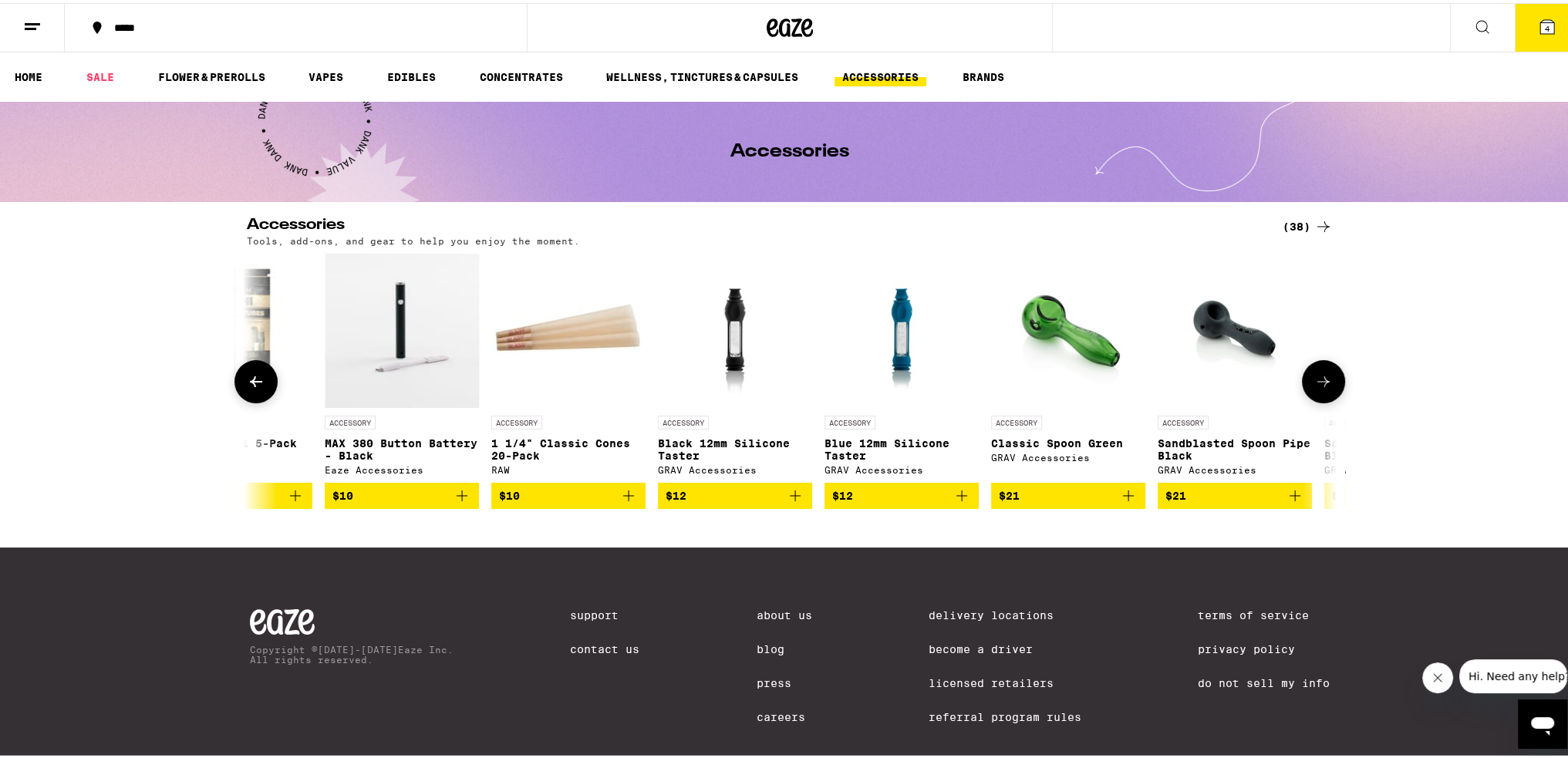
click at [1320, 375] on icon at bounding box center [1323, 379] width 19 height 19
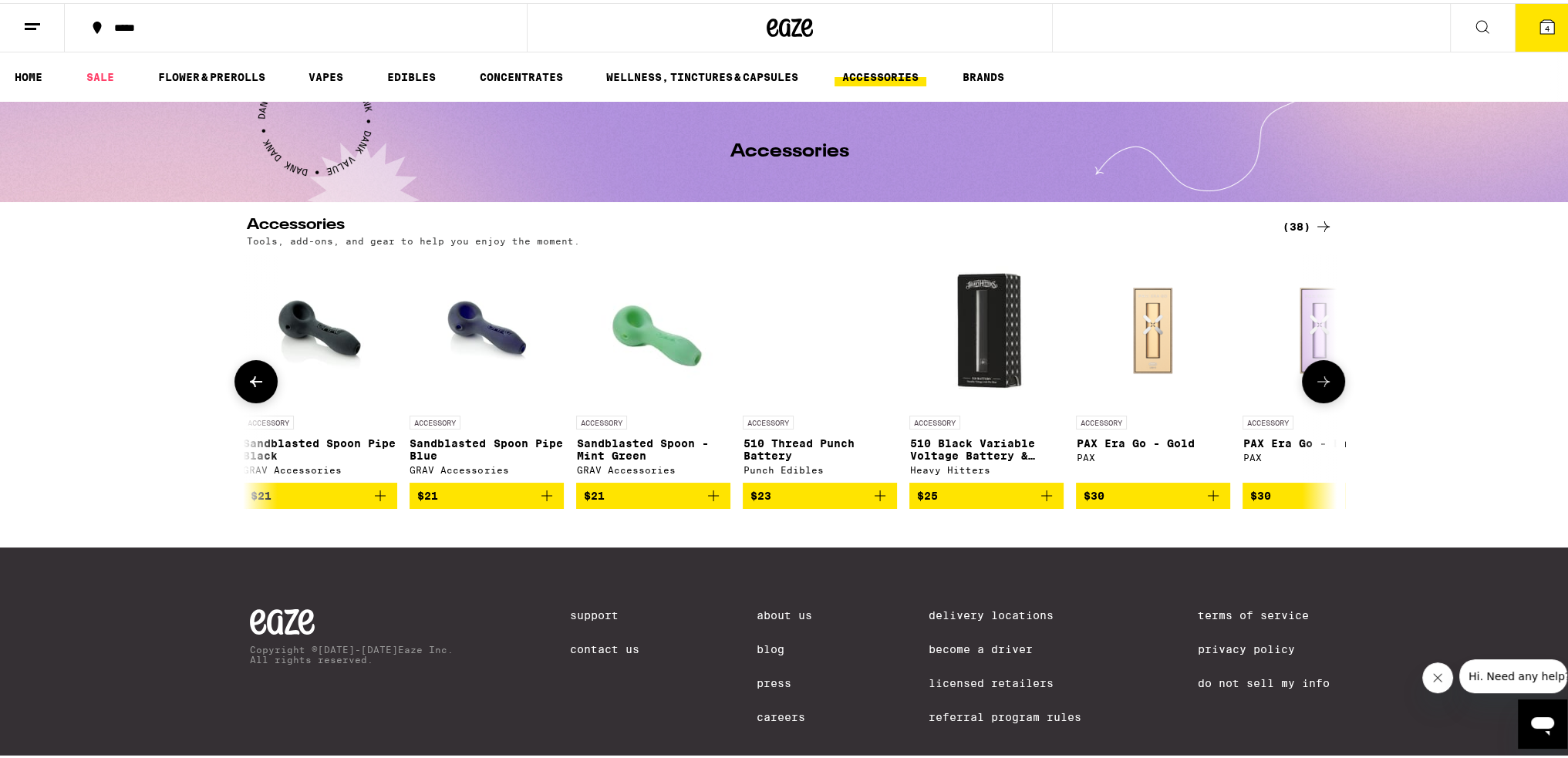
scroll to position [0, 3672]
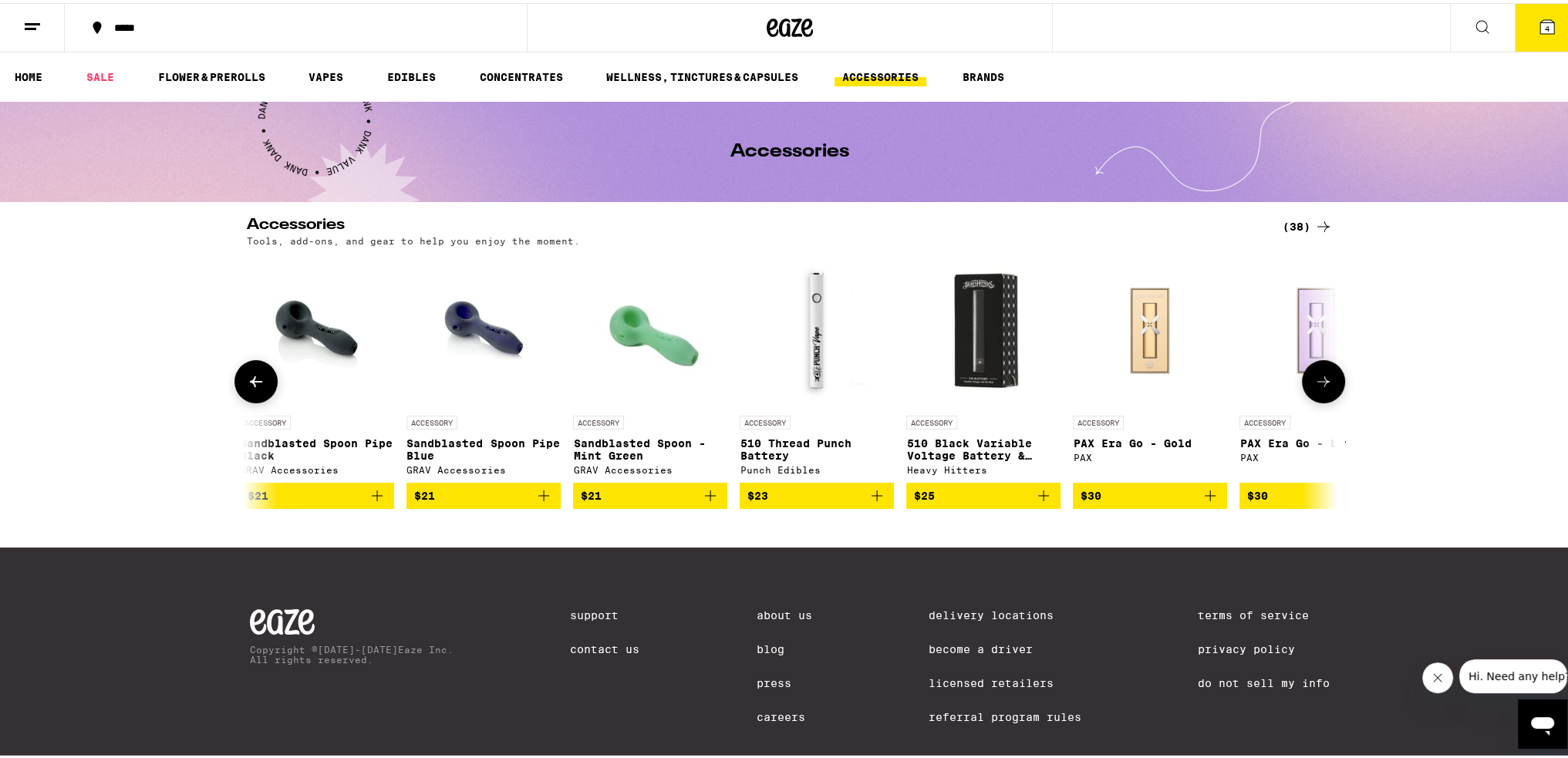
click at [249, 372] on button at bounding box center [256, 378] width 43 height 43
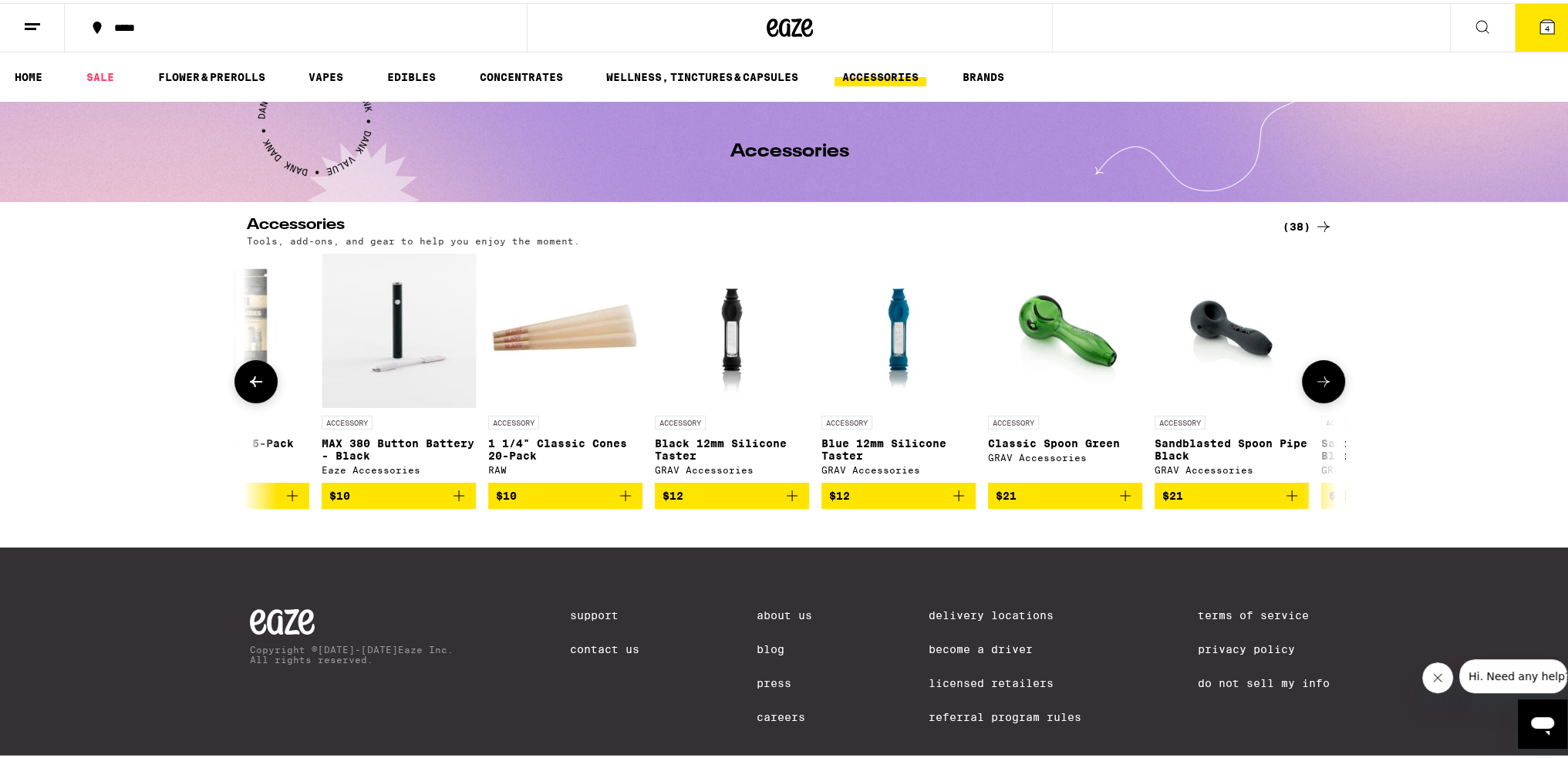
scroll to position [0, 2755]
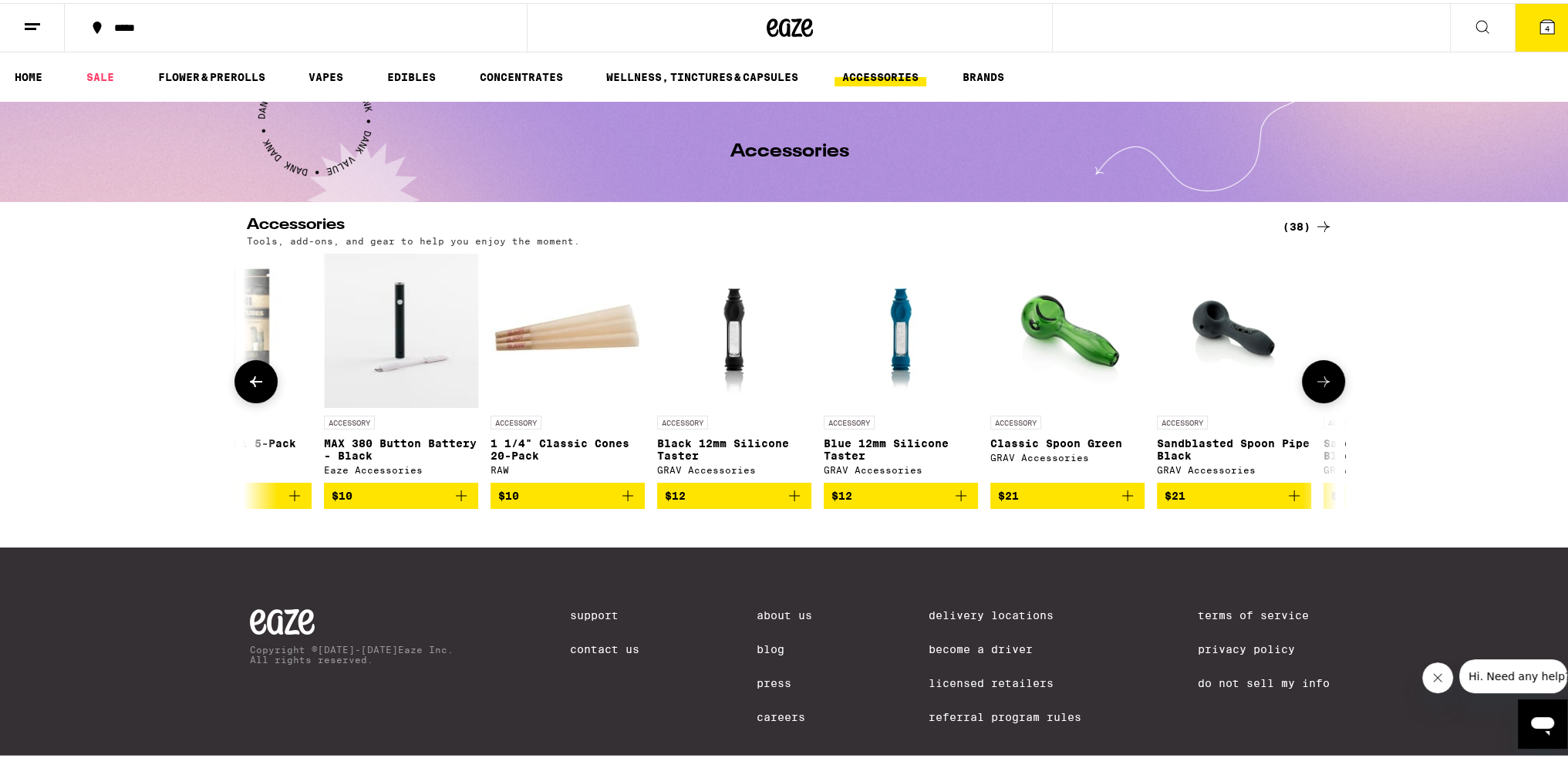
click at [1314, 380] on icon at bounding box center [1323, 379] width 19 height 19
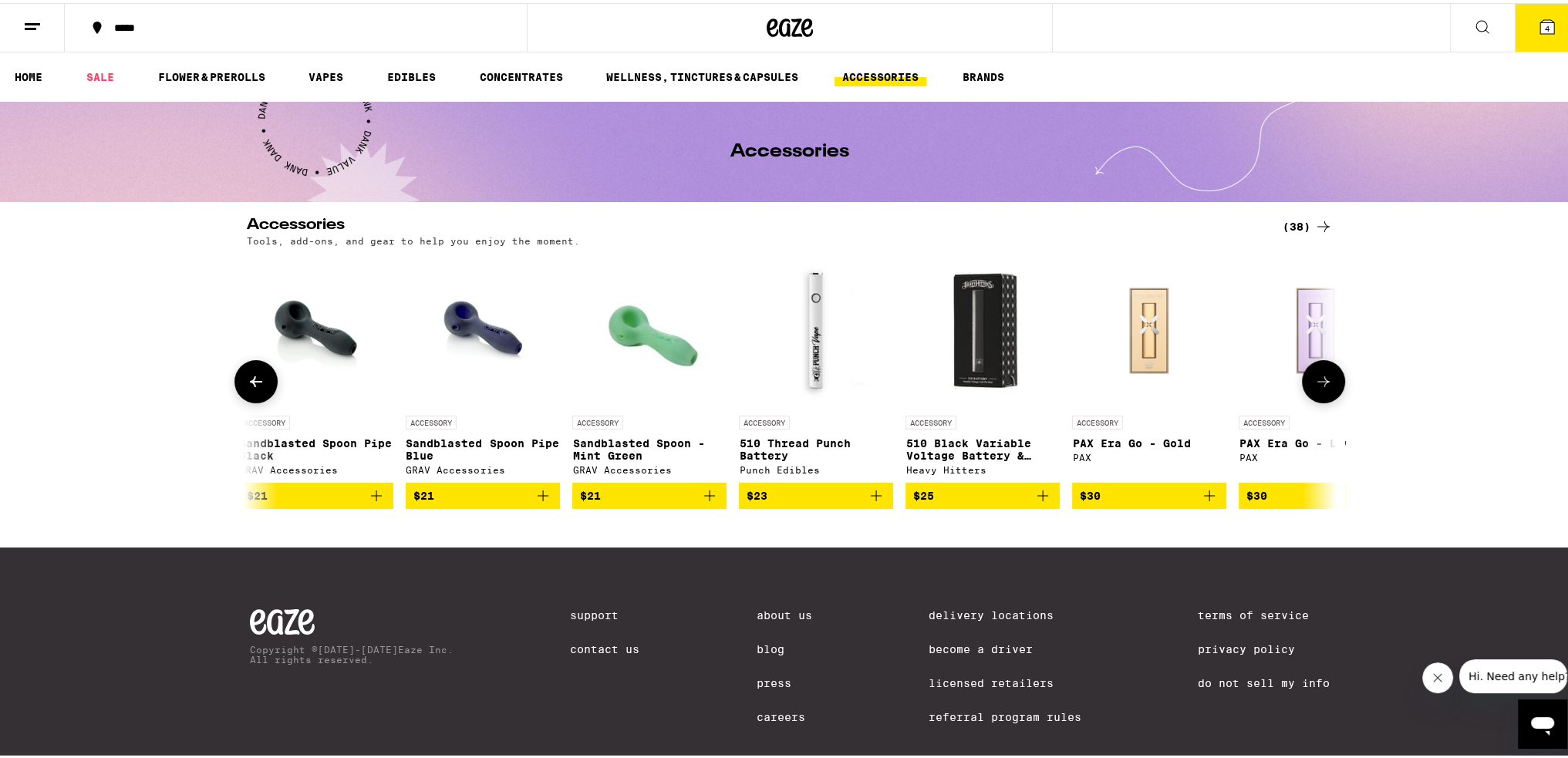
click at [1314, 380] on icon at bounding box center [1323, 379] width 19 height 19
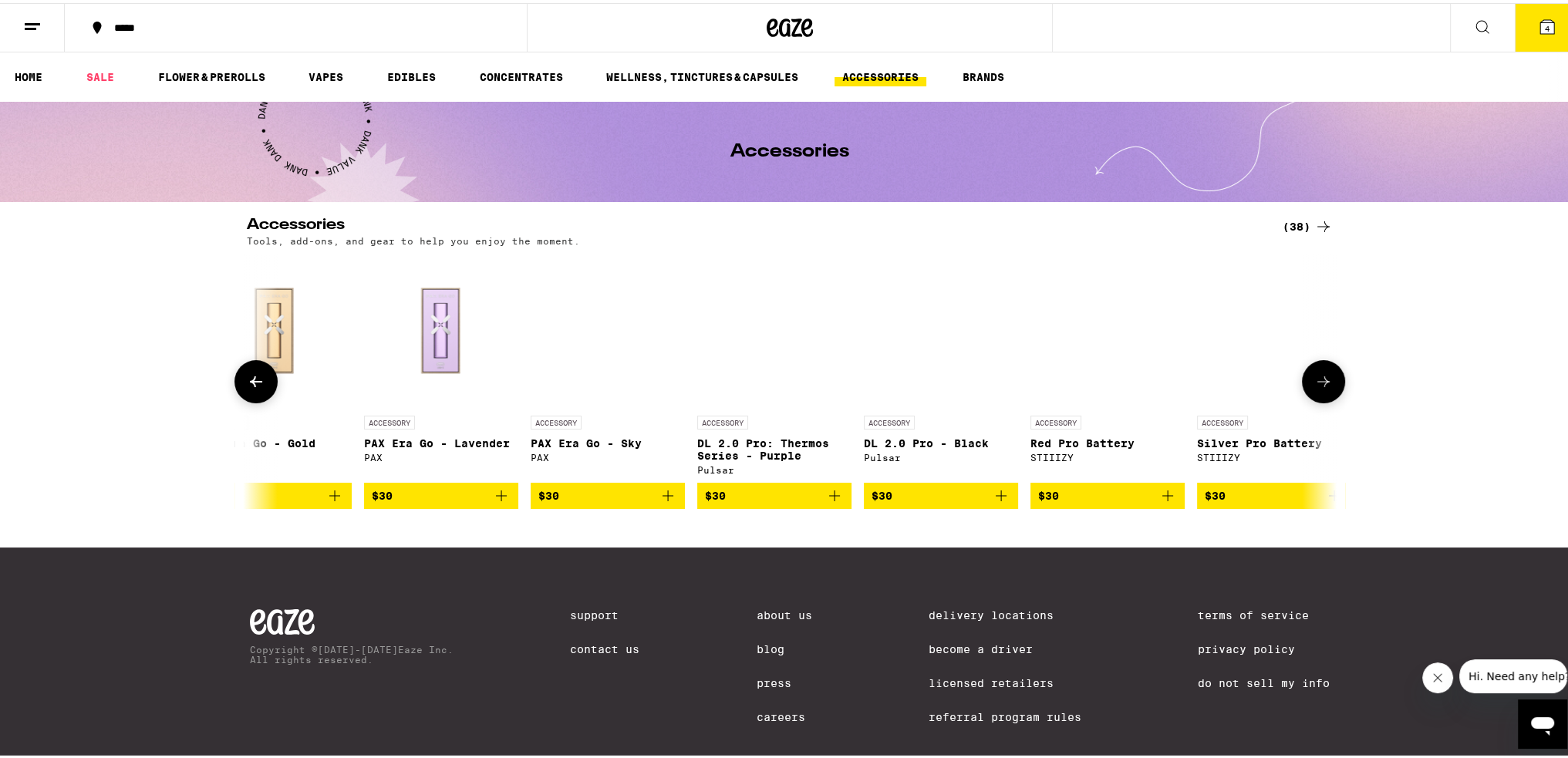
scroll to position [0, 4591]
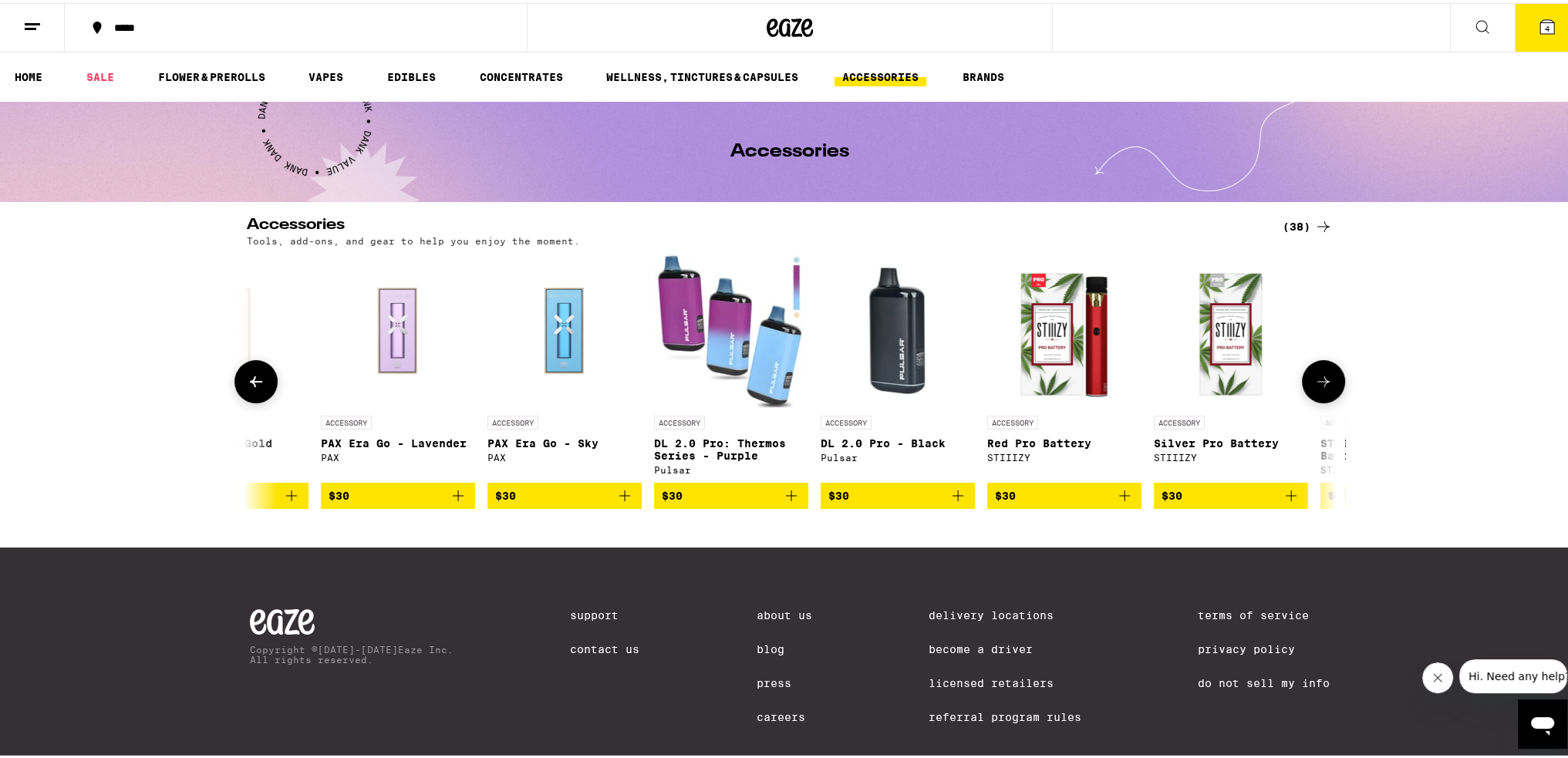
click at [1314, 380] on icon at bounding box center [1323, 379] width 19 height 19
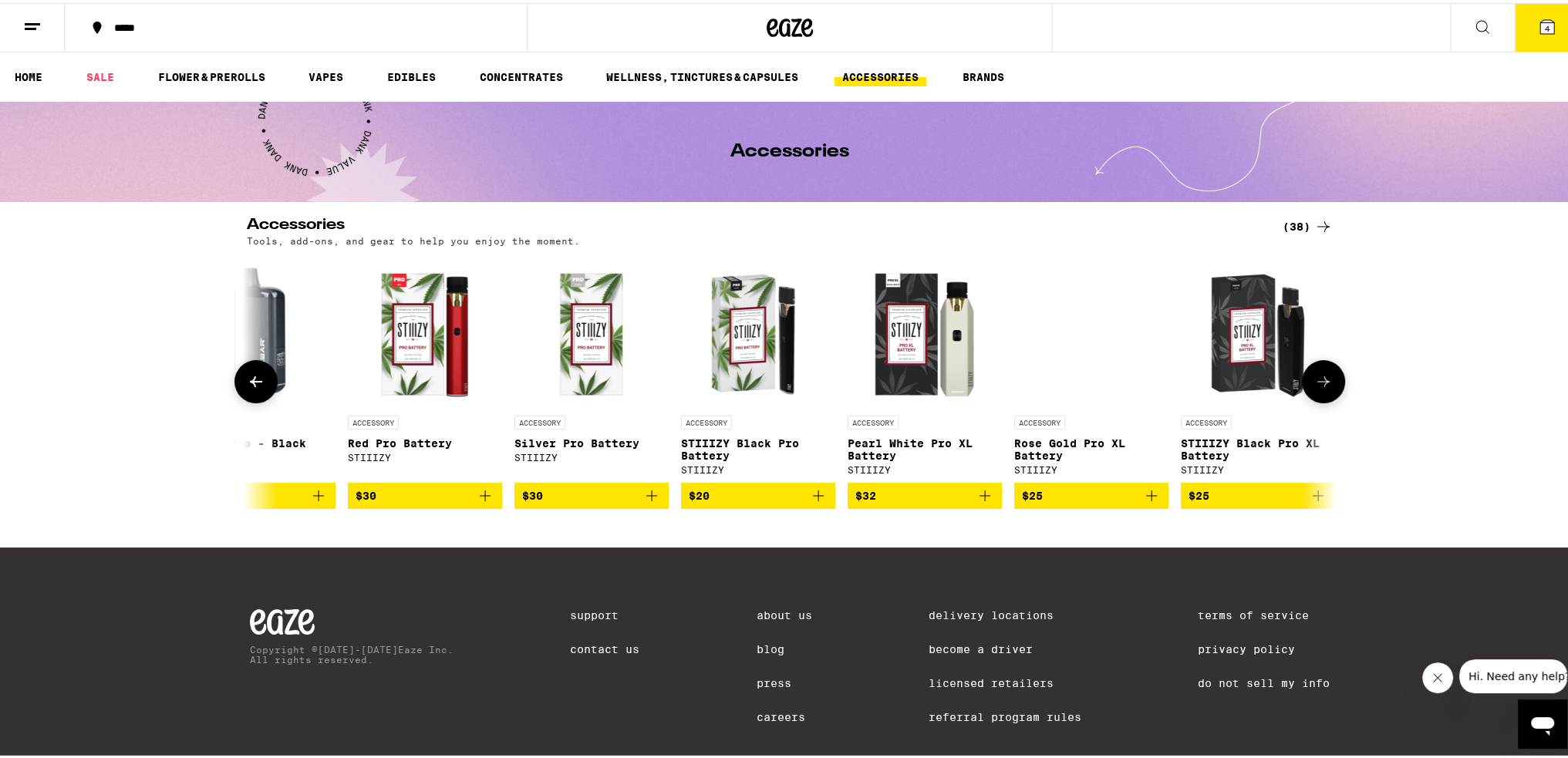
scroll to position [0, 5245]
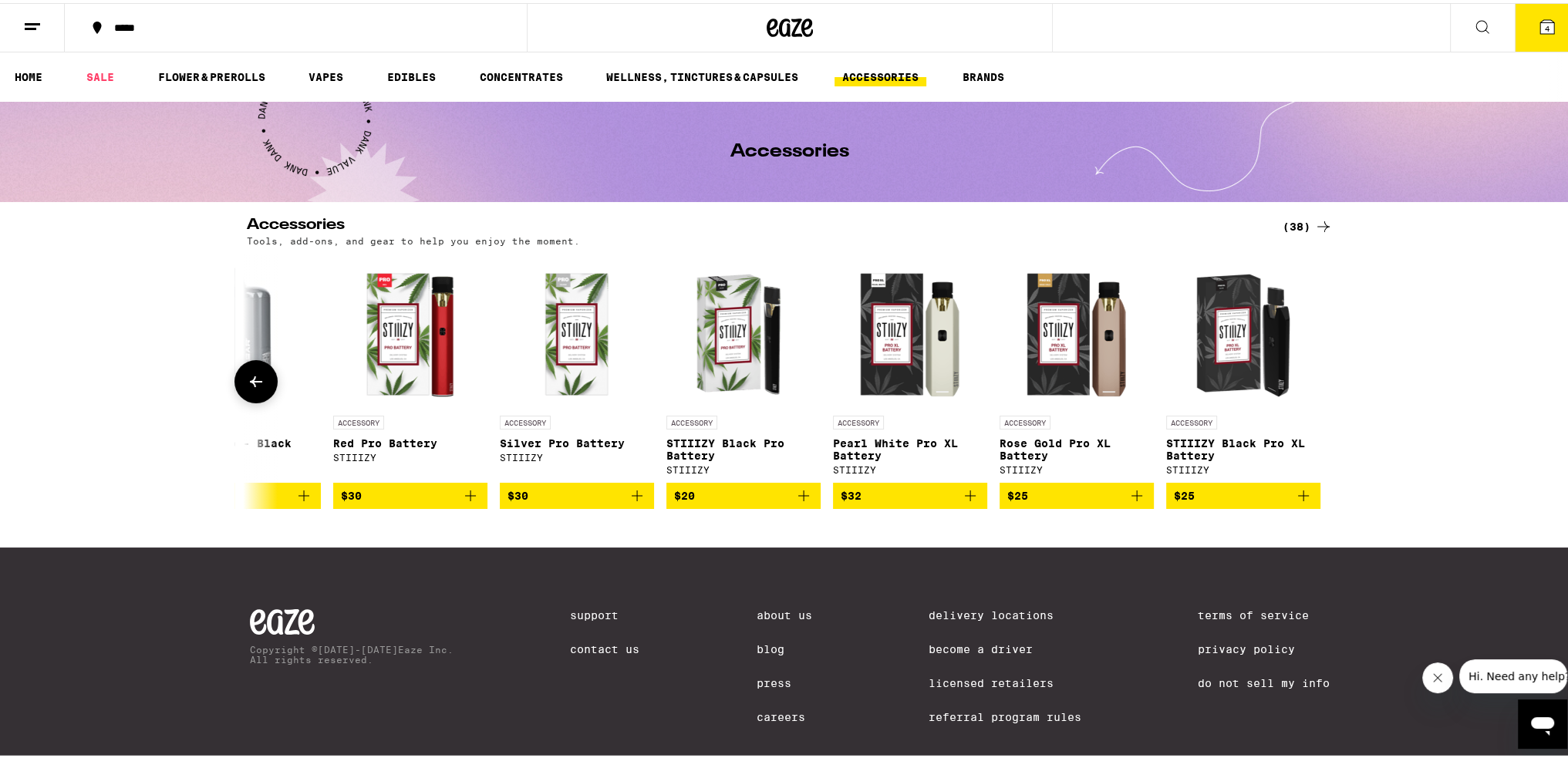
click at [247, 383] on icon at bounding box center [256, 379] width 19 height 19
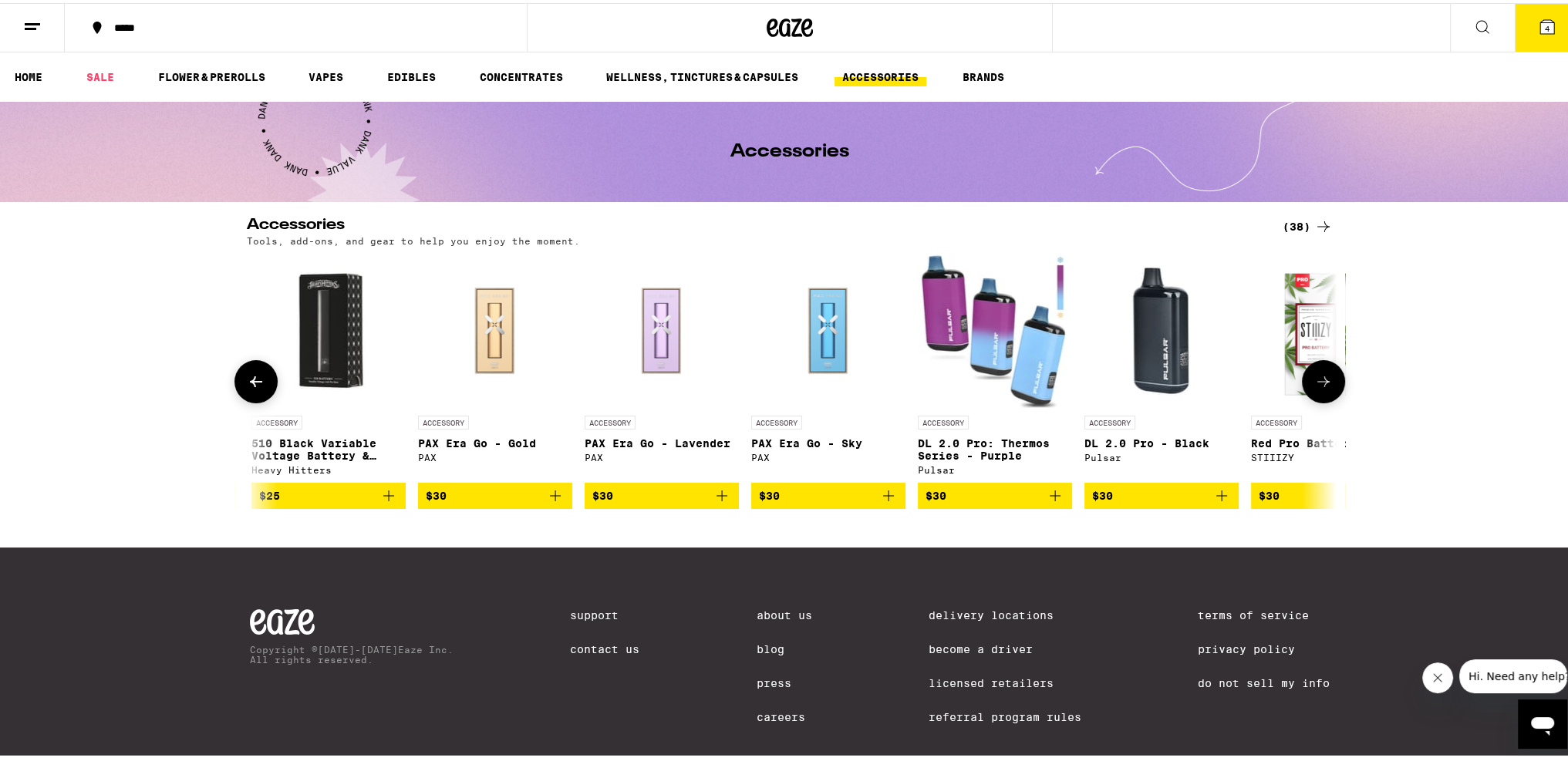
click at [247, 383] on icon at bounding box center [256, 379] width 19 height 19
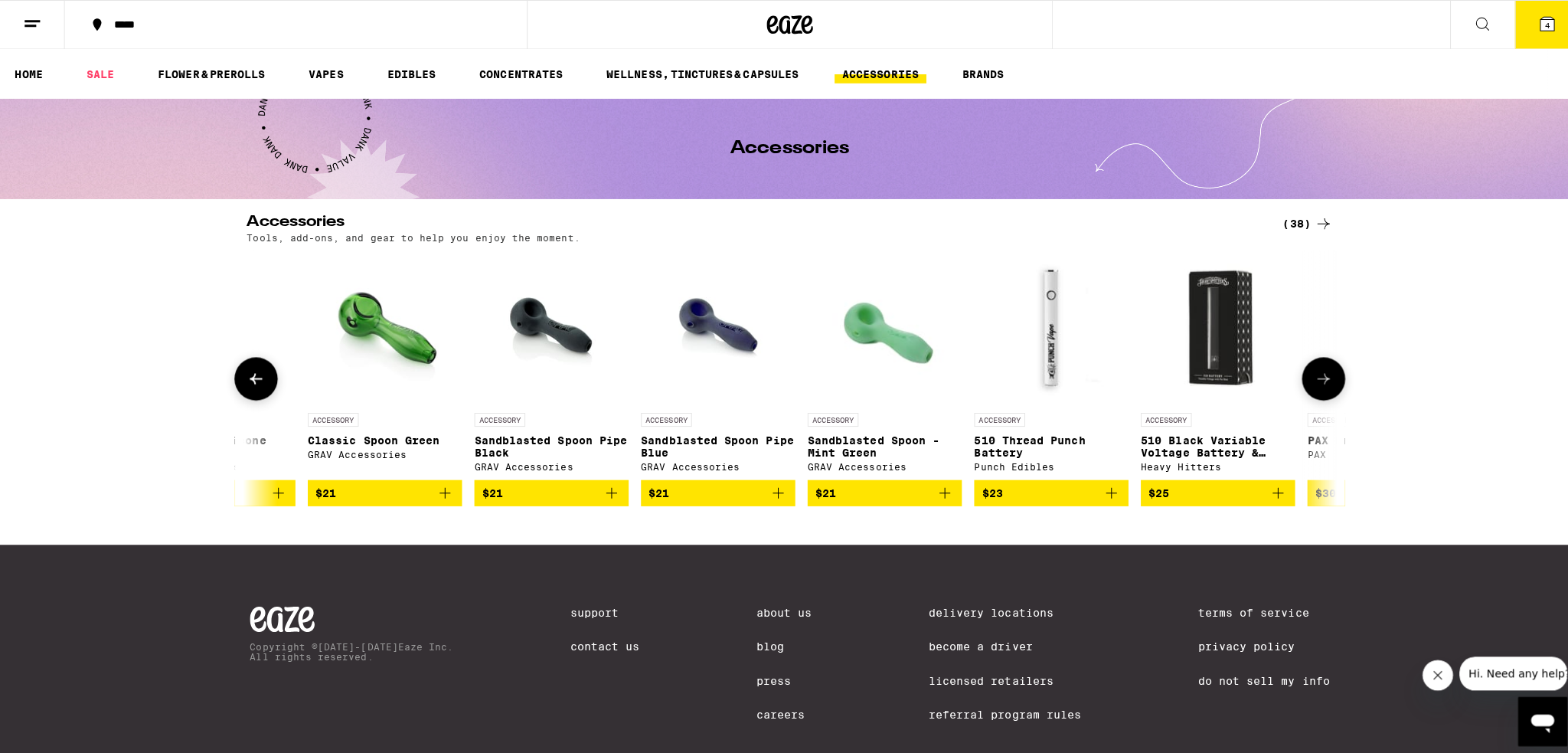
scroll to position [0, 3384]
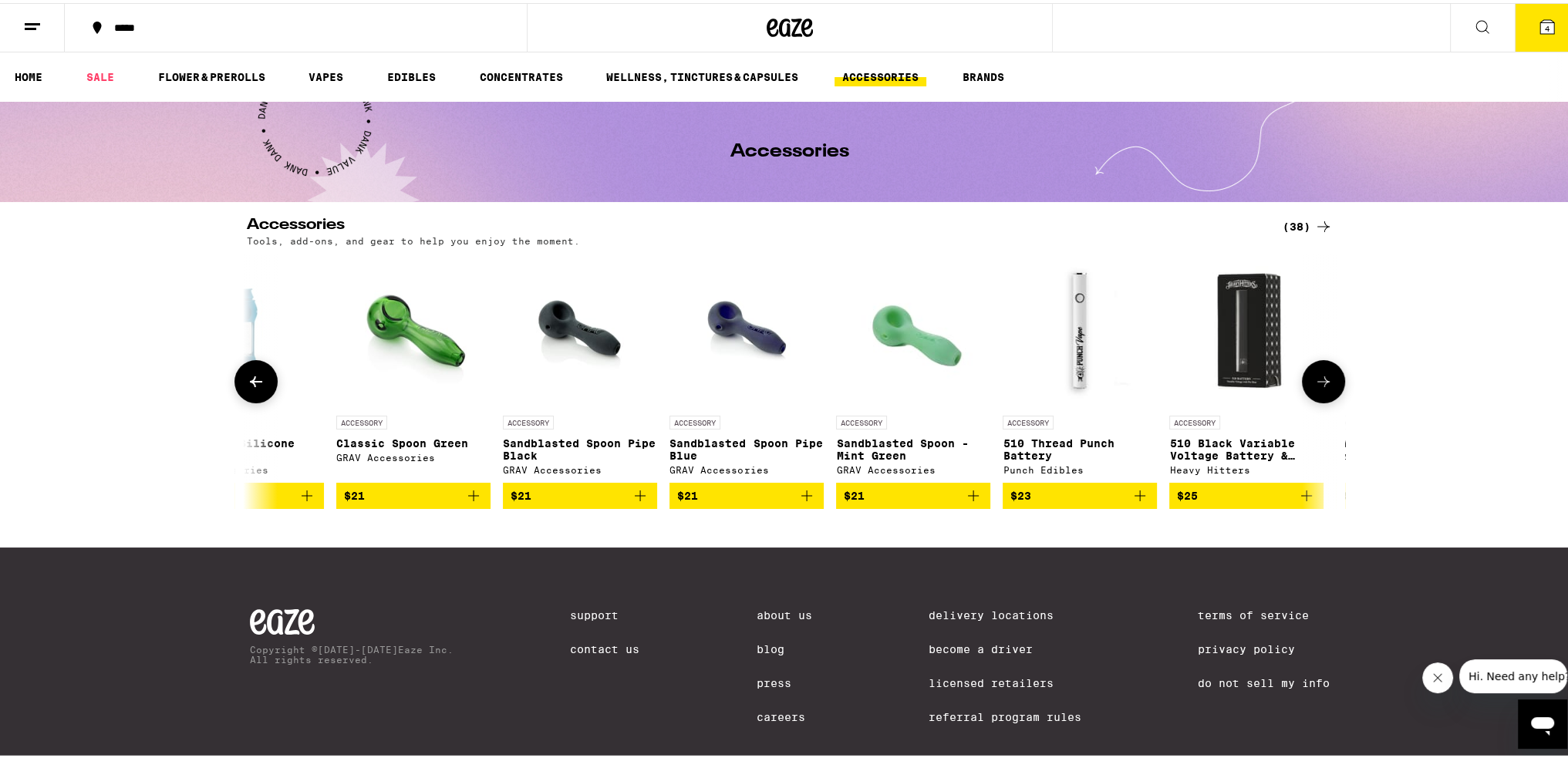
click at [432, 502] on span "$21" at bounding box center [414, 493] width 139 height 19
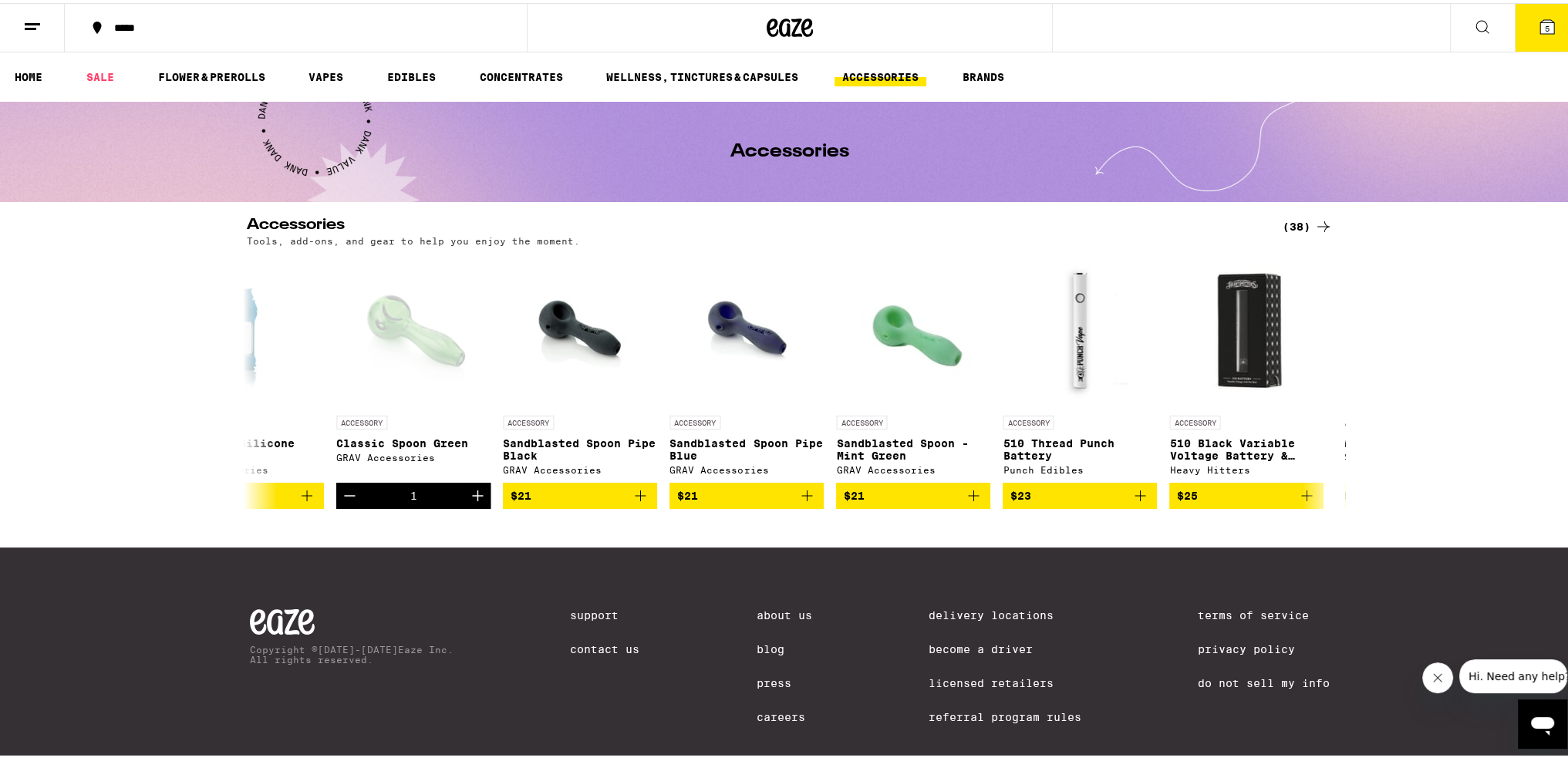
click at [1538, 30] on icon at bounding box center [1548, 24] width 19 height 19
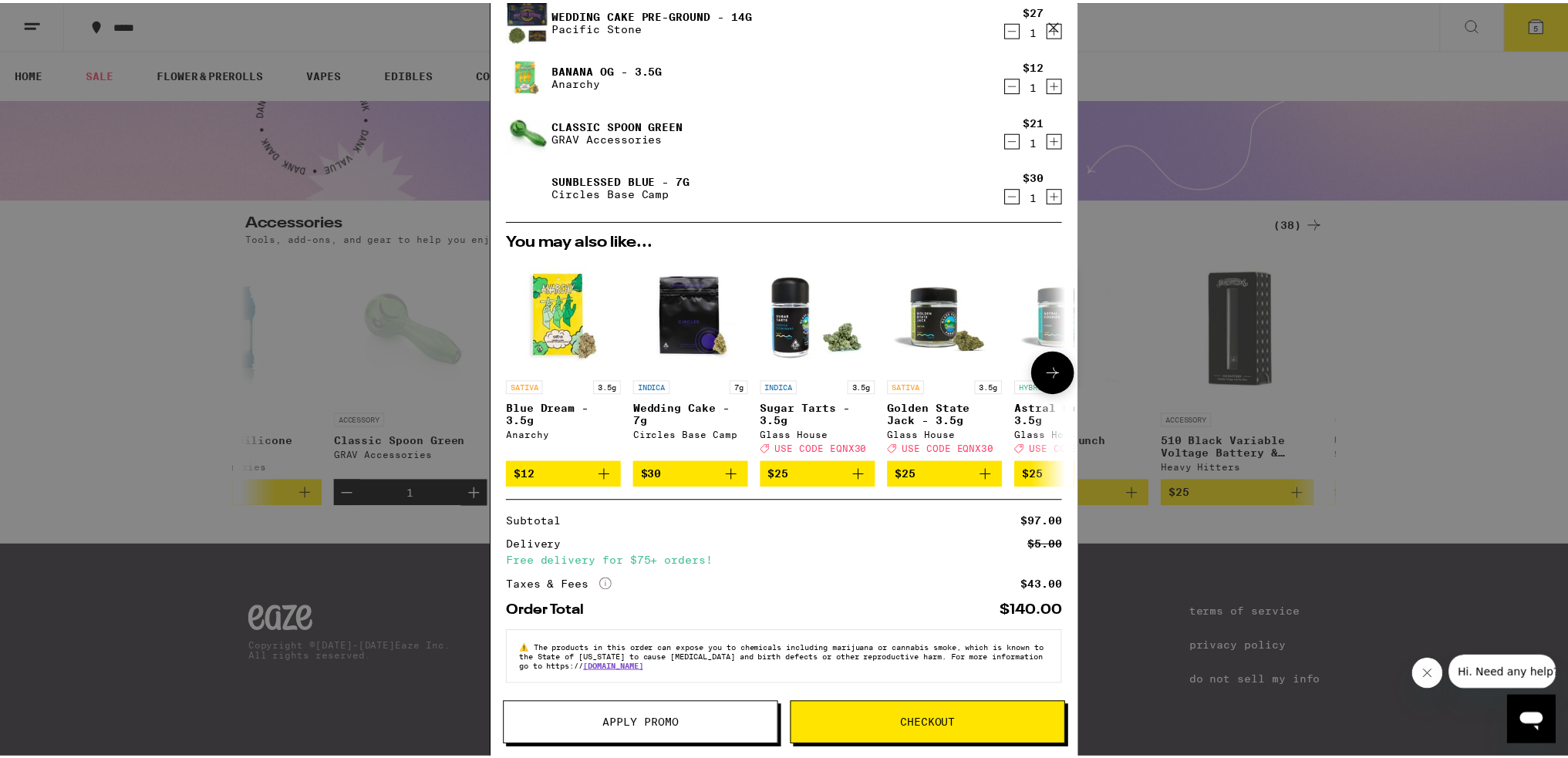
scroll to position [118, 0]
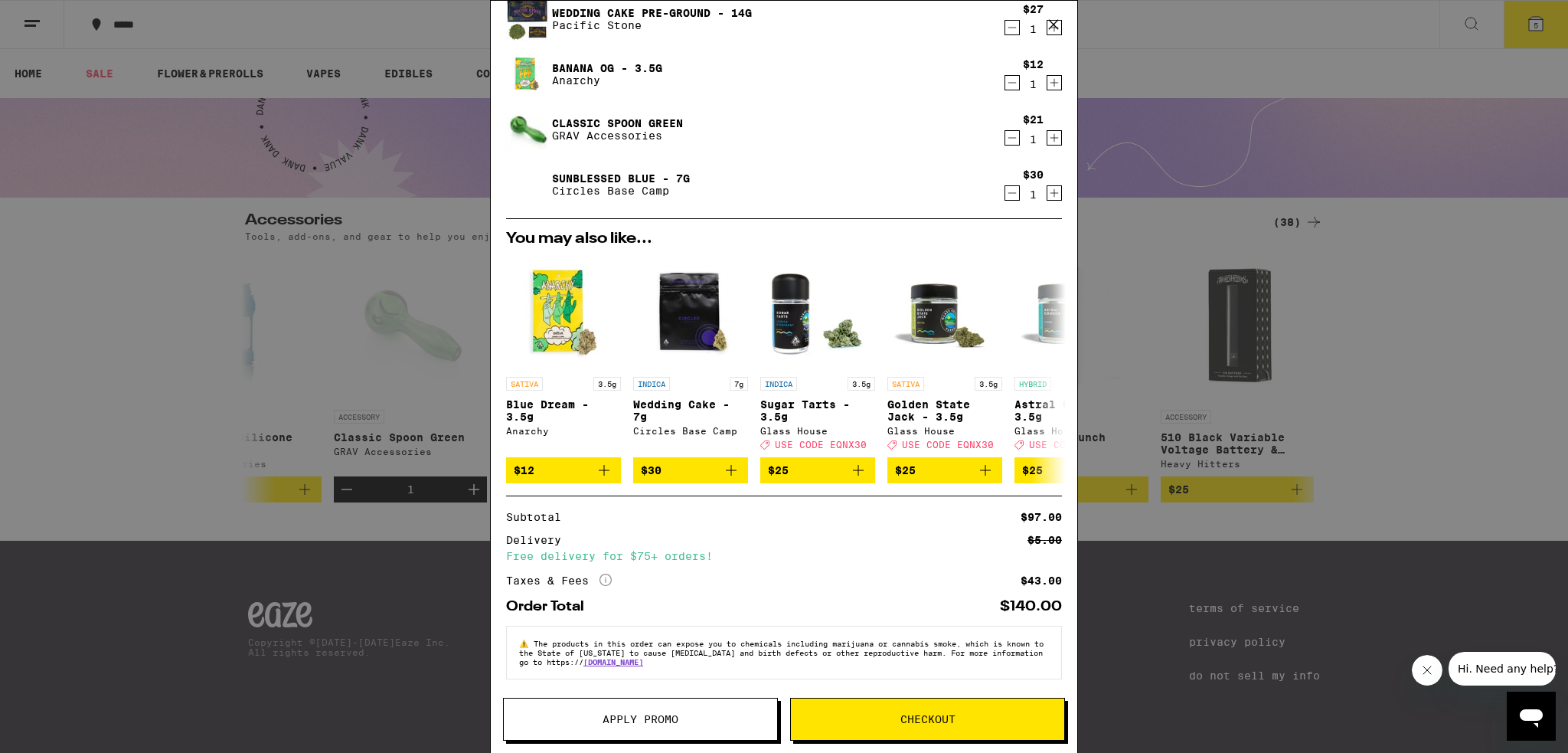
click at [888, 729] on button "Checkout" at bounding box center [927, 719] width 275 height 43
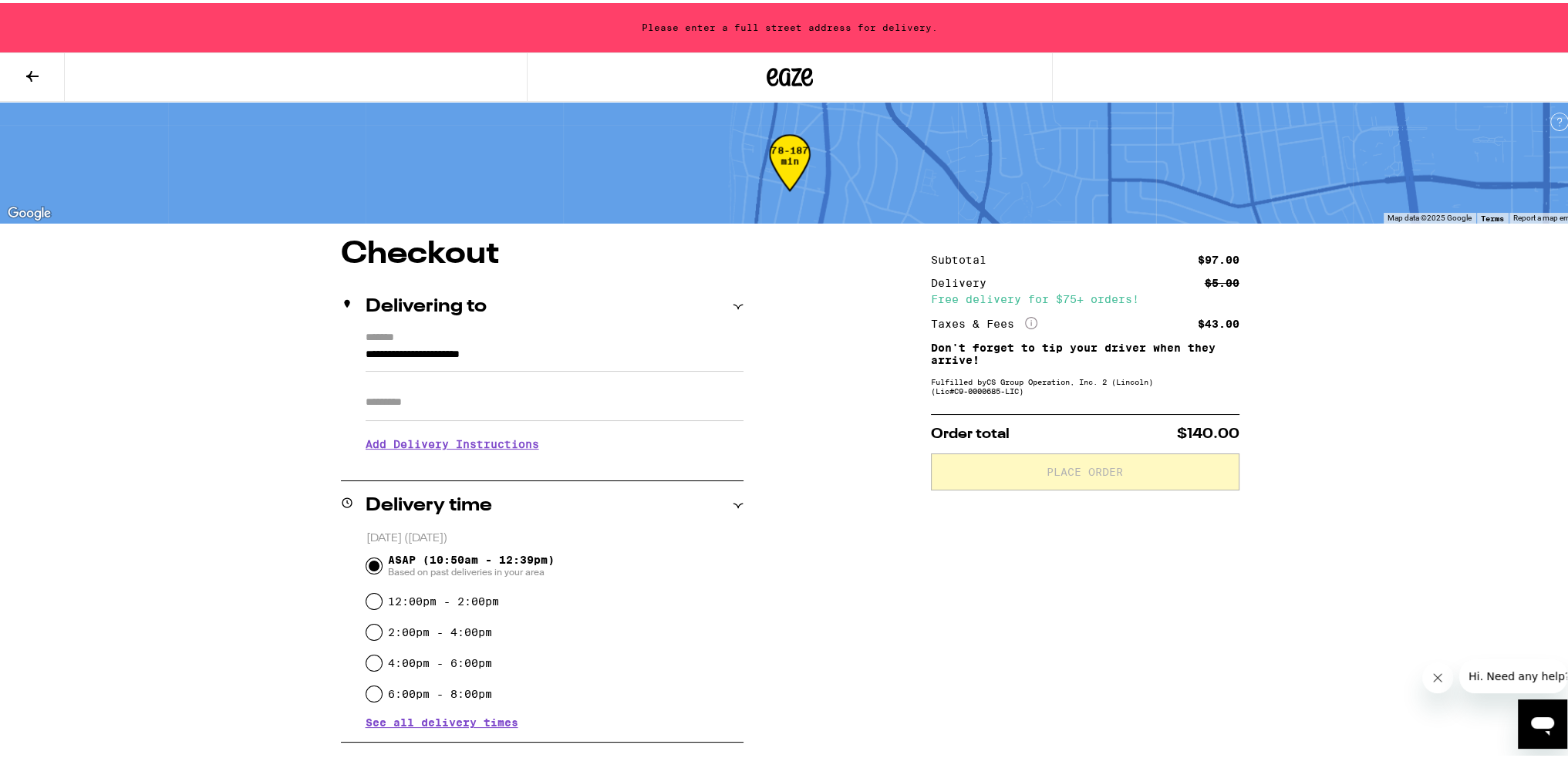
click at [506, 353] on input "**********" at bounding box center [554, 355] width 378 height 26
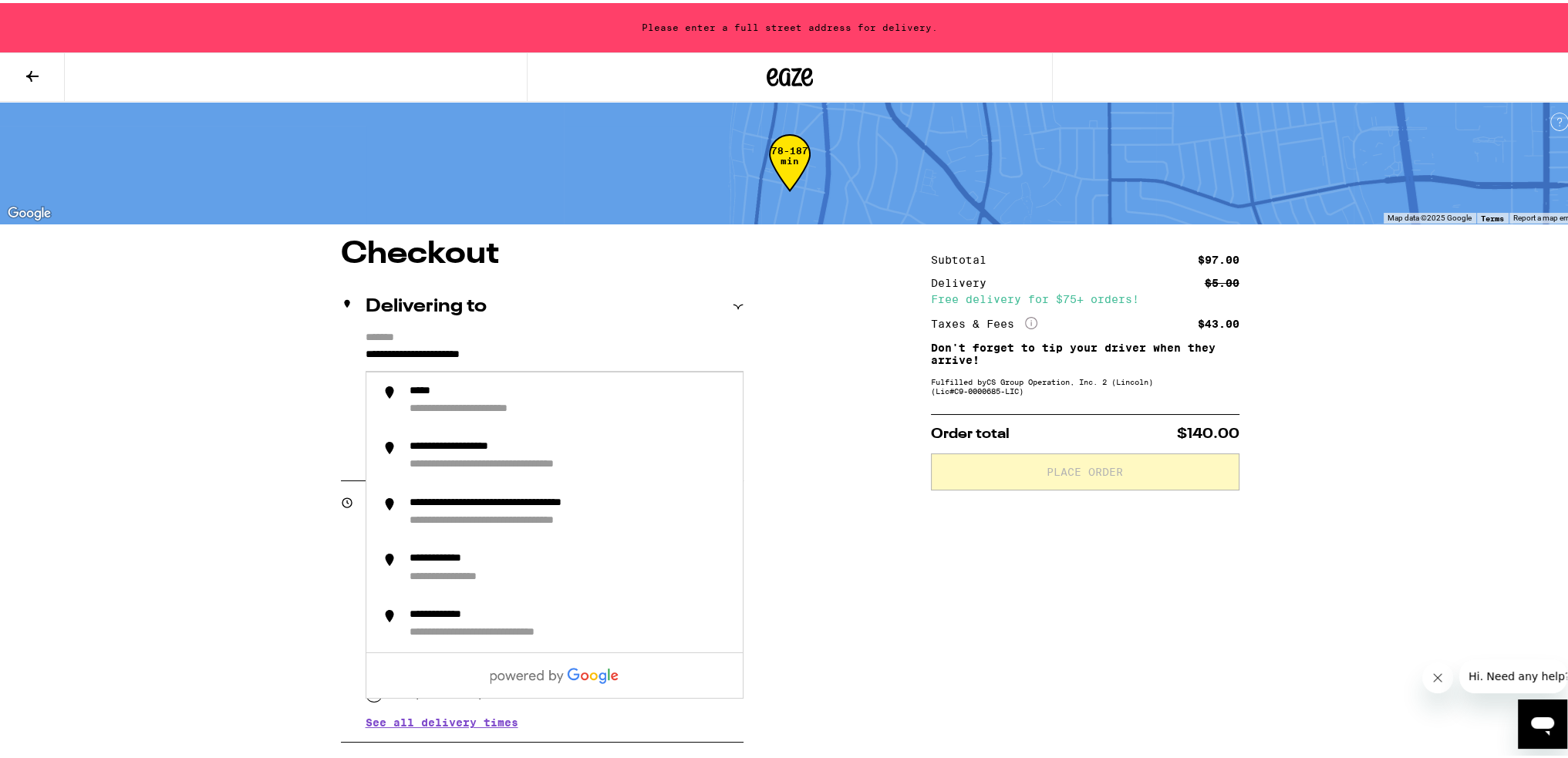
click at [561, 350] on input "**********" at bounding box center [554, 355] width 378 height 26
drag, startPoint x: 532, startPoint y: 356, endPoint x: 235, endPoint y: 343, distance: 297.3
click at [238, 343] on div "**********" at bounding box center [790, 742] width 1111 height 1012
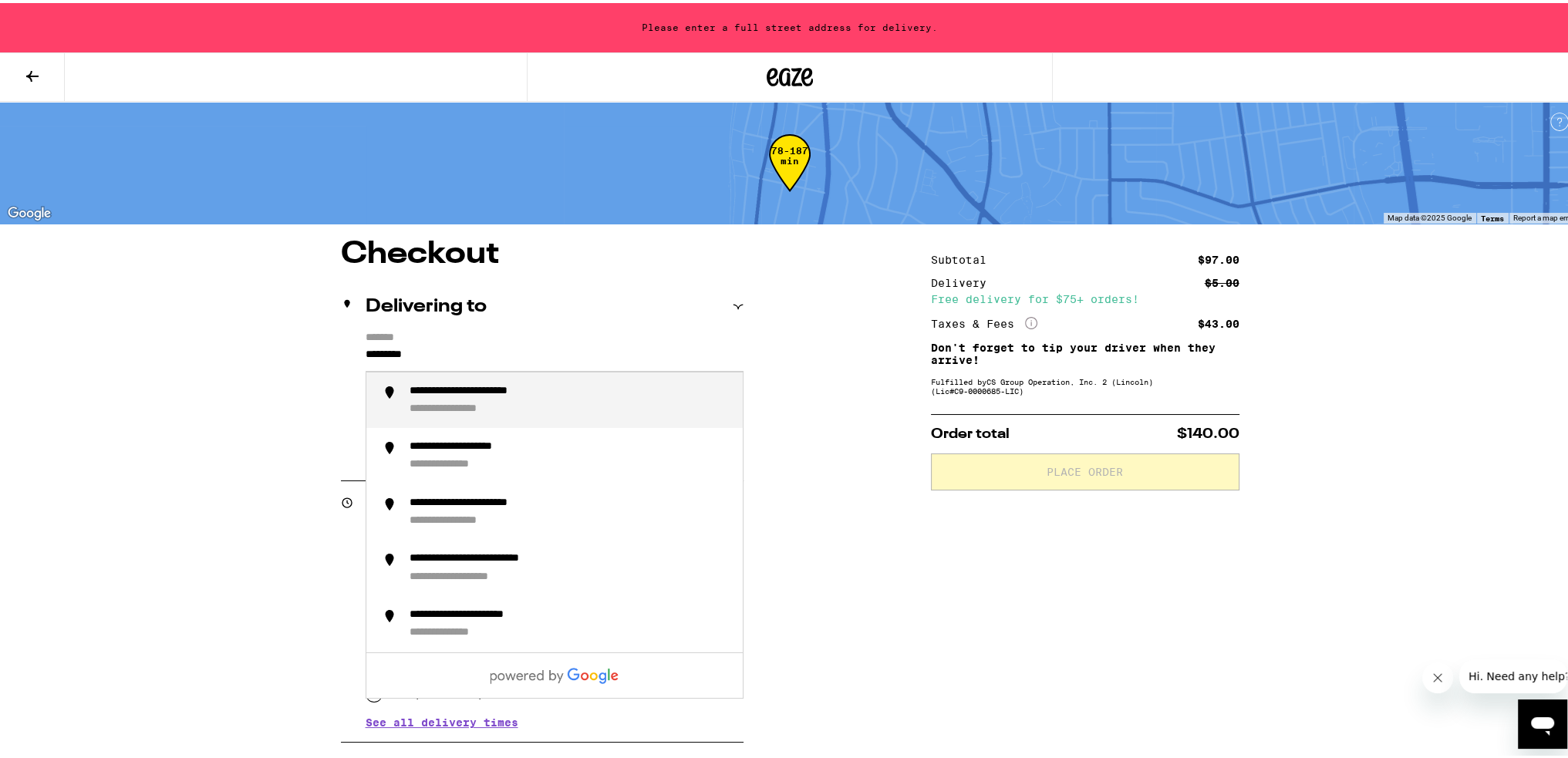
click at [475, 397] on div "**********" at bounding box center [569, 397] width 321 height 31
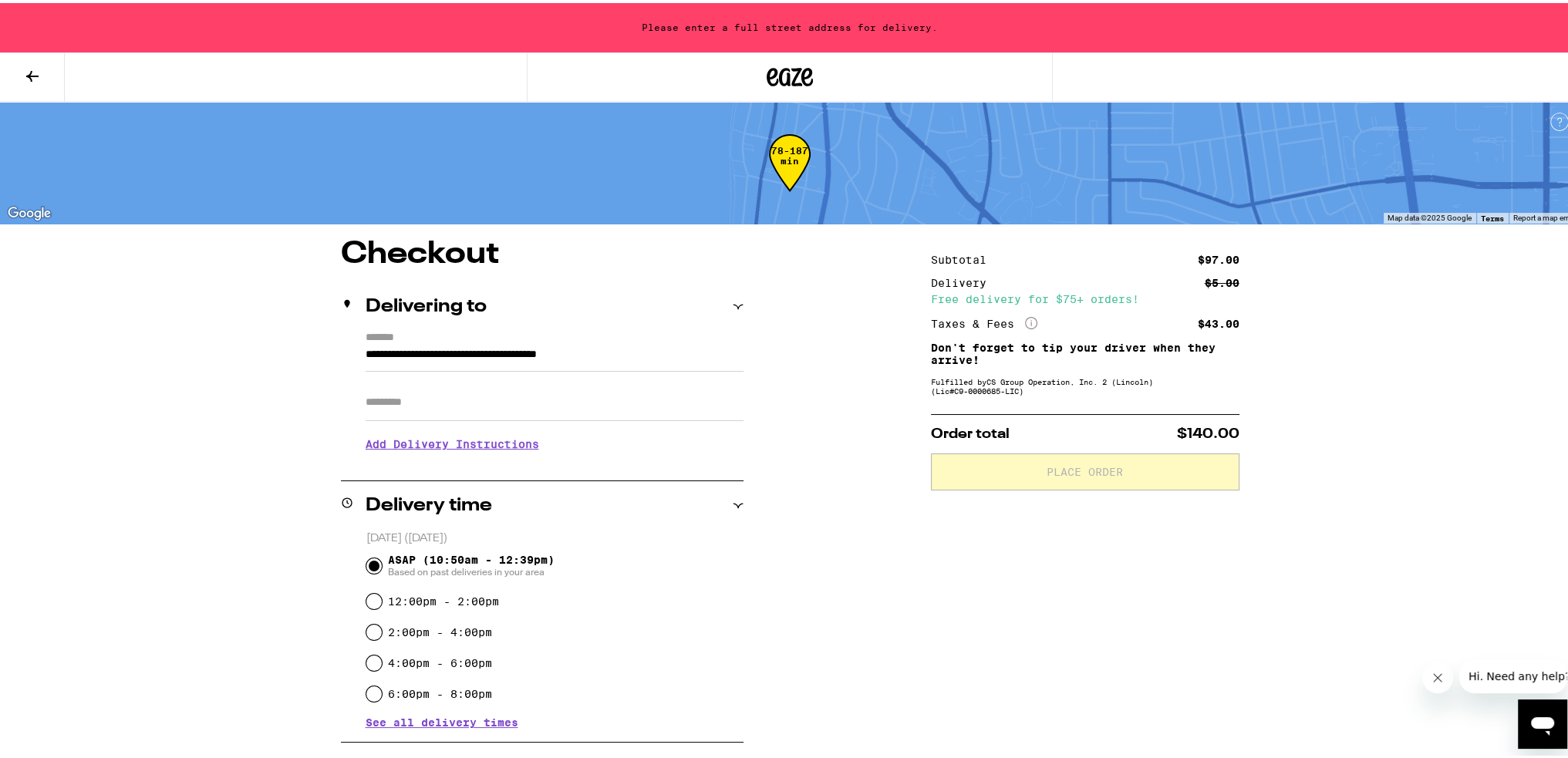
type input "**********"
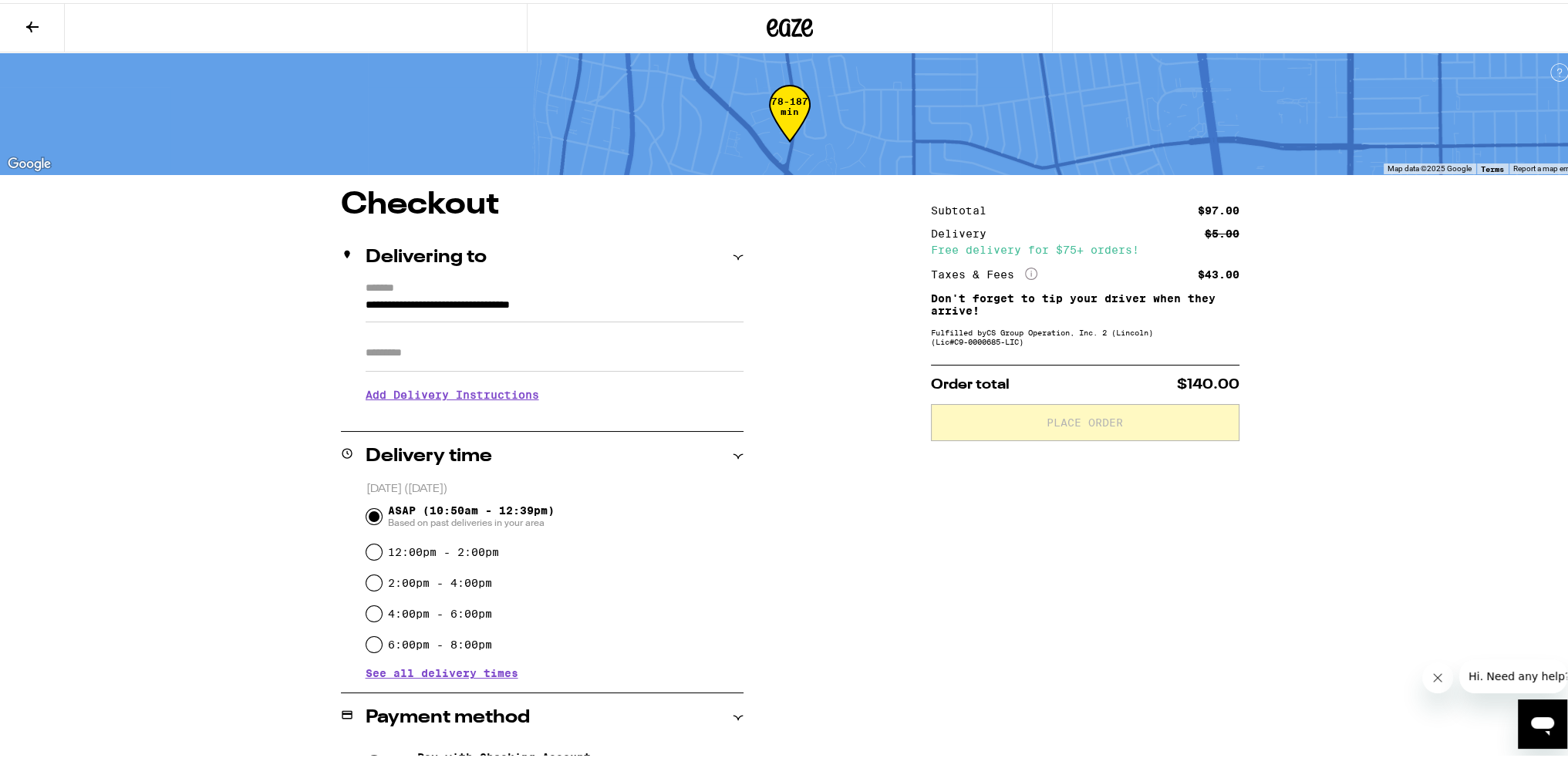
click at [462, 344] on input "Apt/Suite" at bounding box center [554, 350] width 378 height 37
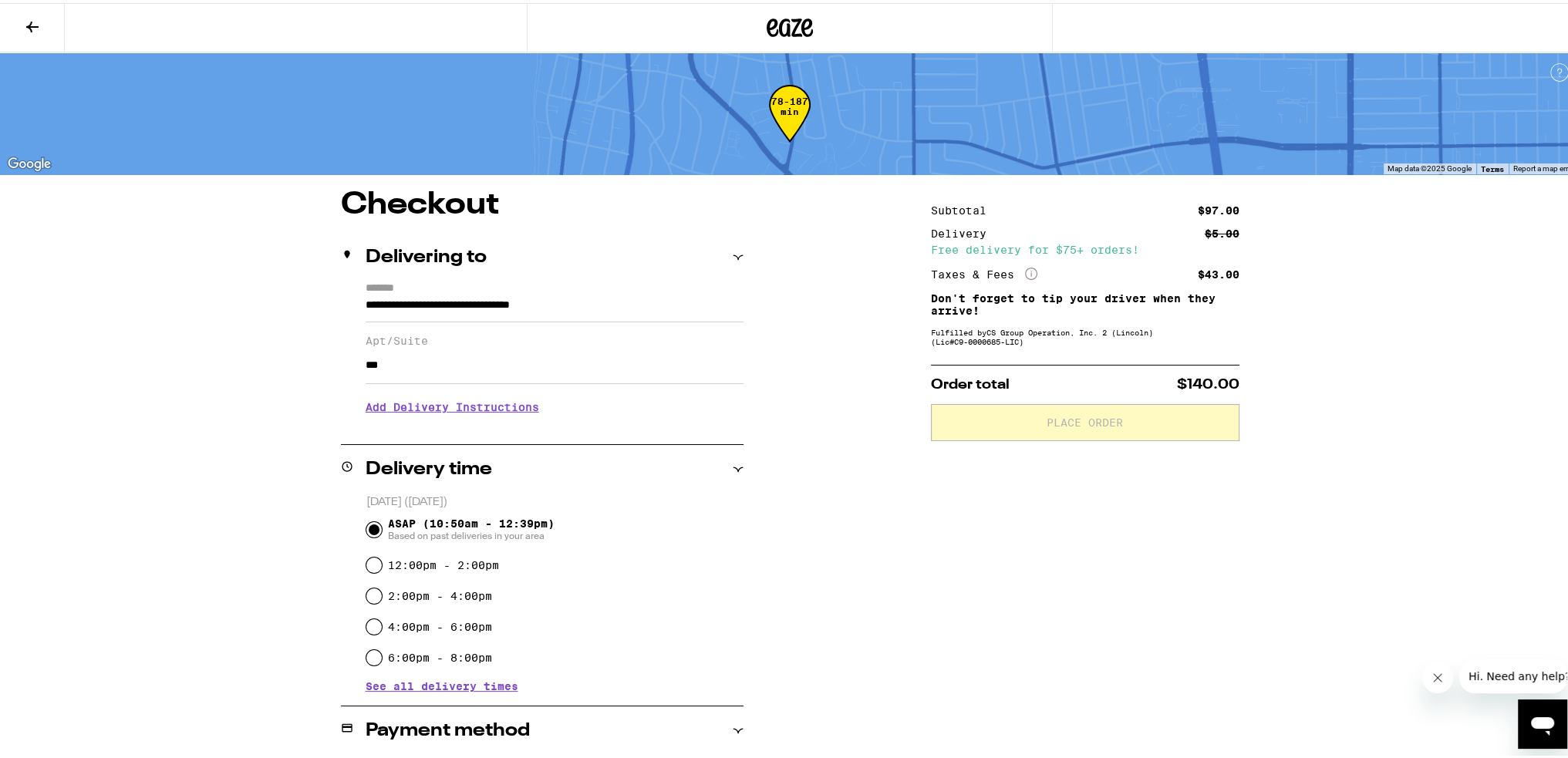
type input "***"
click at [138, 423] on div "**********" at bounding box center [790, 606] width 1580 height 1211
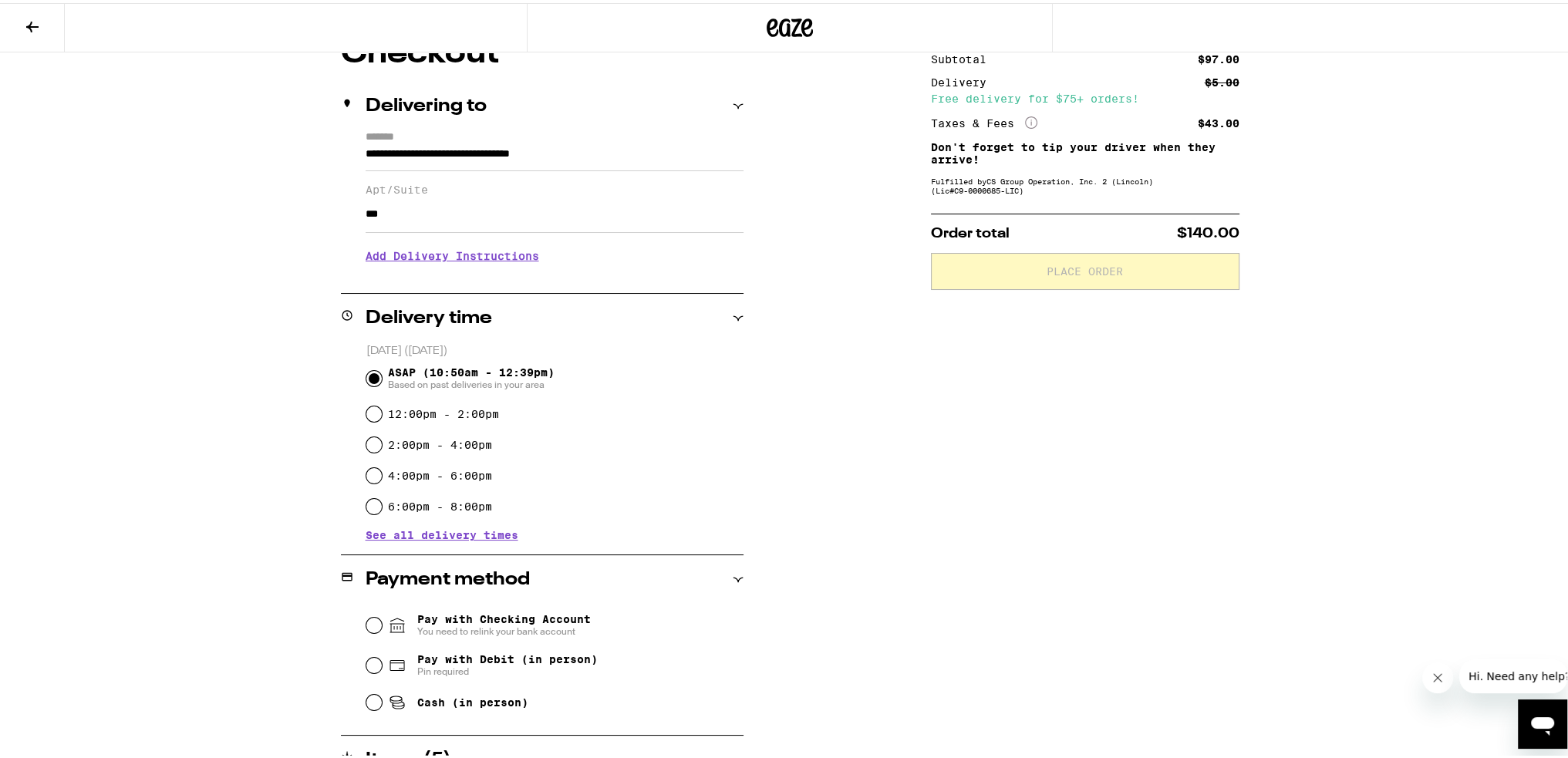
scroll to position [154, 0]
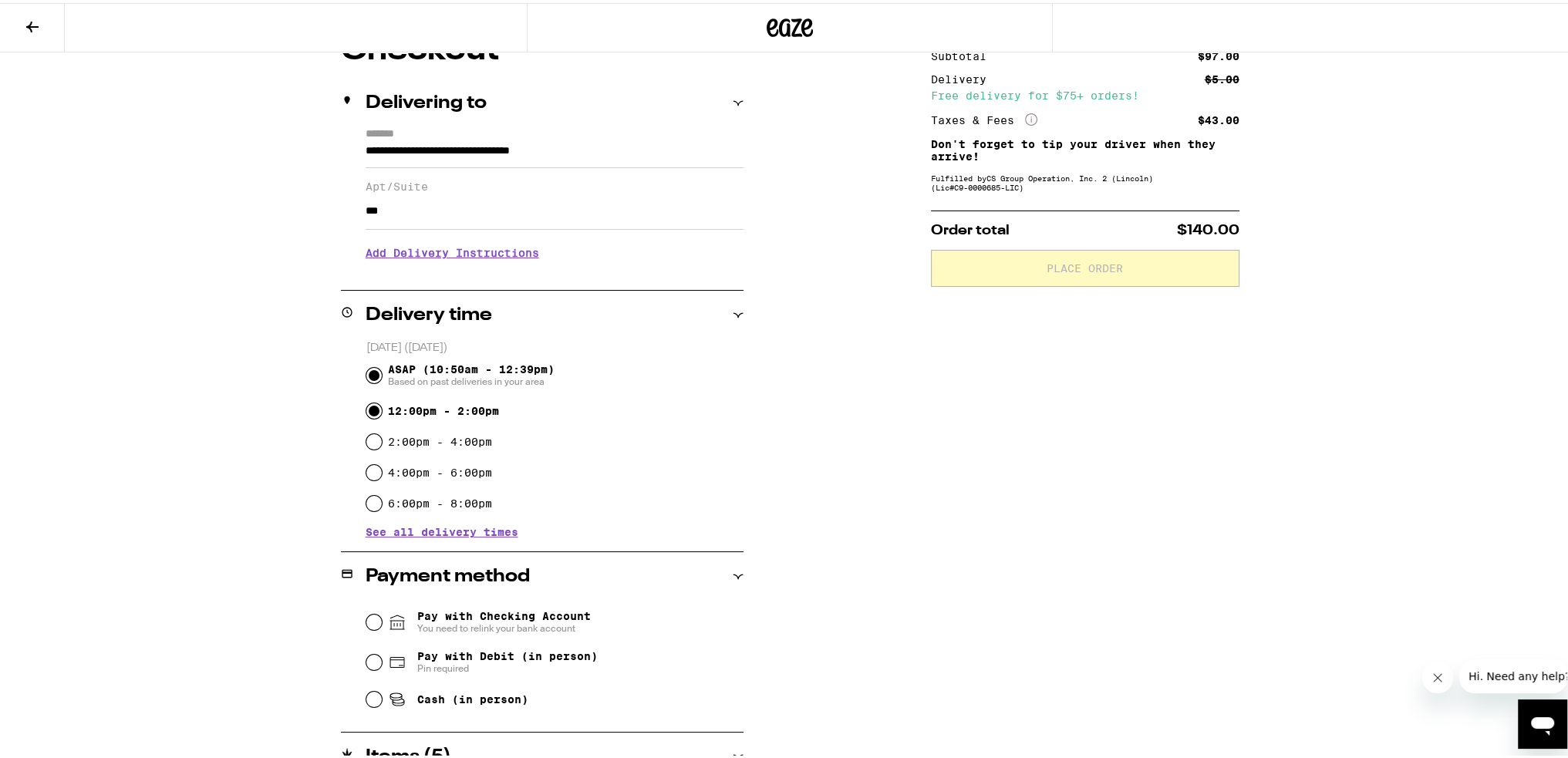
click at [371, 413] on input "12:00pm - 2:00pm" at bounding box center [374, 408] width 15 height 15
radio input "true"
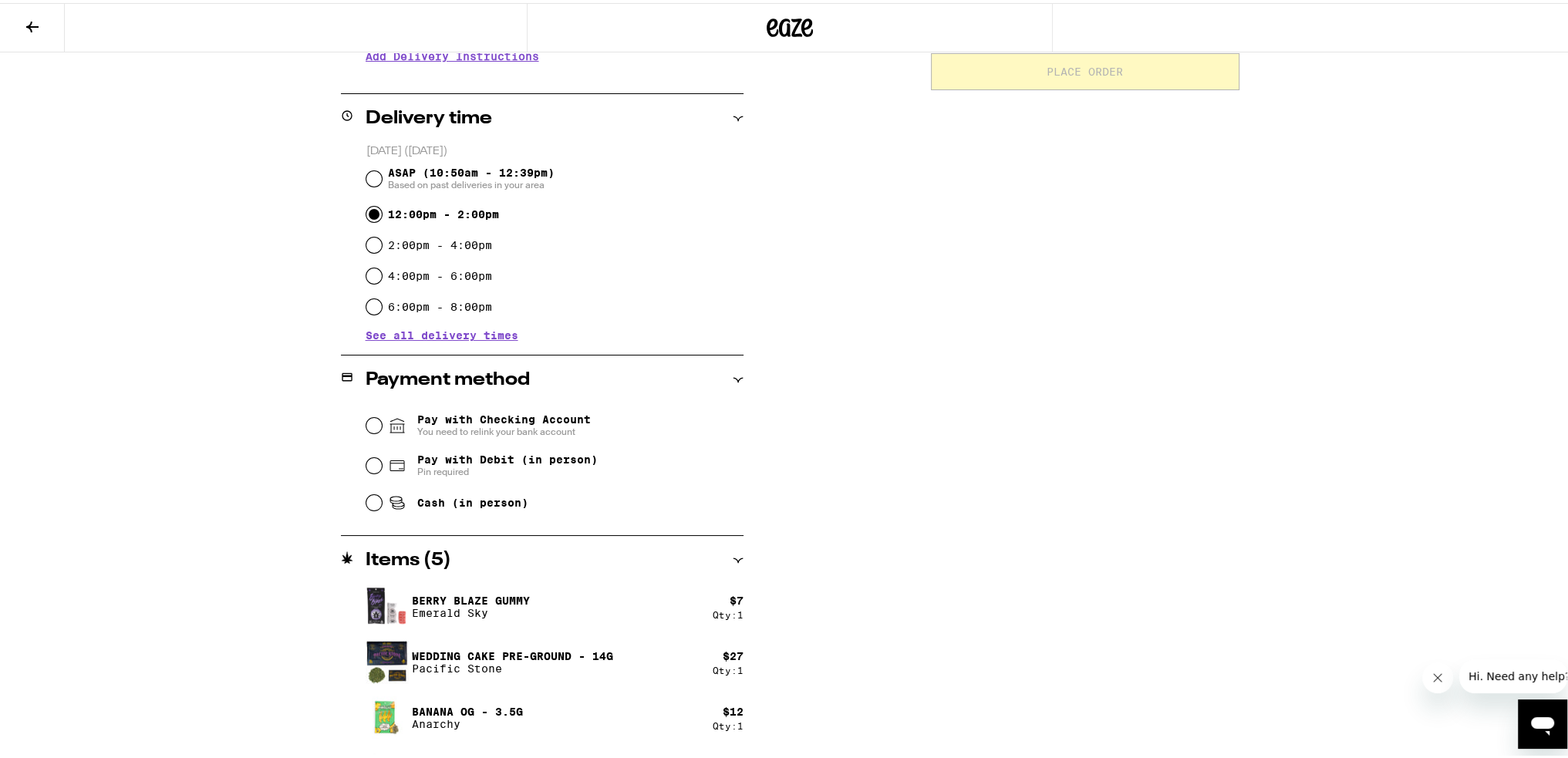
scroll to position [386, 0]
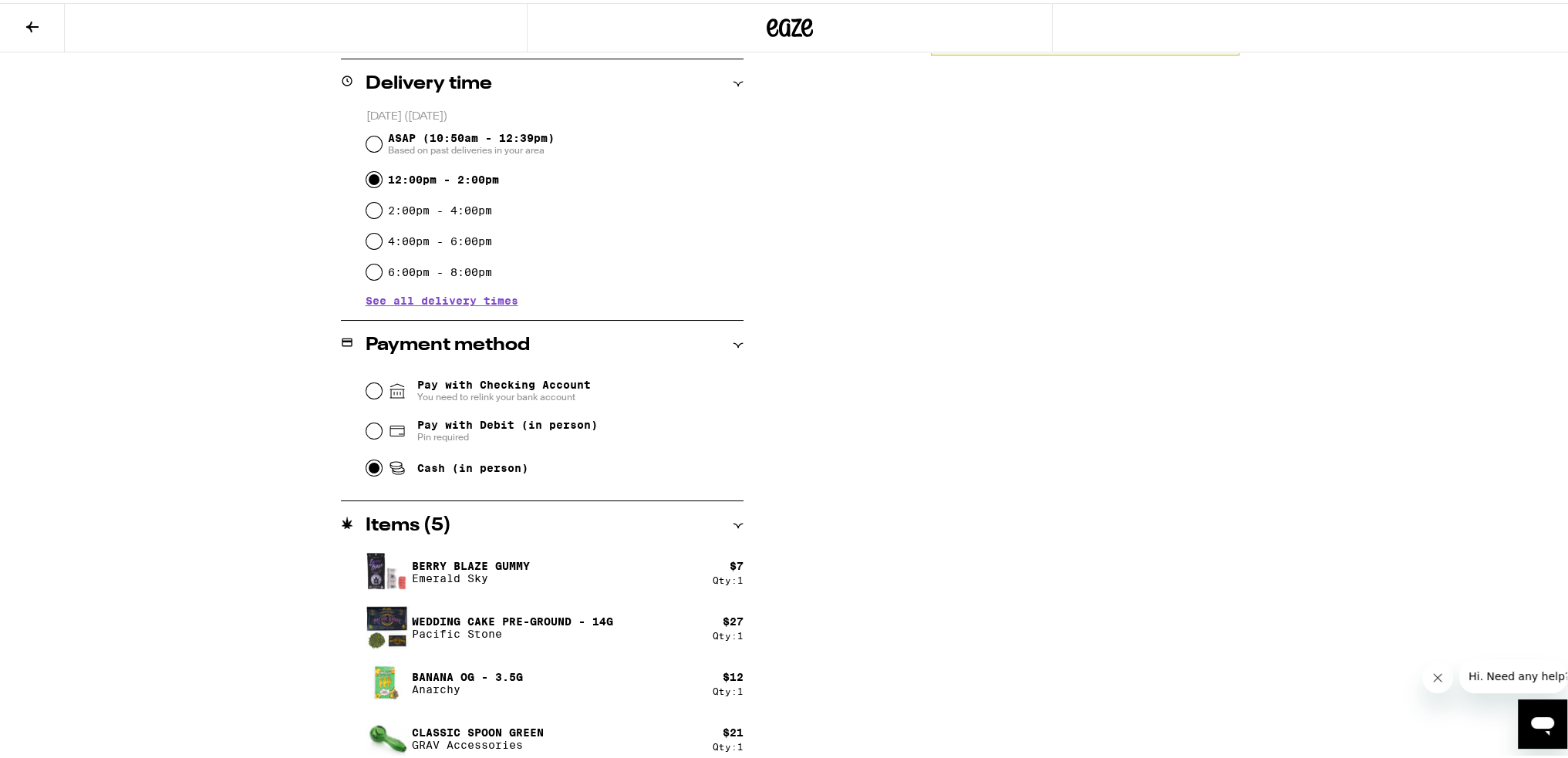
click at [367, 469] on input "Cash (in person)" at bounding box center [374, 465] width 15 height 15
radio input "true"
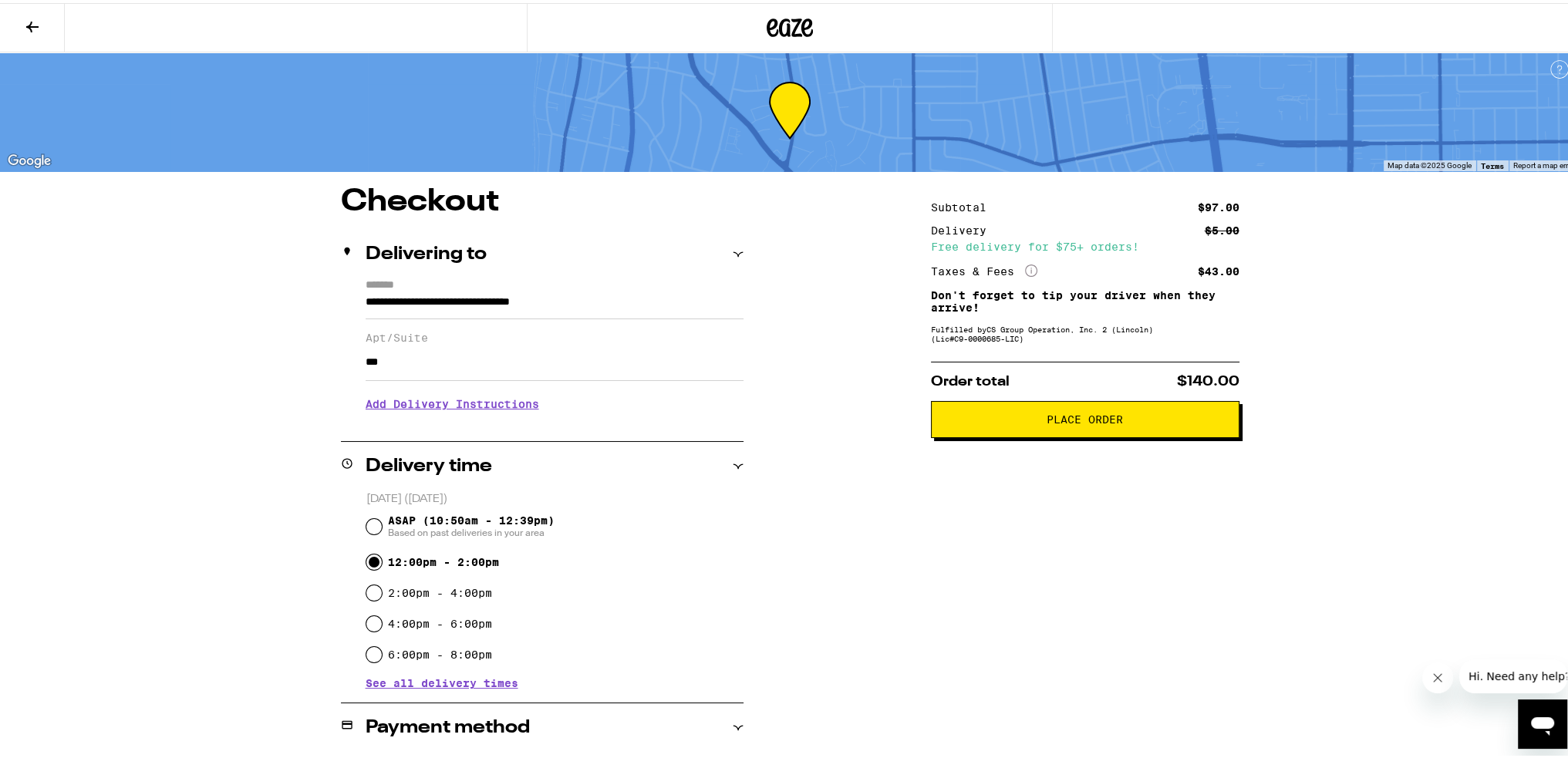
scroll to position [0, 0]
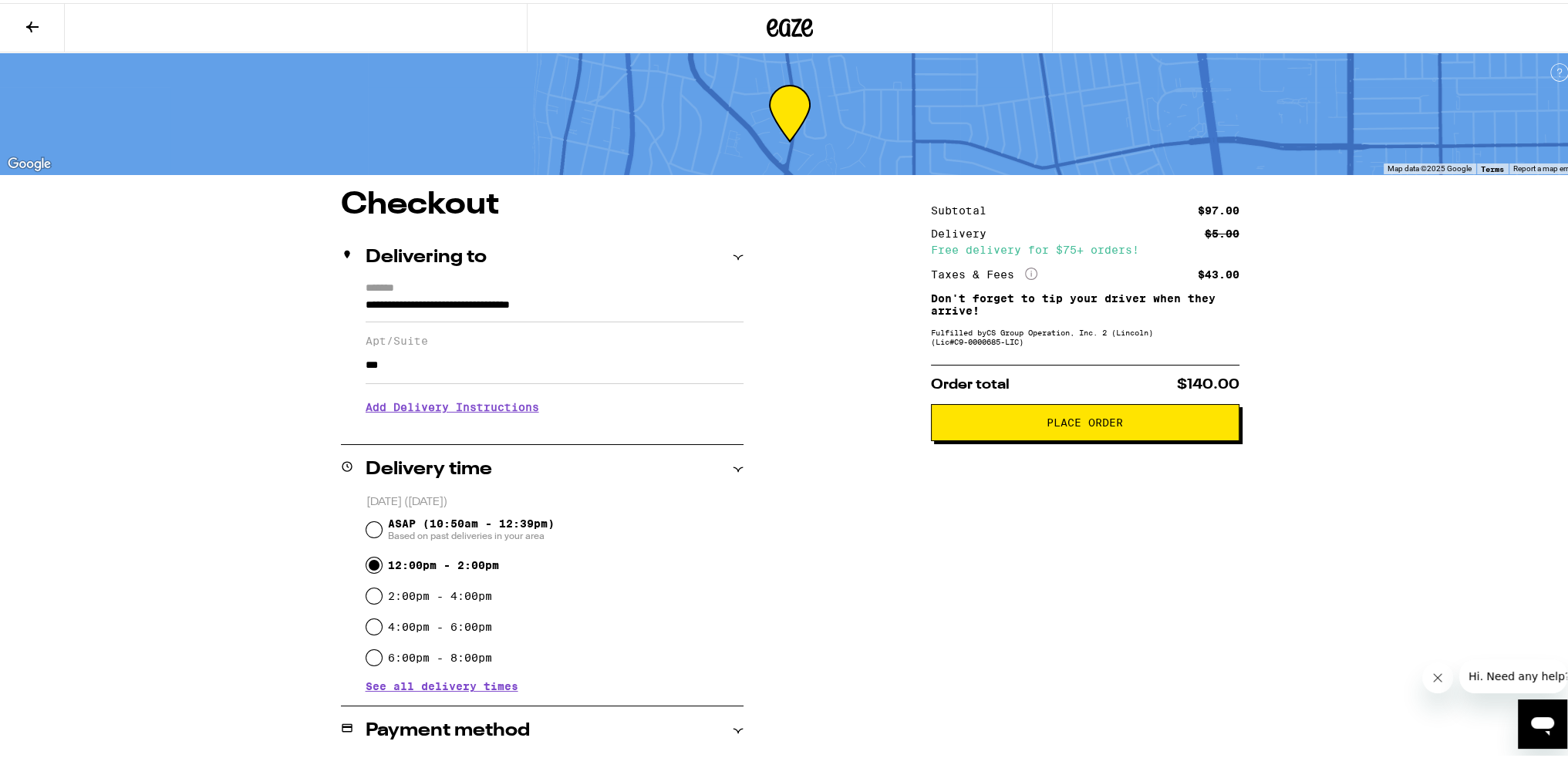
click at [1050, 431] on button "Place Order" at bounding box center [1085, 420] width 309 height 37
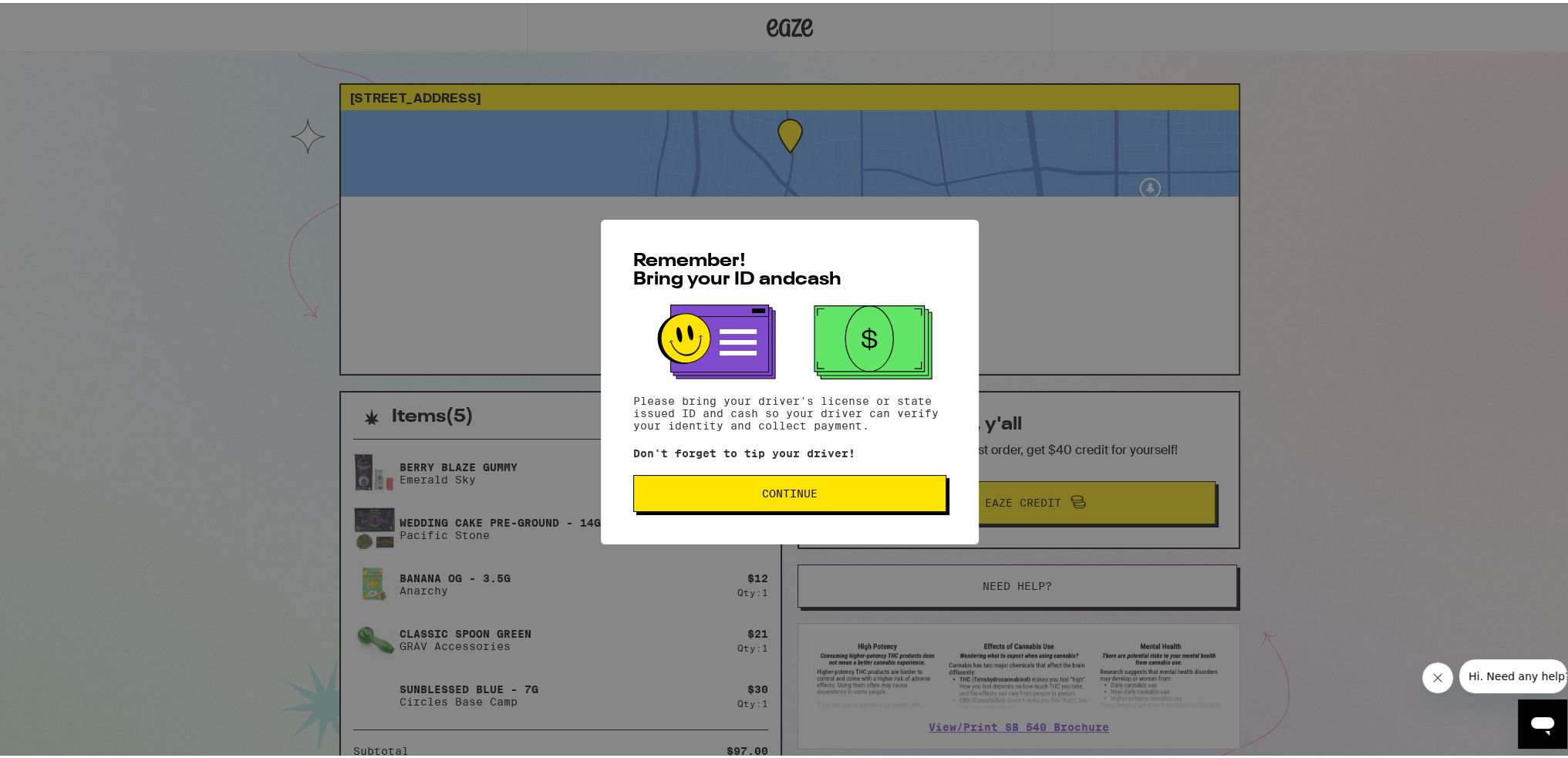
click at [773, 505] on button "Continue" at bounding box center [790, 491] width 313 height 37
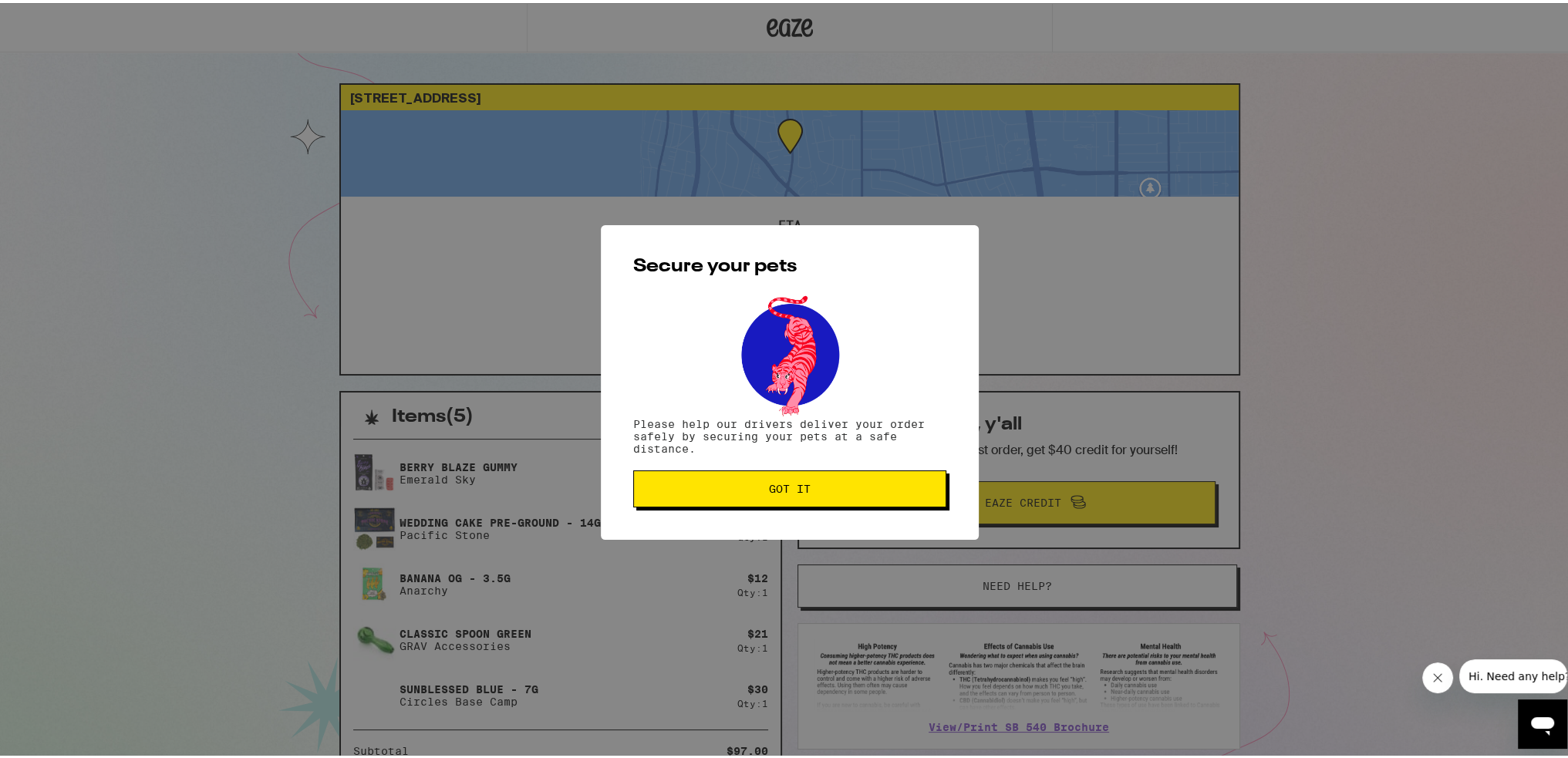
click at [769, 484] on span "Got it" at bounding box center [790, 486] width 41 height 11
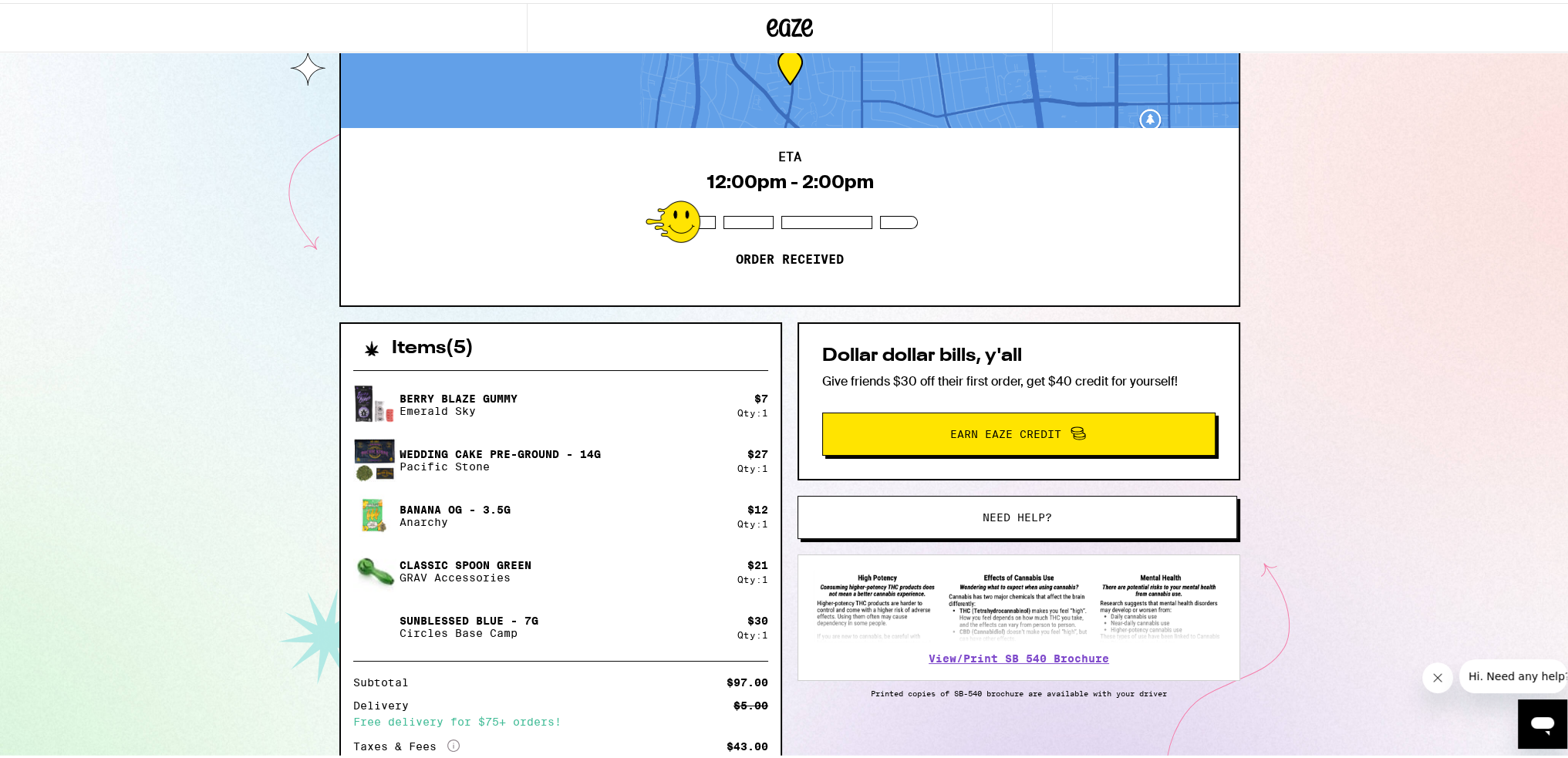
scroll to position [182, 0]
